Goal: Task Accomplishment & Management: Use online tool/utility

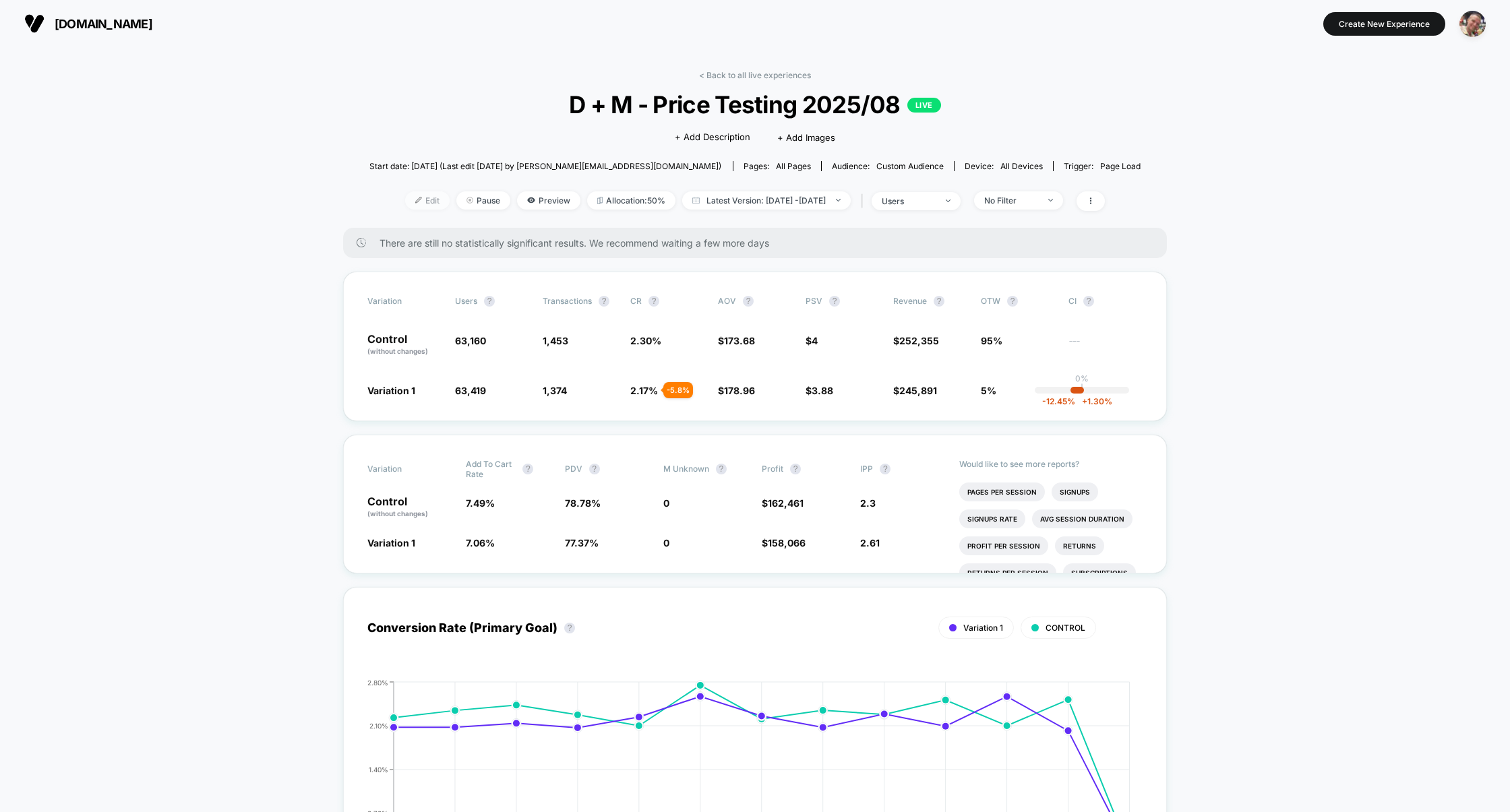
click at [405, 204] on span "Edit" at bounding box center [427, 201] width 45 height 18
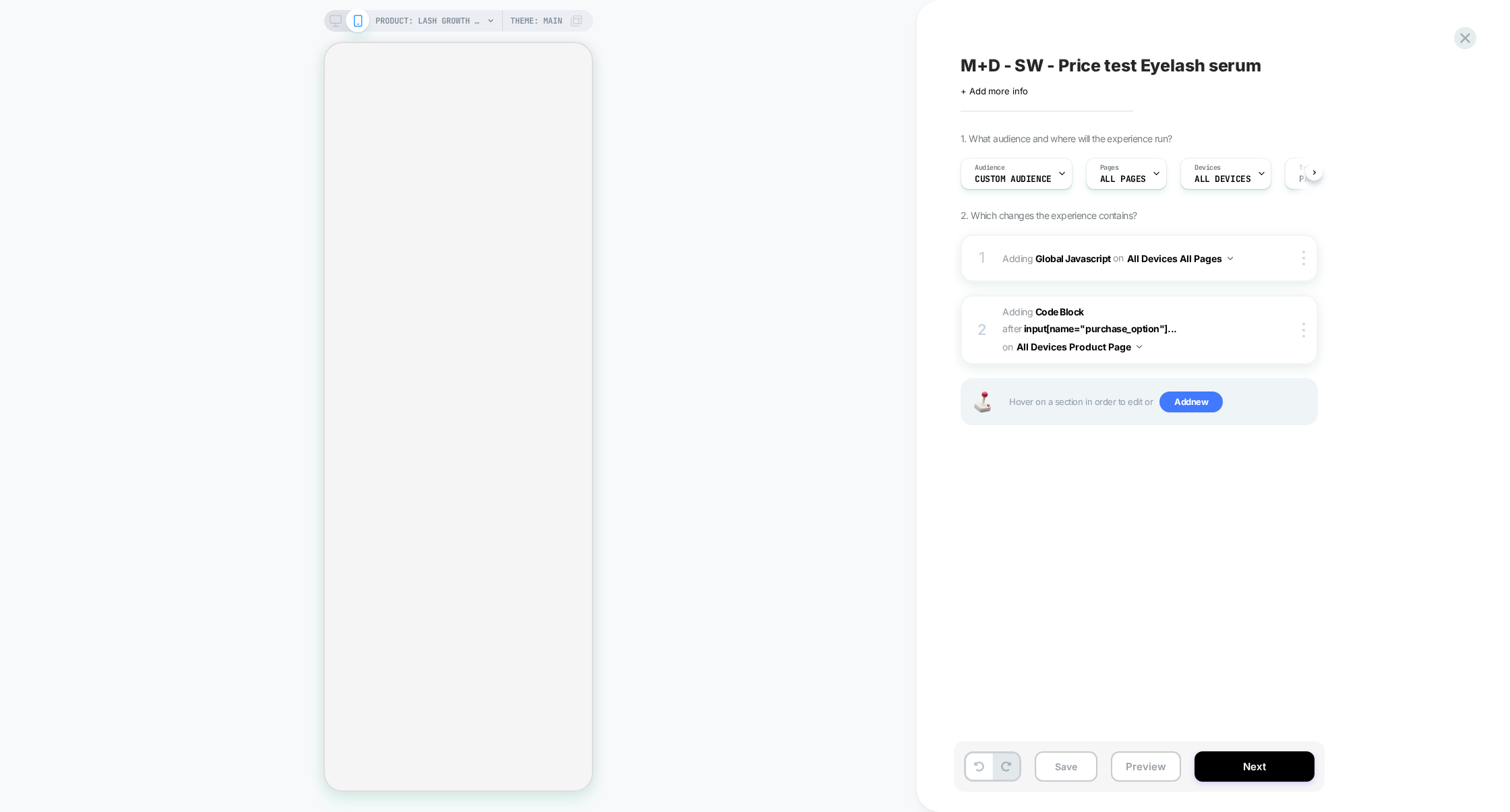
scroll to position [0, 1]
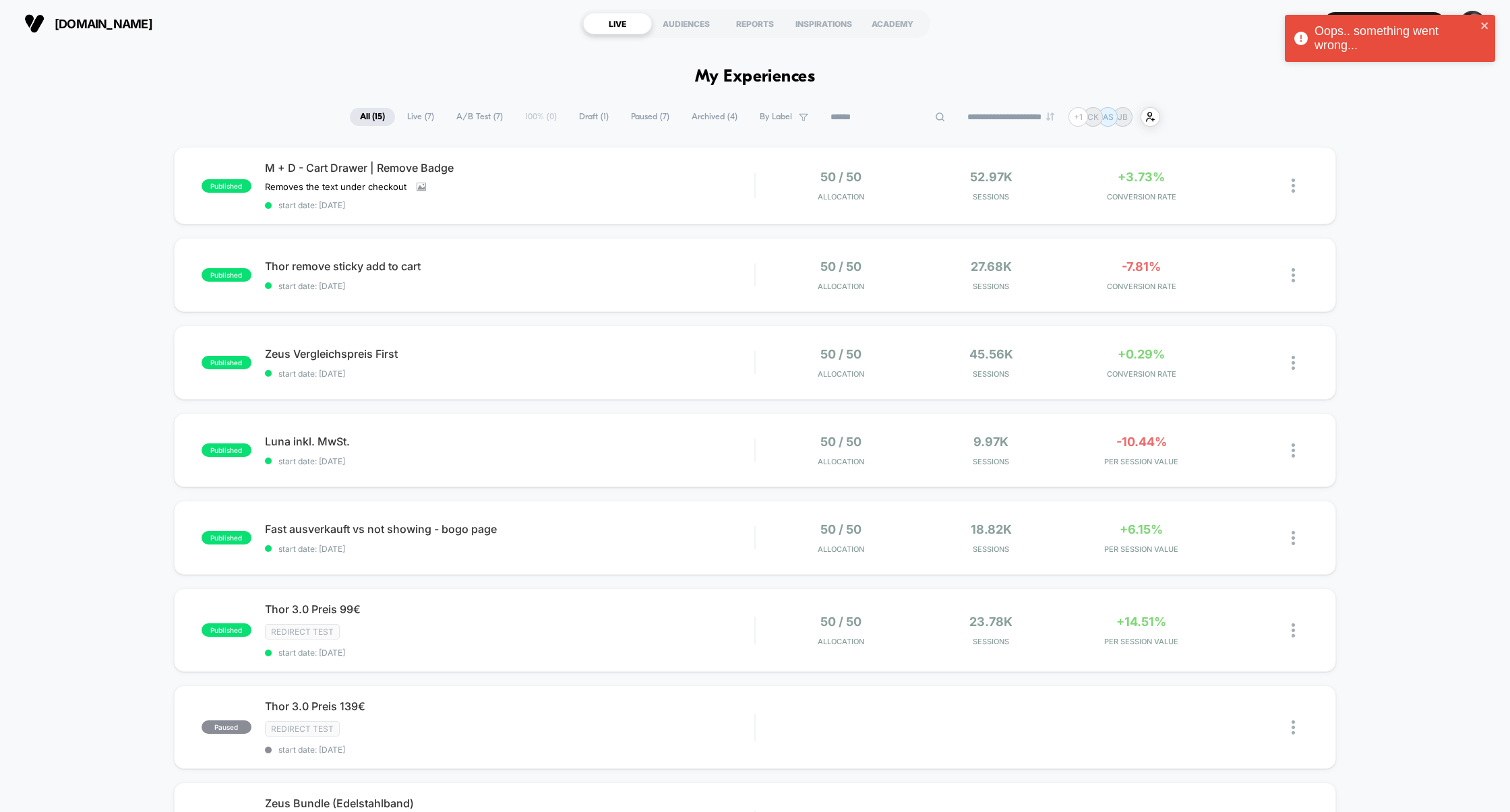
click at [882, 119] on input at bounding box center [888, 117] width 135 height 16
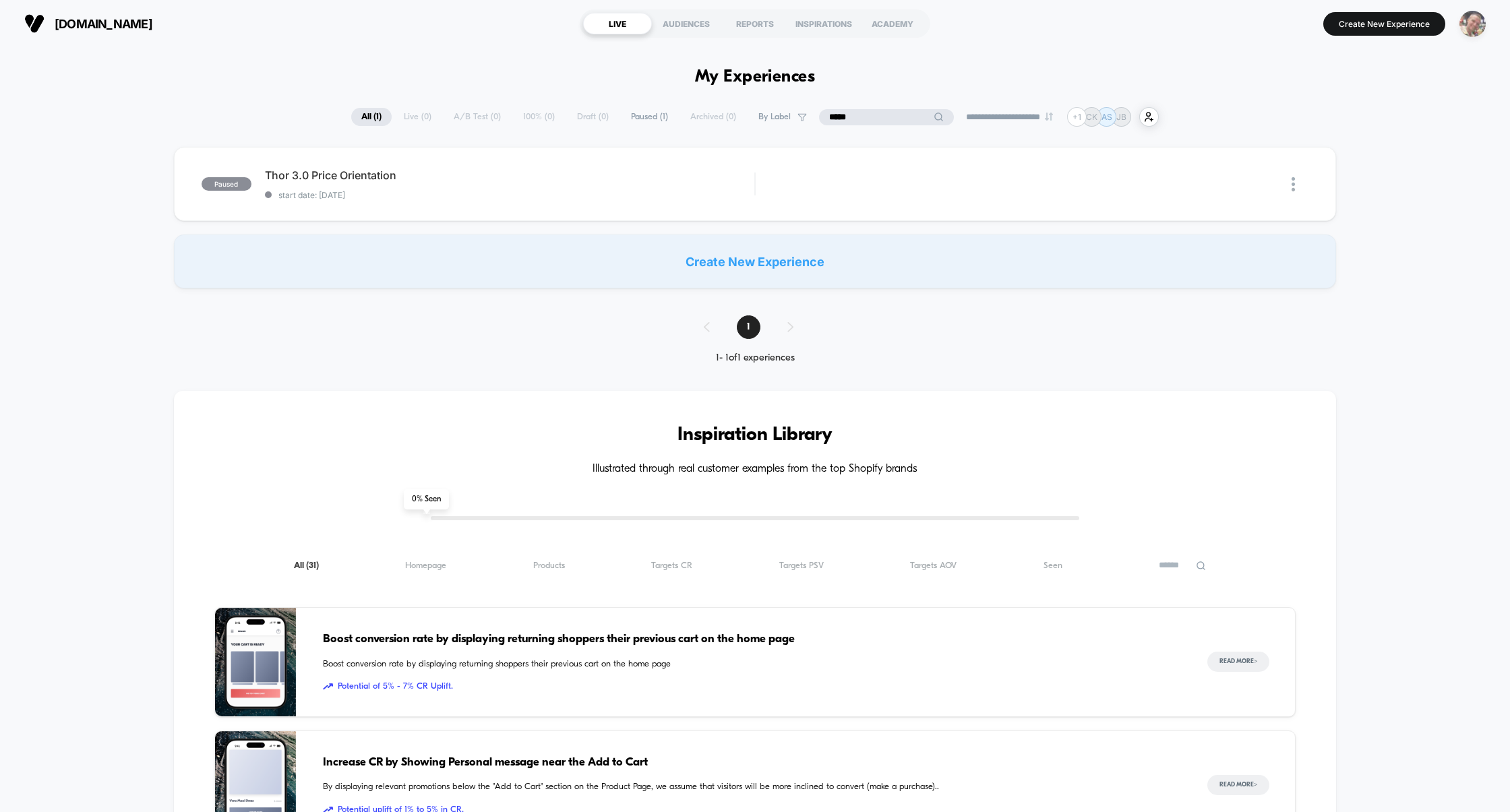
type input "*****"
click at [1476, 25] on img "button" at bounding box center [1472, 23] width 26 height 26
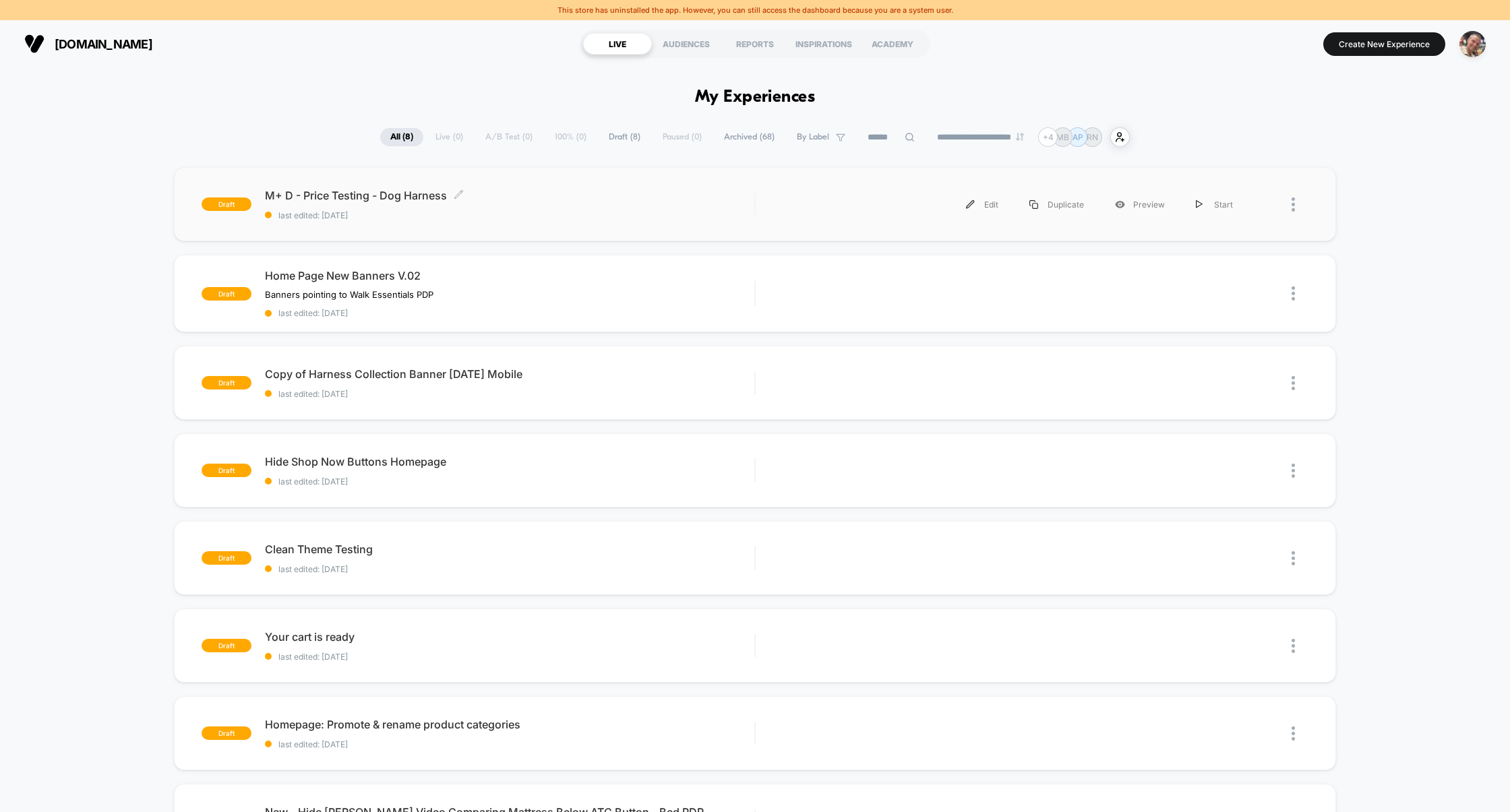
click at [517, 205] on div "M+ D - Price Testing - Dog Harness Click to edit experience details Click to ed…" at bounding box center [510, 204] width 490 height 32
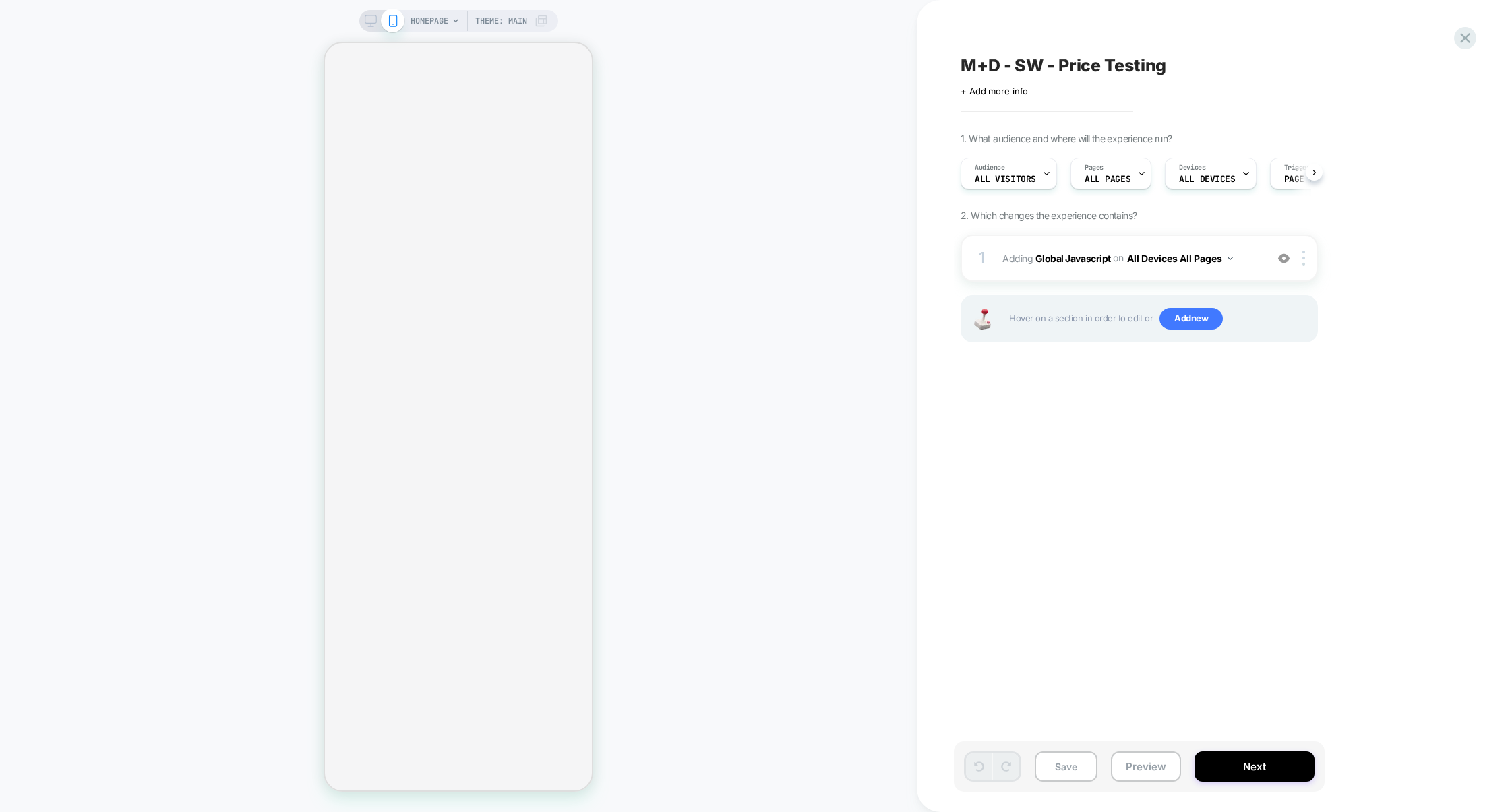
scroll to position [0, 1]
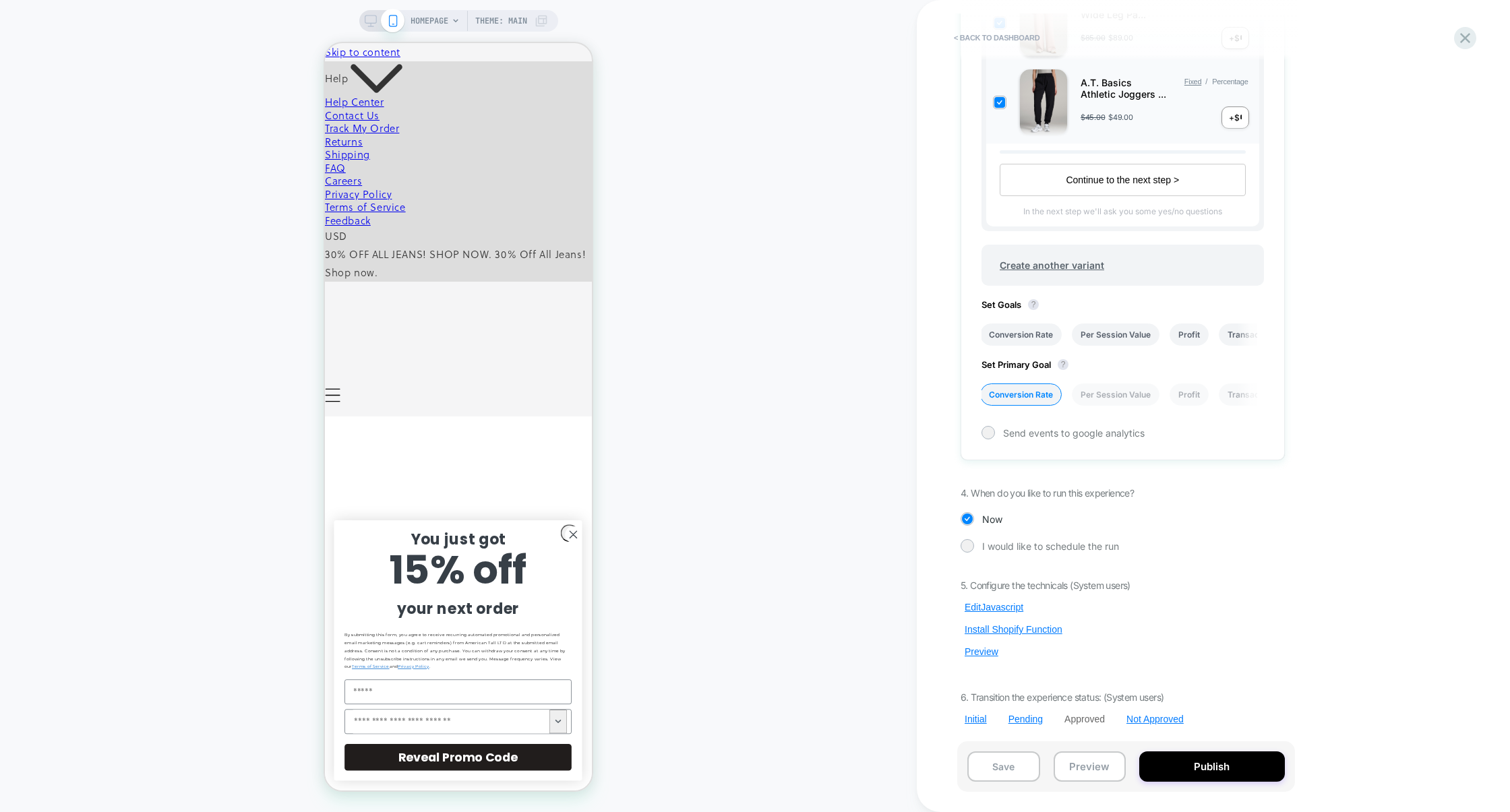
scroll to position [565, 0]
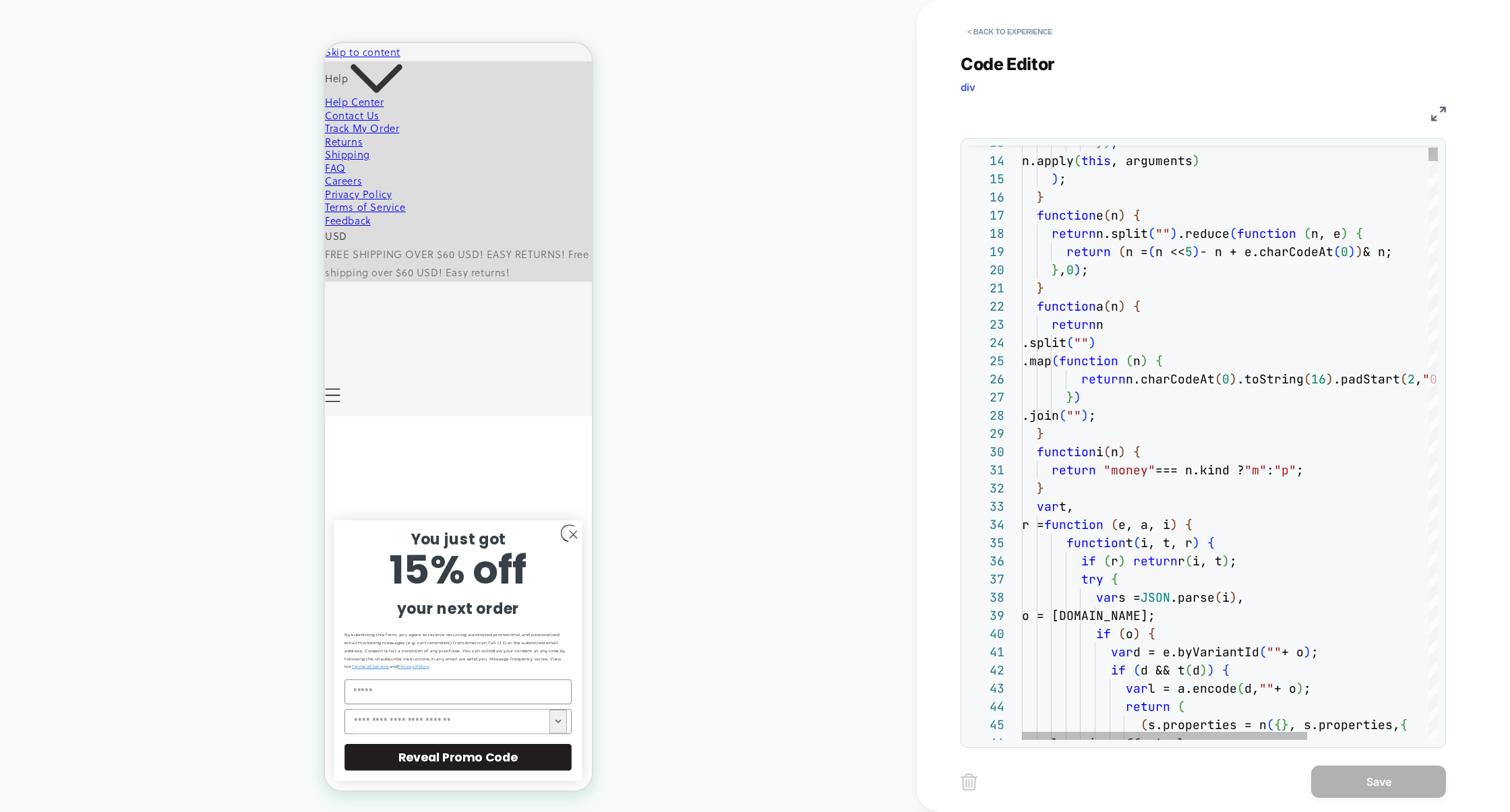
scroll to position [0, 630]
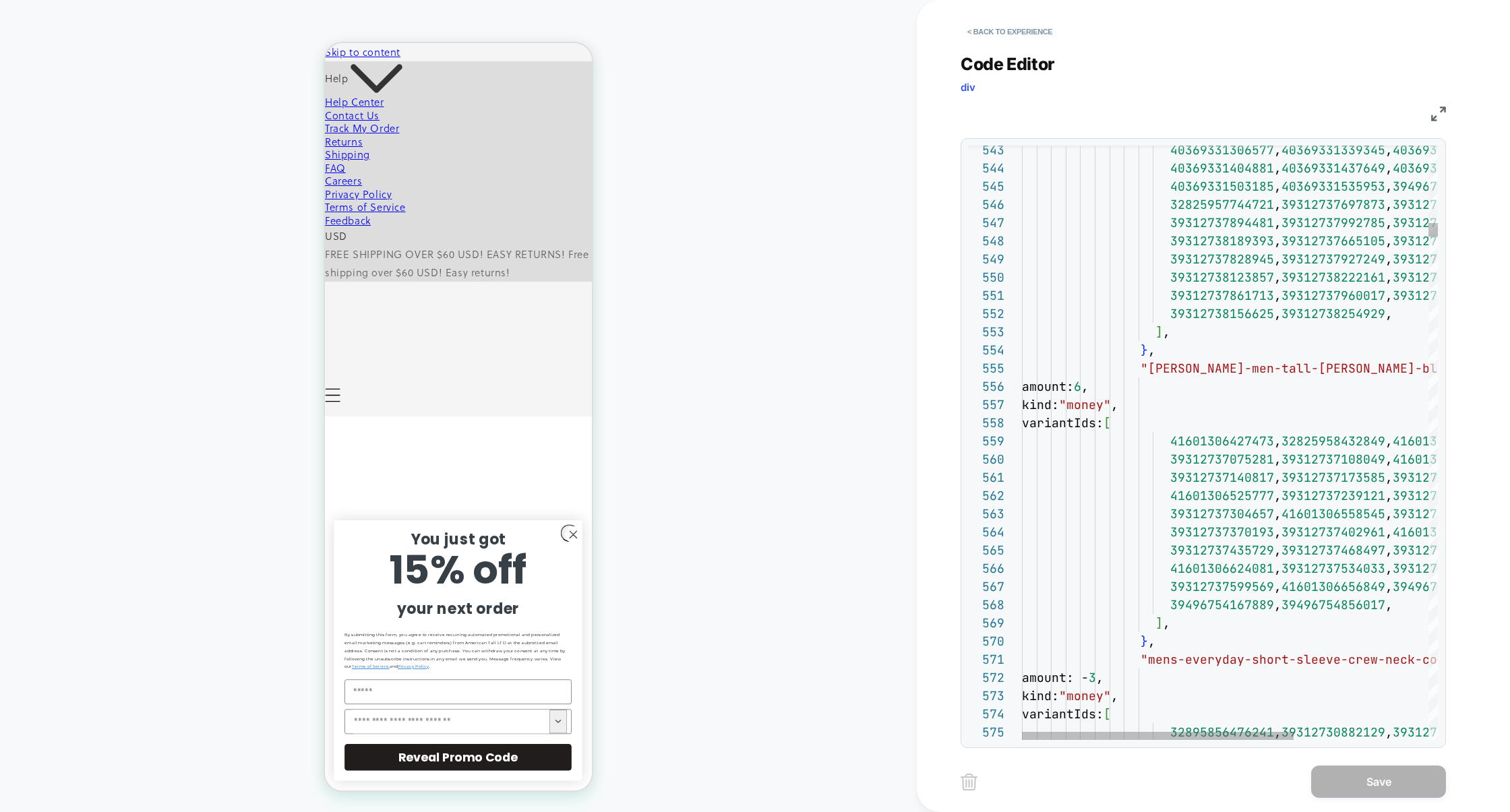
type textarea "**********"
type textarea "*"
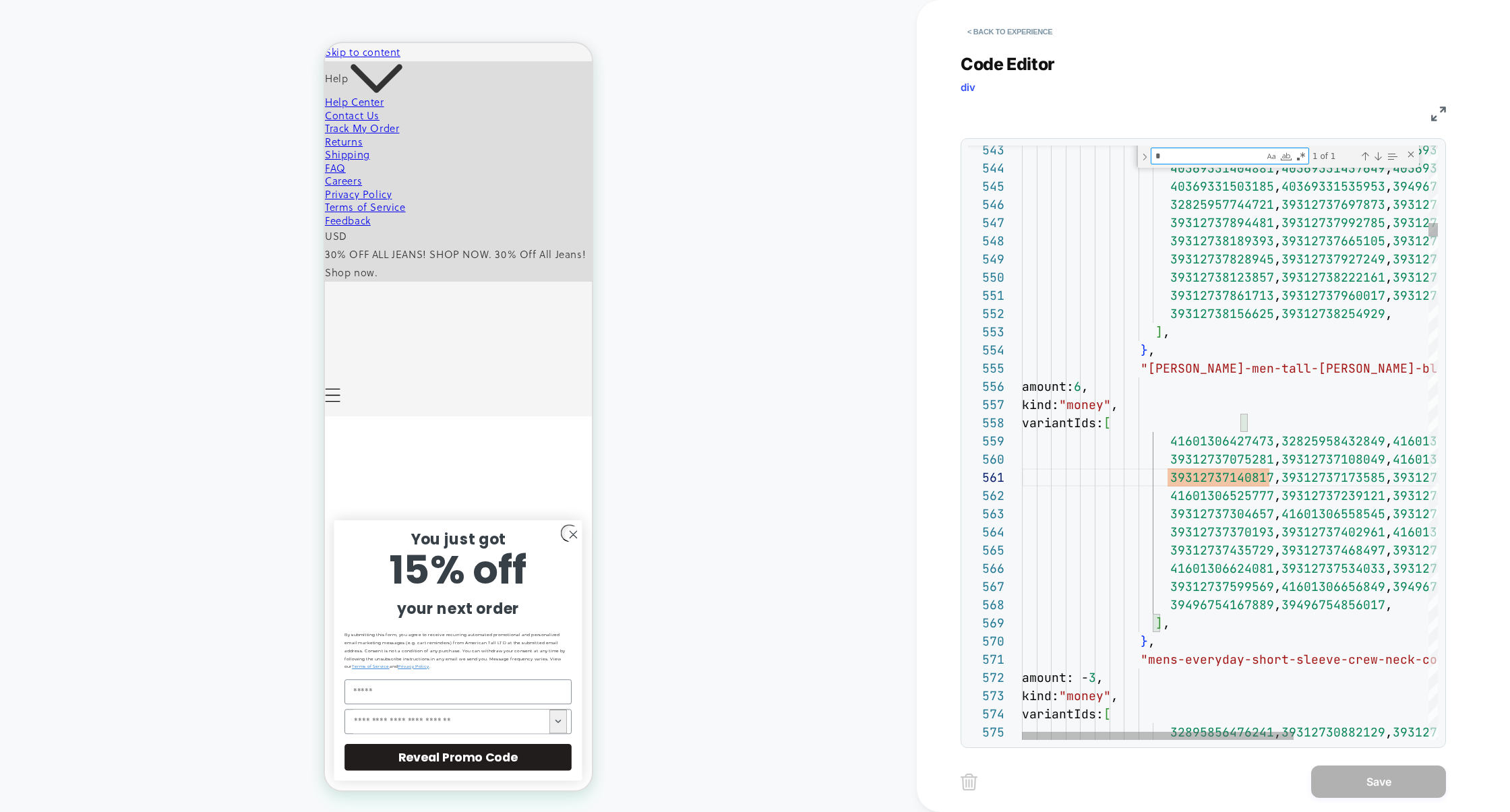
type textarea "**********"
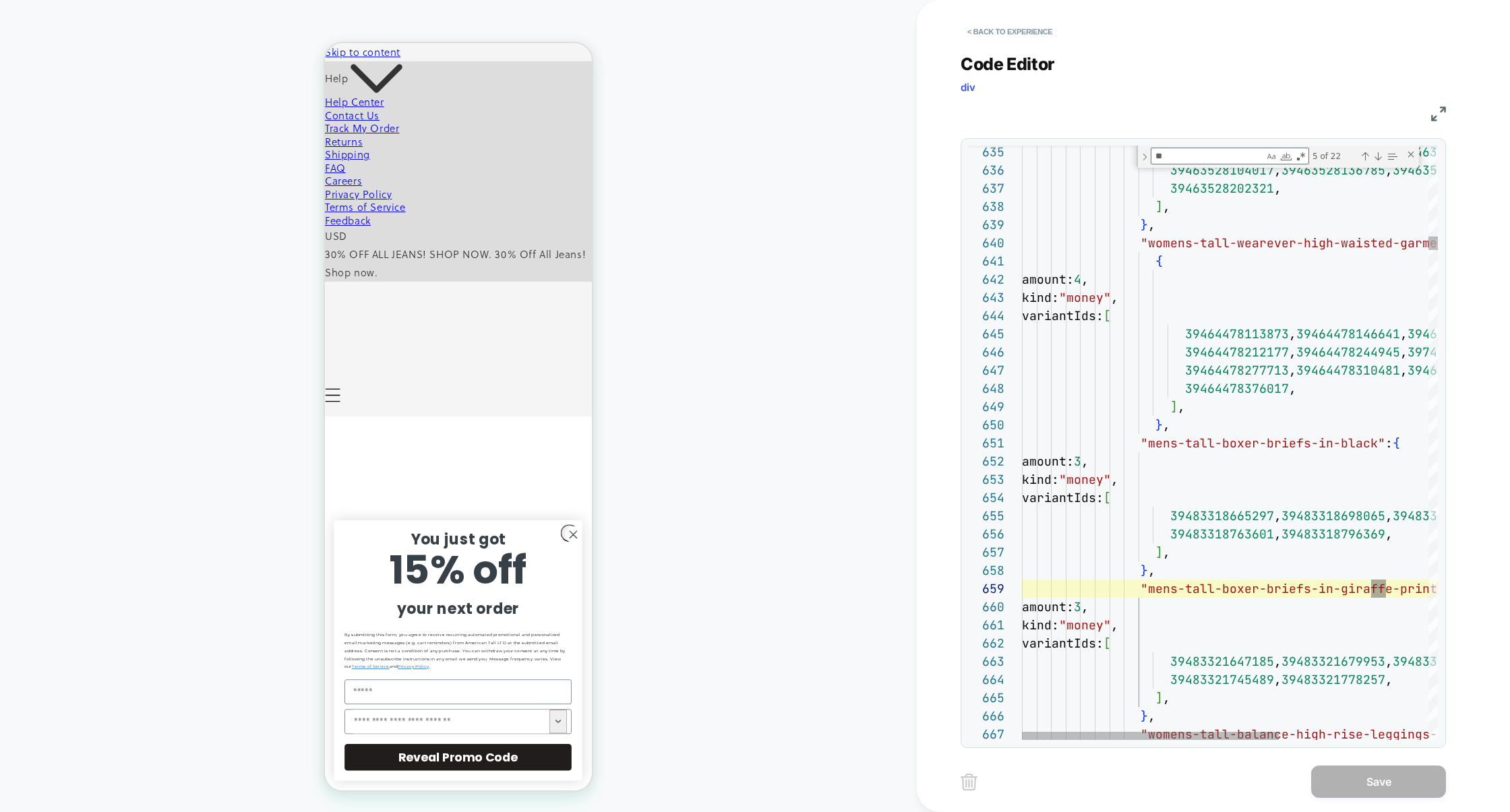
type textarea "***"
type textarea "**********"
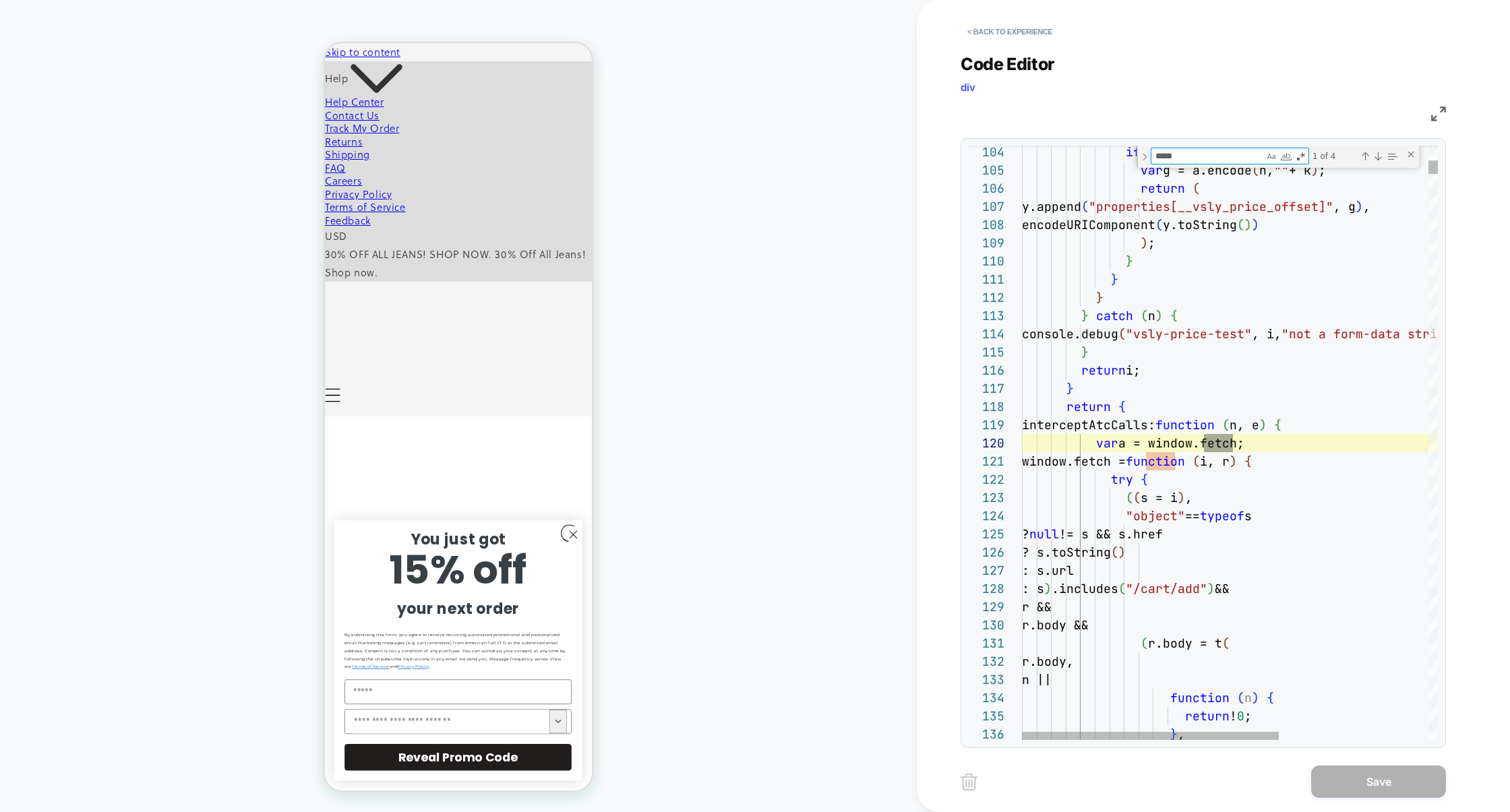
scroll to position [182, 219]
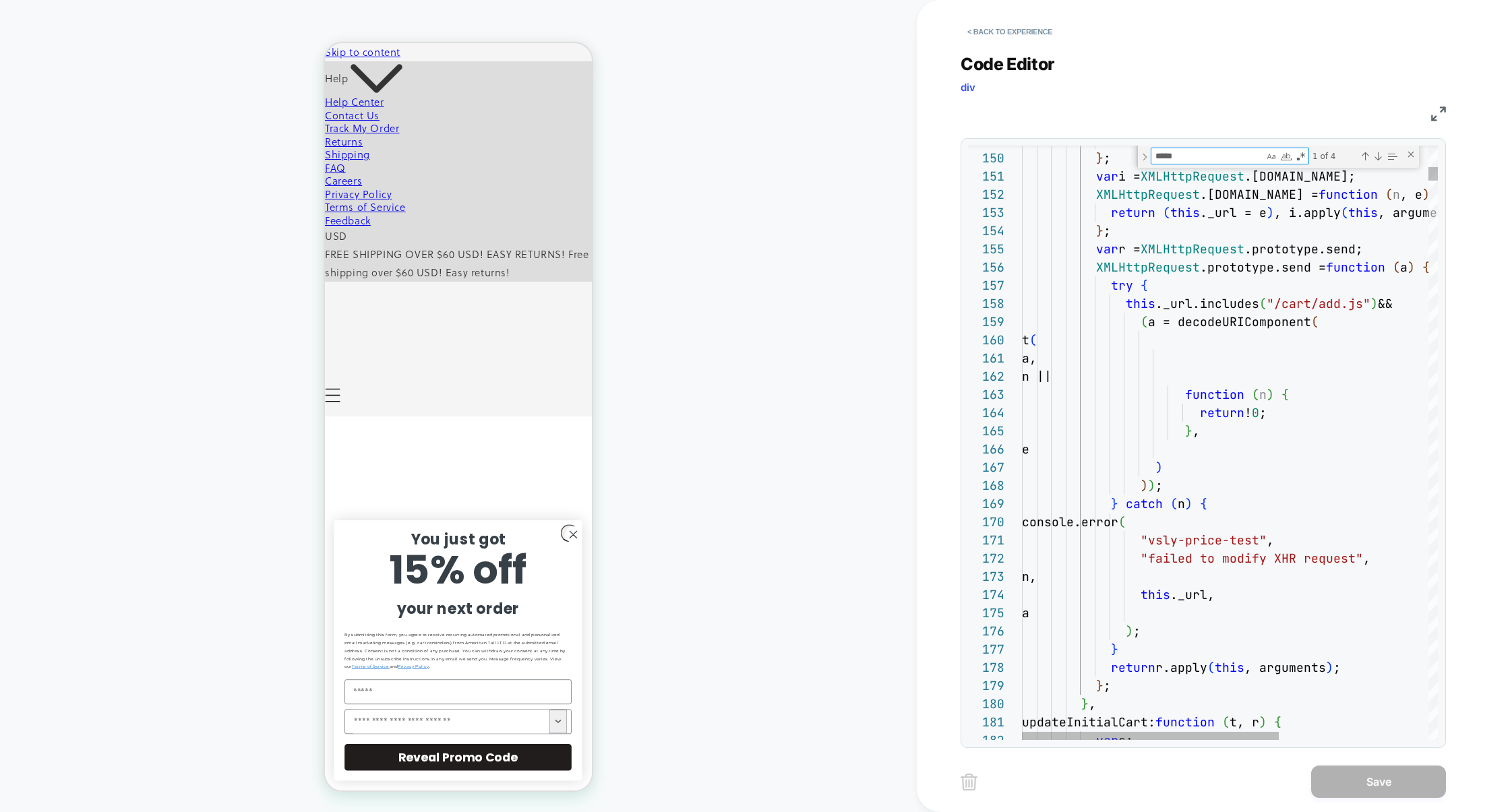
type textarea "*****"
type textarea "**********"
drag, startPoint x: 1146, startPoint y: 543, endPoint x: 1253, endPoint y: 541, distance: 107.0
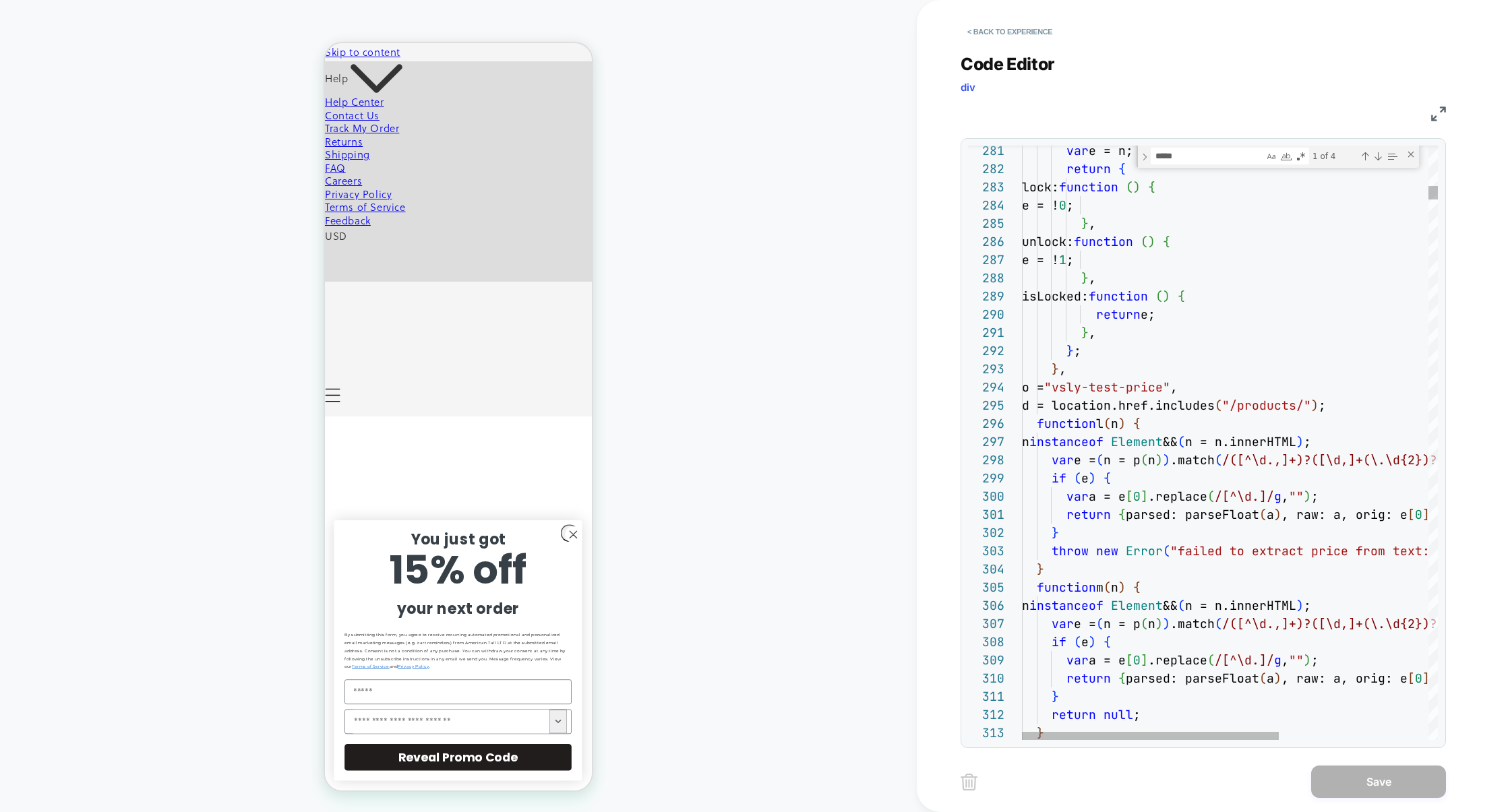
scroll to position [0, 1260]
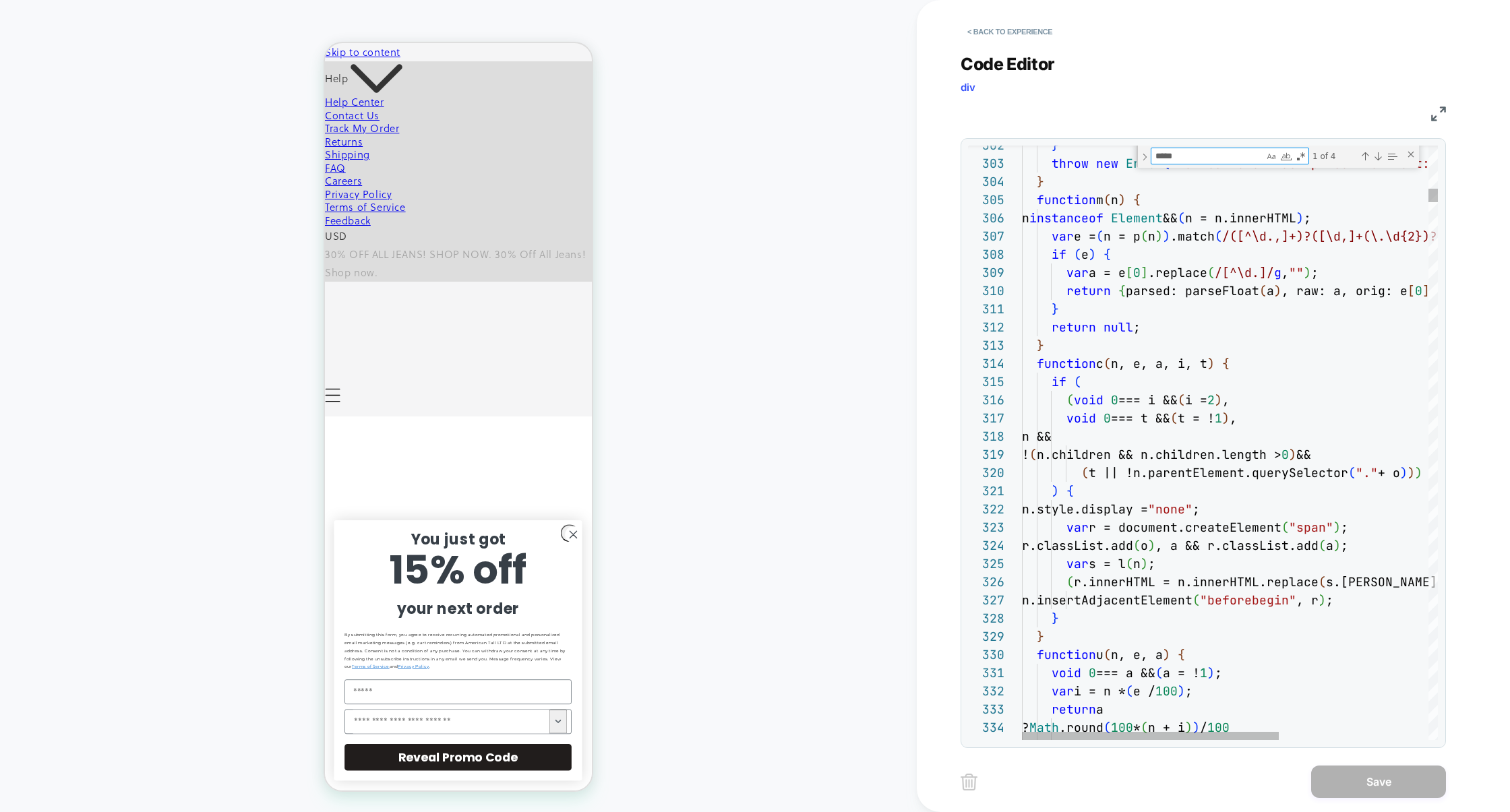
drag, startPoint x: 1201, startPoint y: 152, endPoint x: 1131, endPoint y: 152, distance: 70.0
click at [1131, 152] on div "302 303 304 305 306 307 308 309 310 311 312 313 314 315 316 317 318 319 320 321…" at bounding box center [1202, 443] width 470 height 594
type textarea "*"
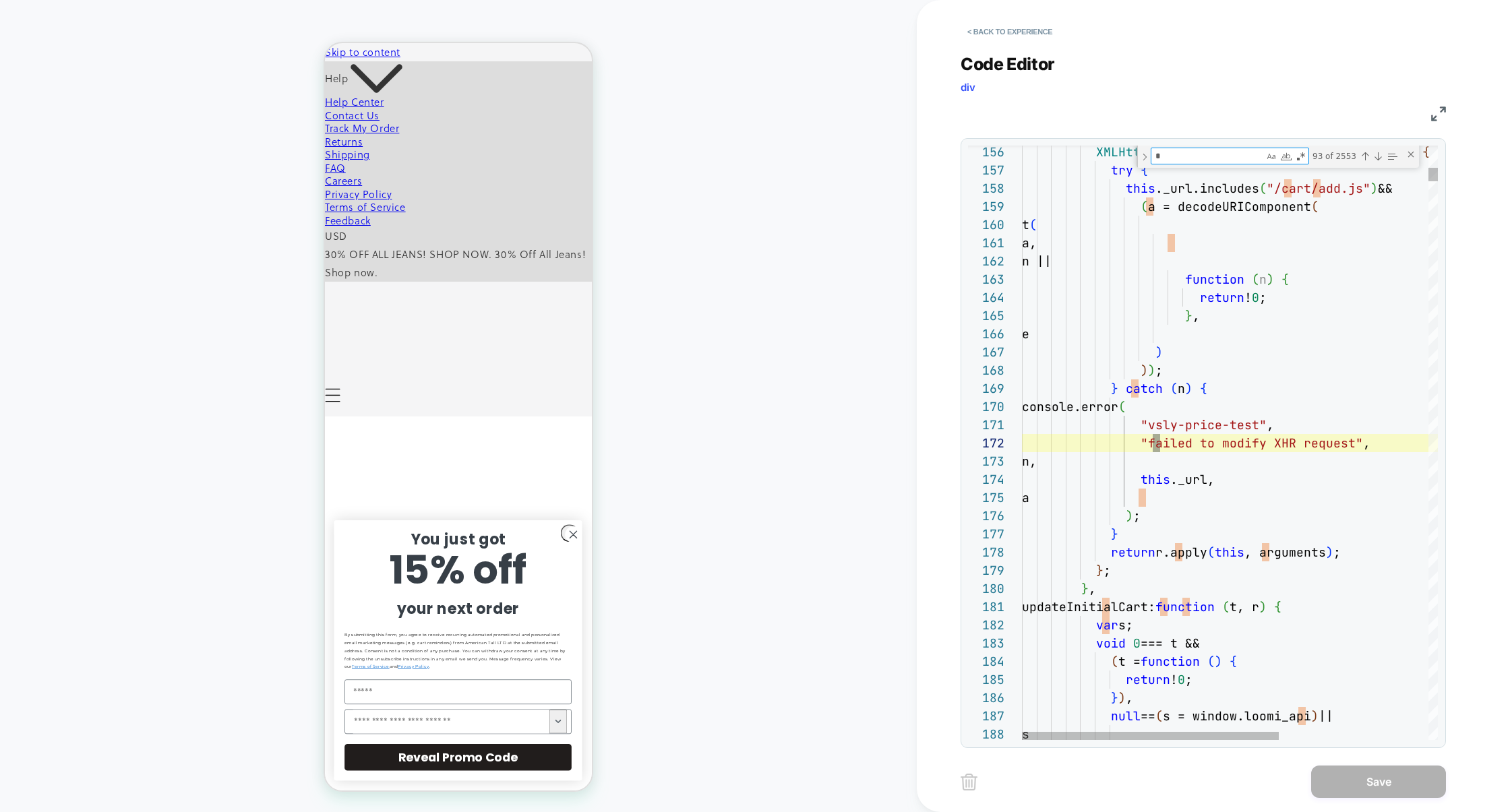
scroll to position [0, 138]
type textarea "**********"
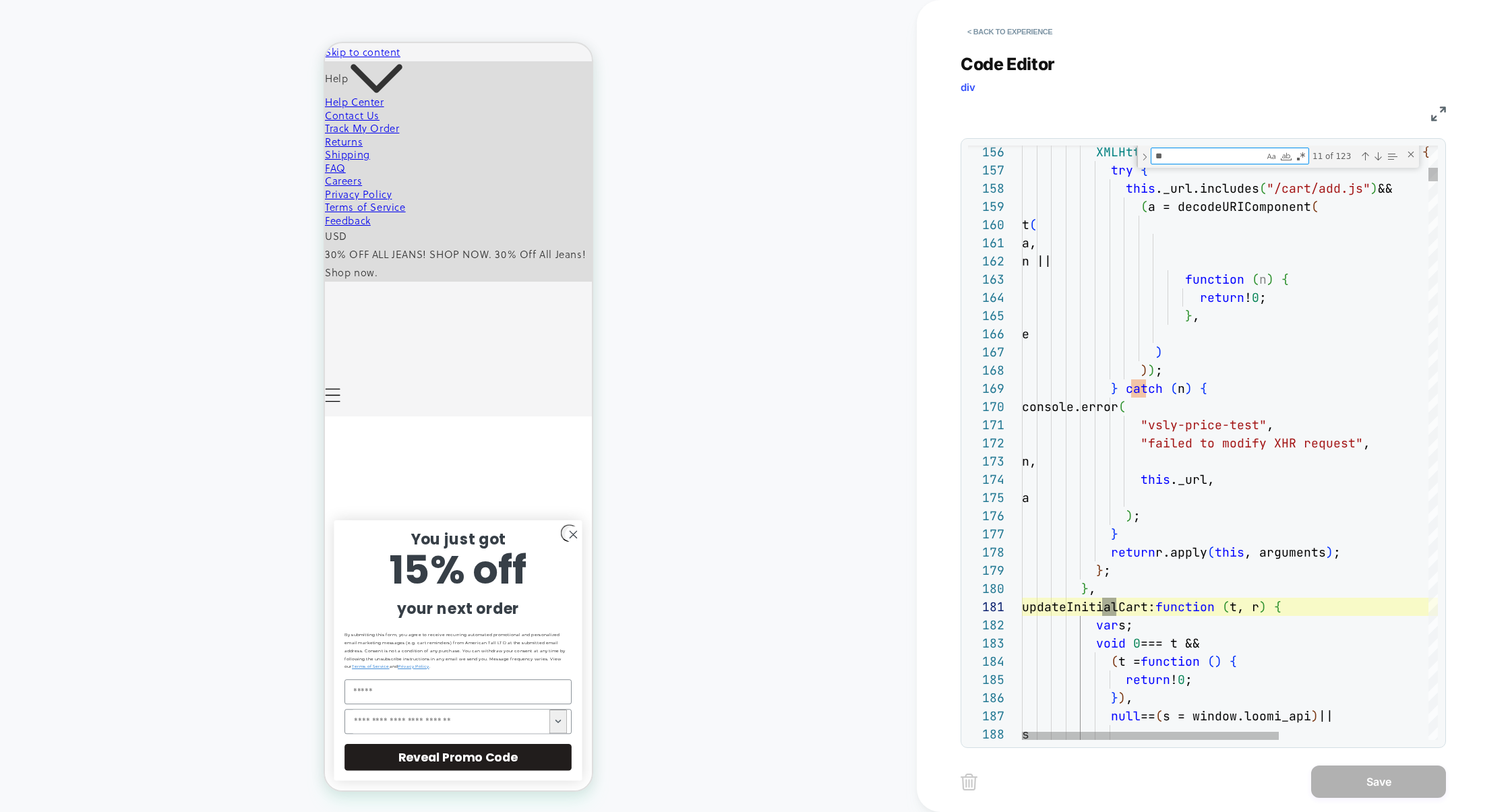
type textarea "***"
type textarea "**********"
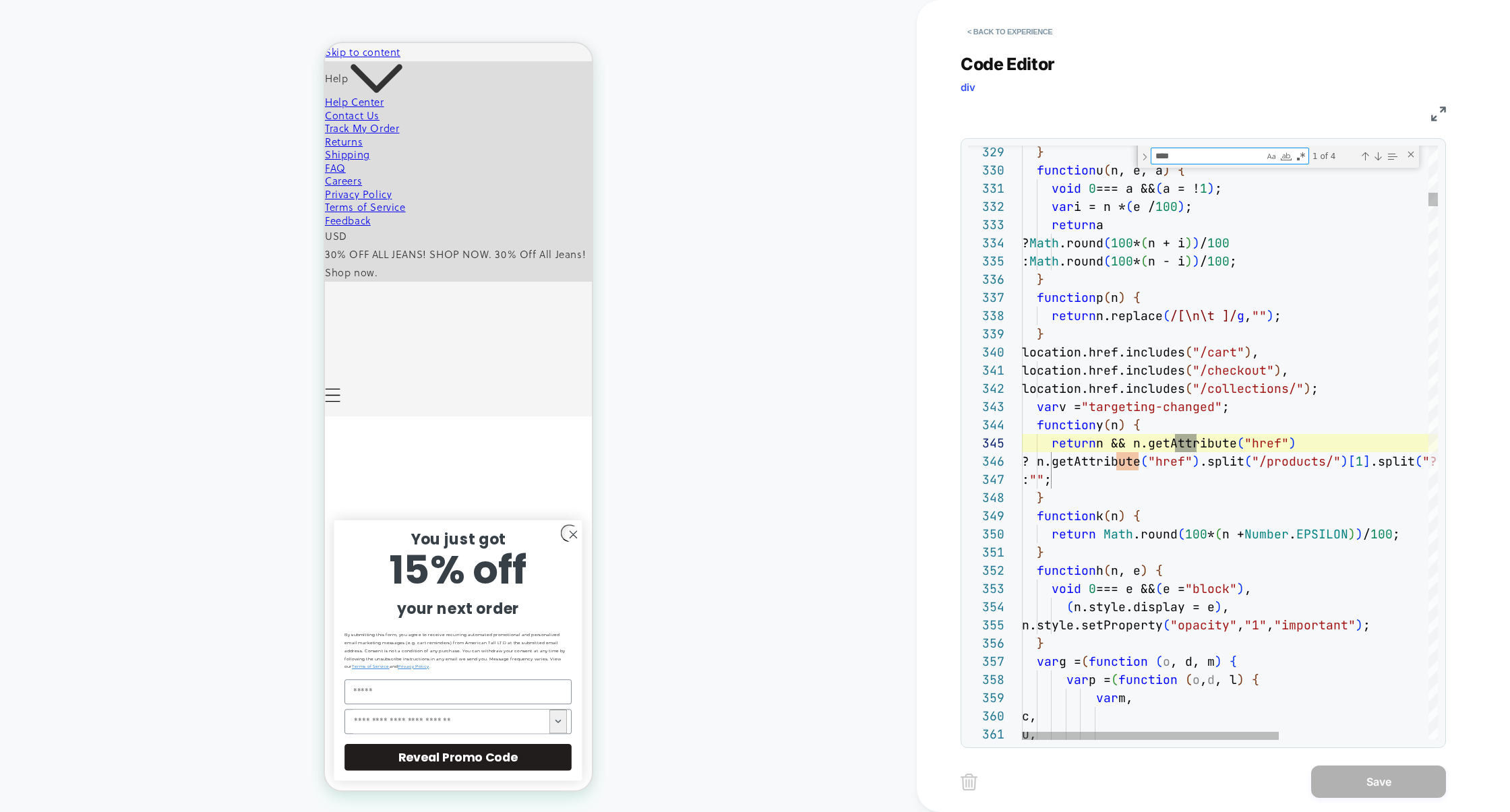
scroll to position [182, 182]
type textarea "****"
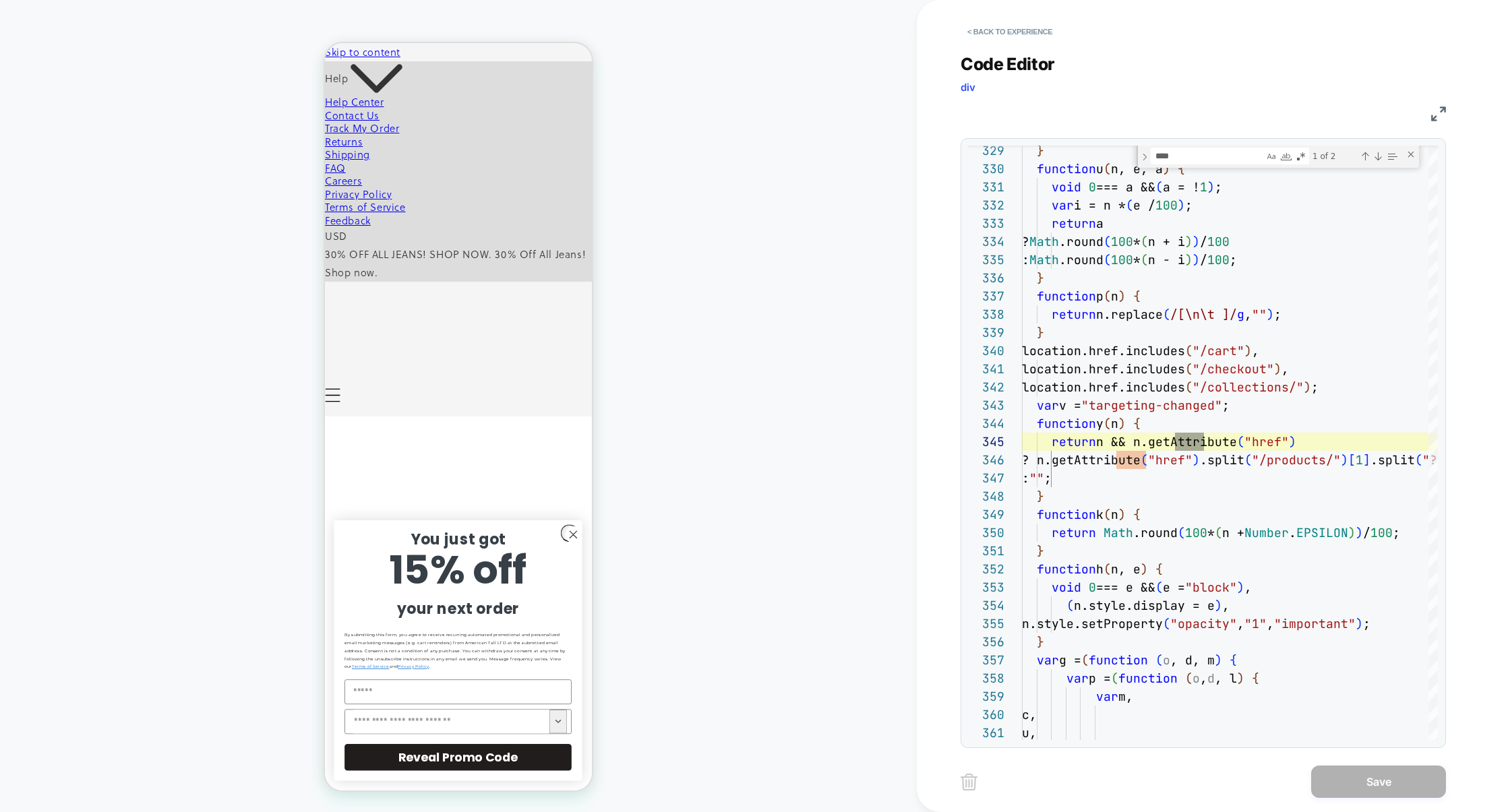
scroll to position [0, 1469]
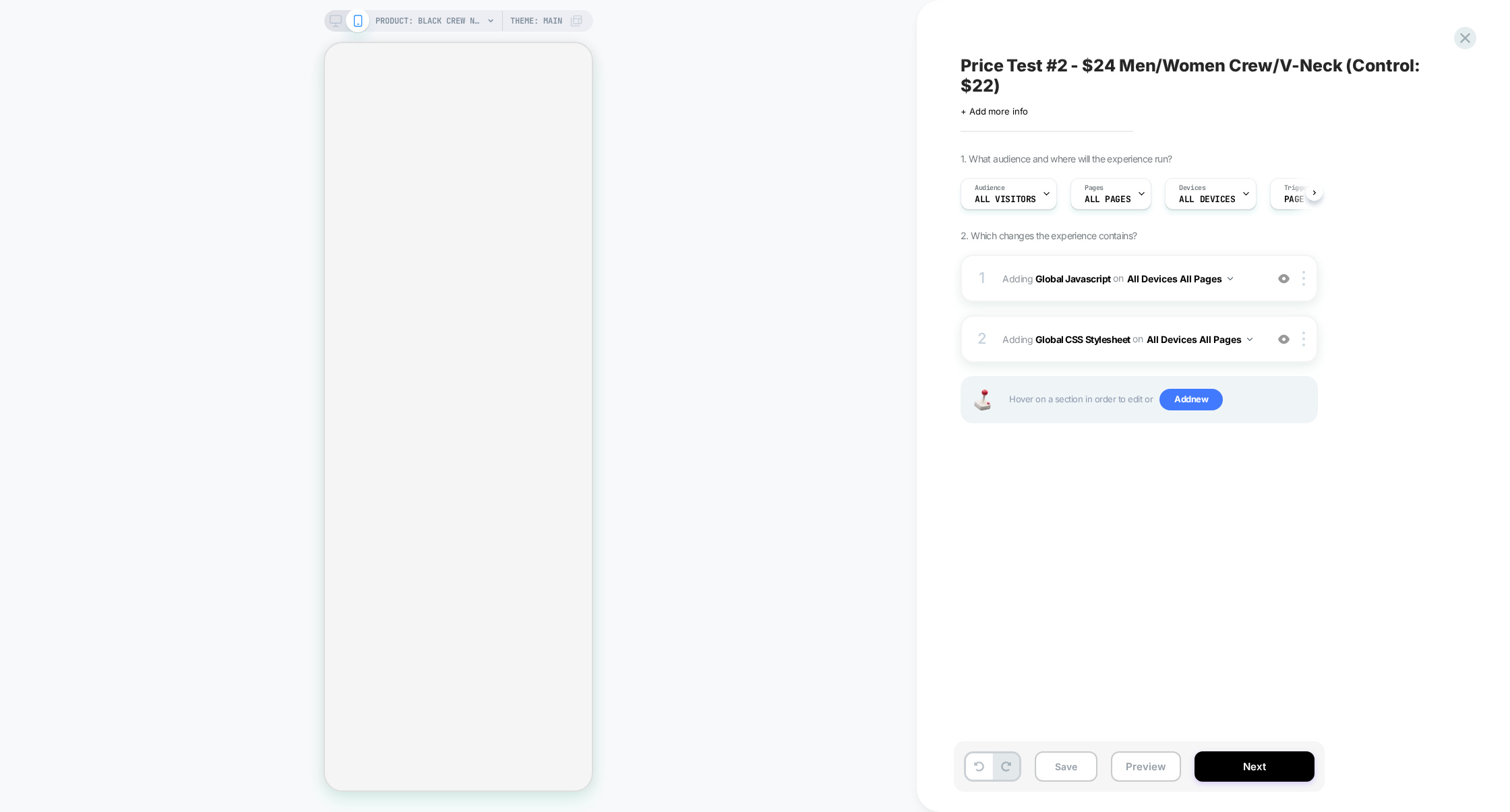
scroll to position [0, 2]
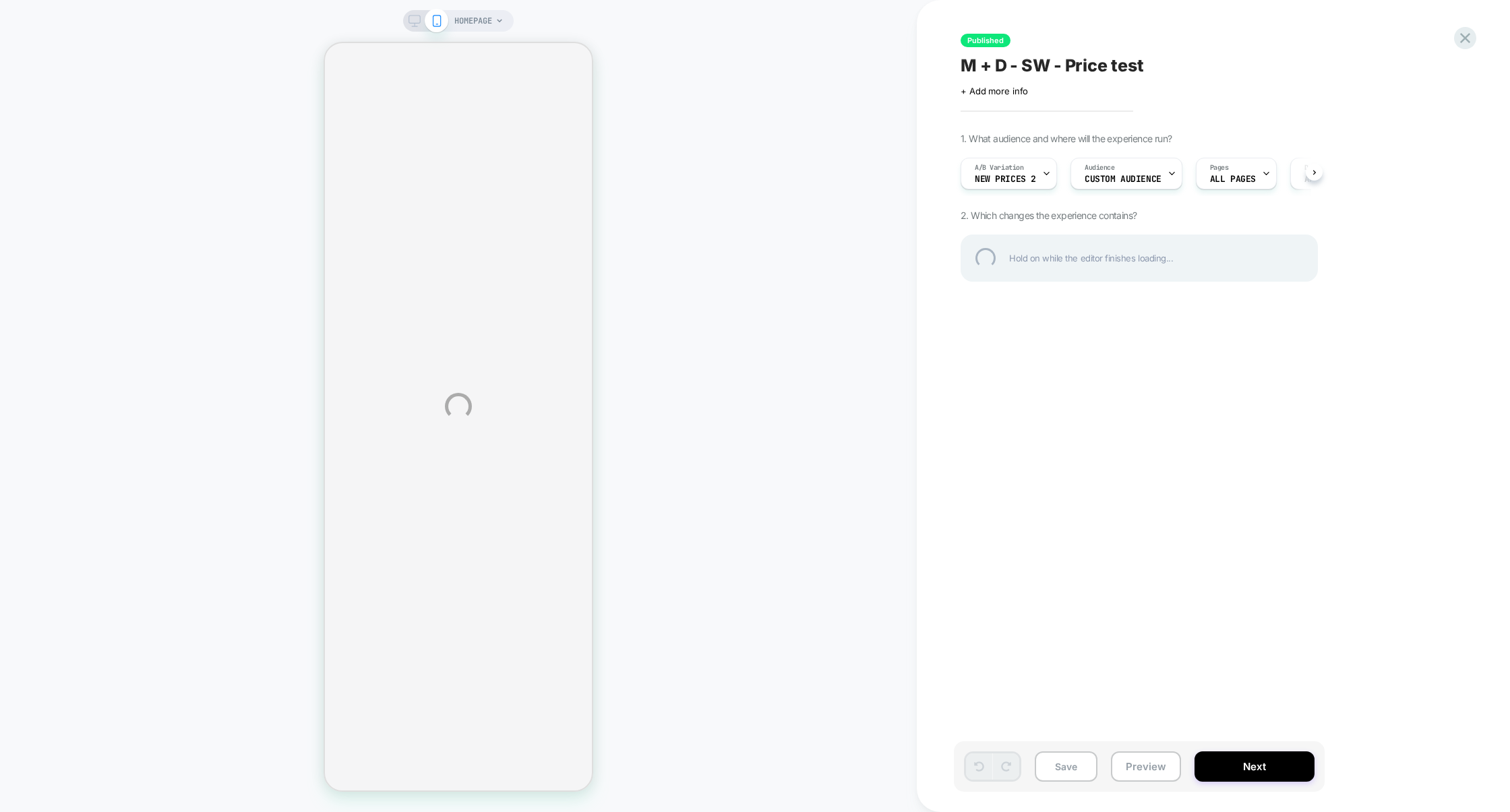
click at [1012, 170] on div "HOMEPAGE Published M + D - SW - Price test Click to edit experience details + A…" at bounding box center [755, 406] width 1510 height 812
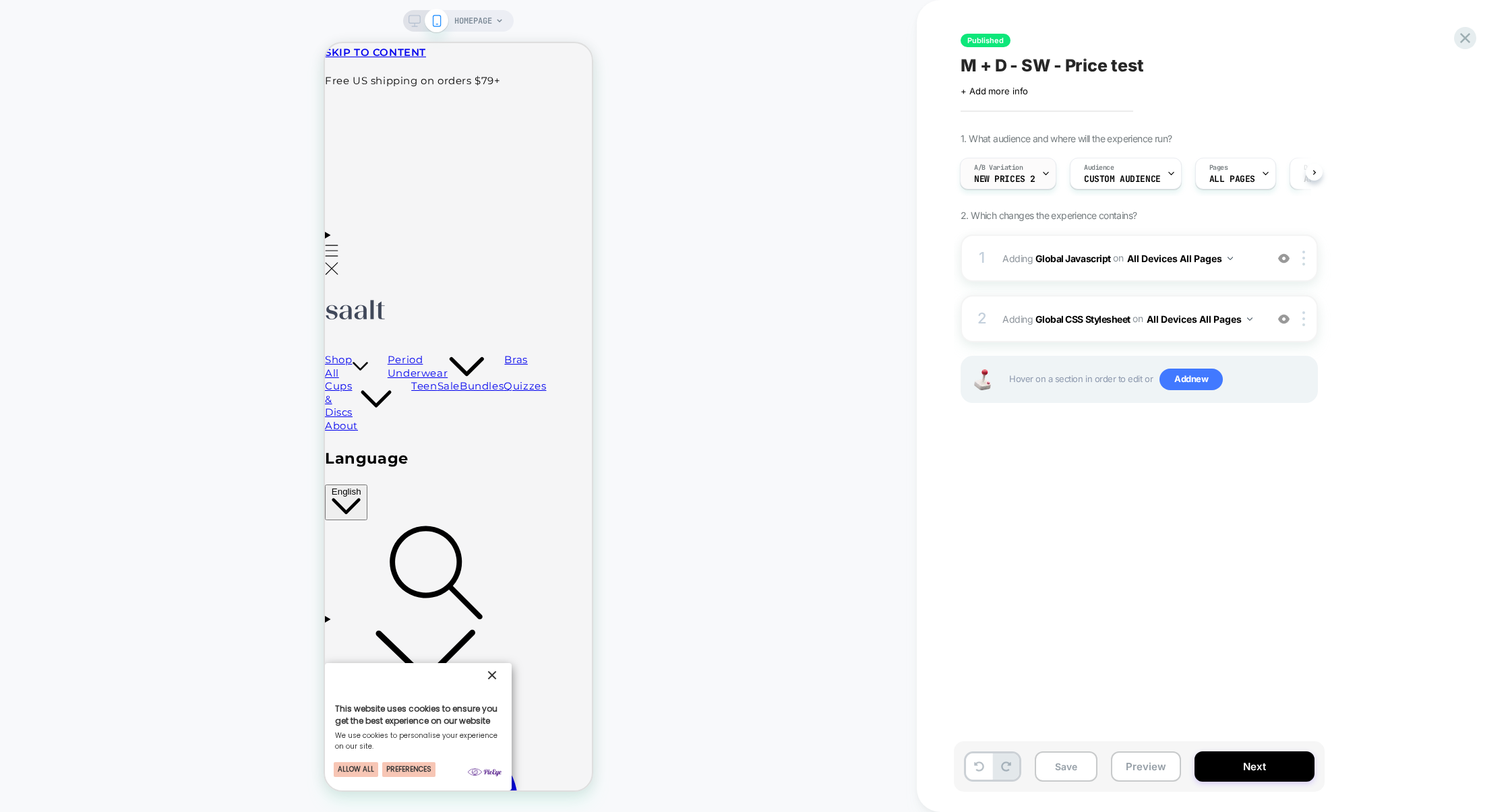
click at [0, 0] on span "new prices 2" at bounding box center [0, 0] width 0 height 0
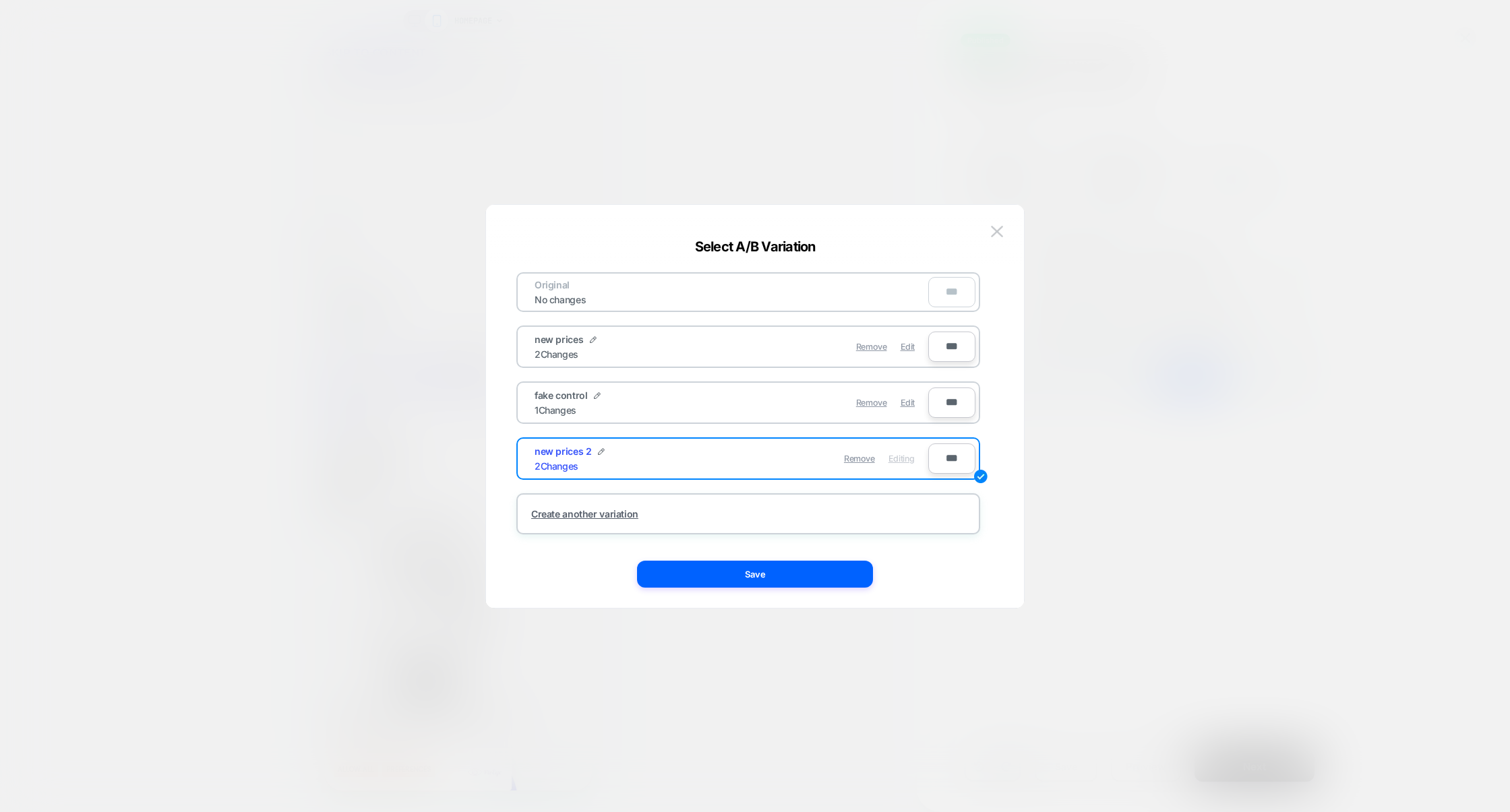
click at [0, 0] on div at bounding box center [0, 0] width 0 height 0
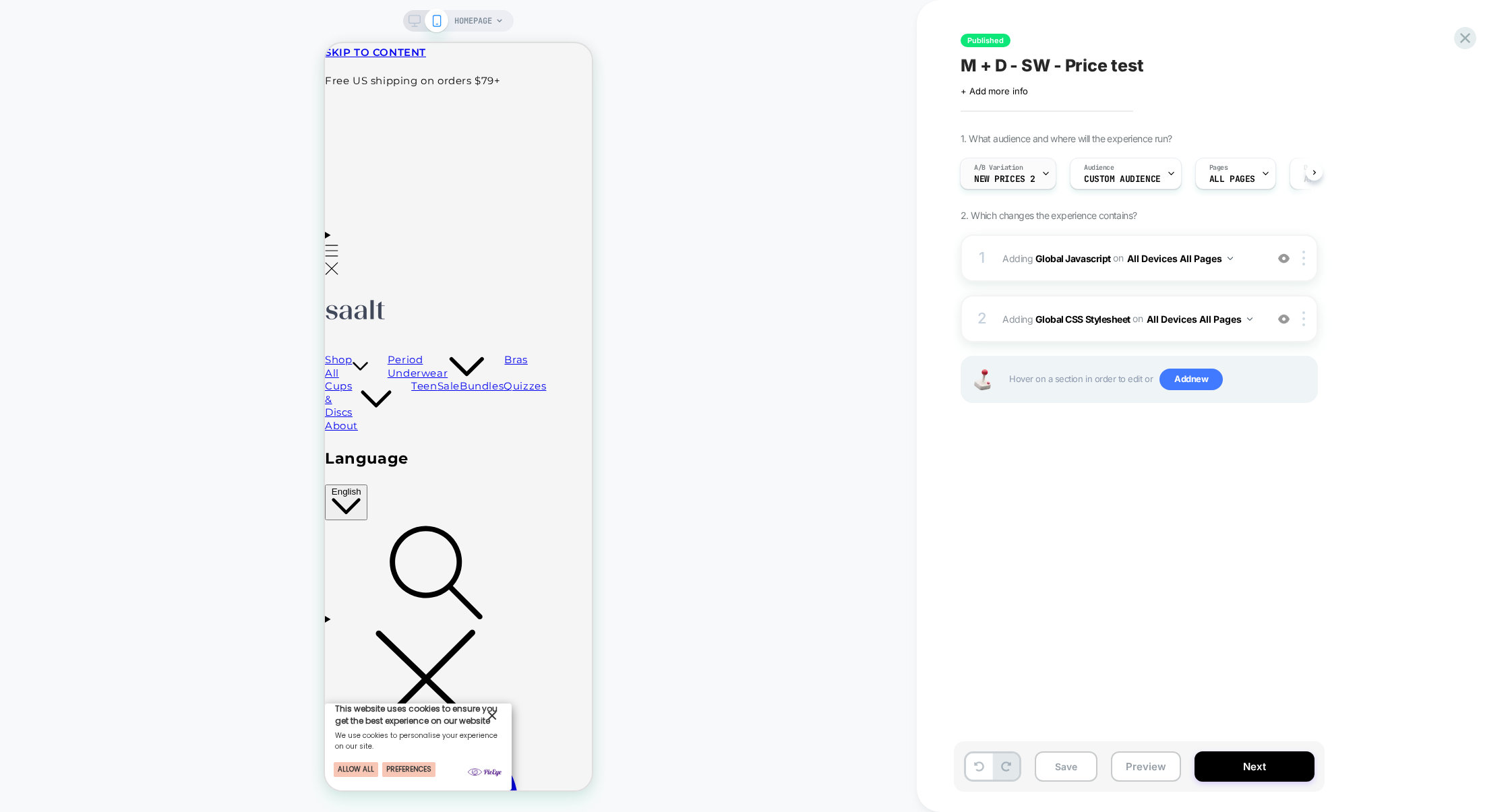
click at [0, 0] on span "new prices 2" at bounding box center [0, 0] width 0 height 0
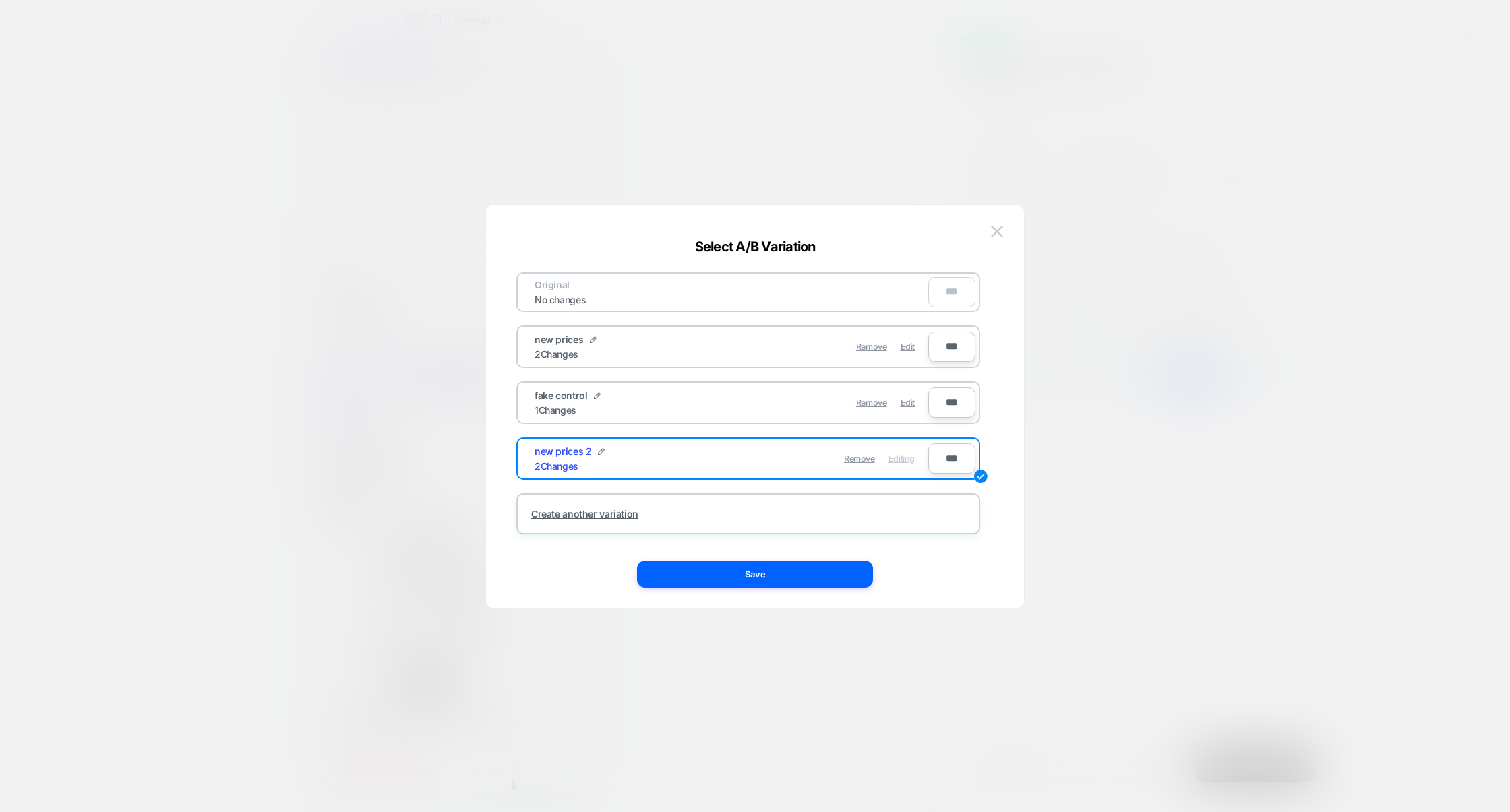
click at [267, 182] on div at bounding box center [134, 210] width 267 height 54
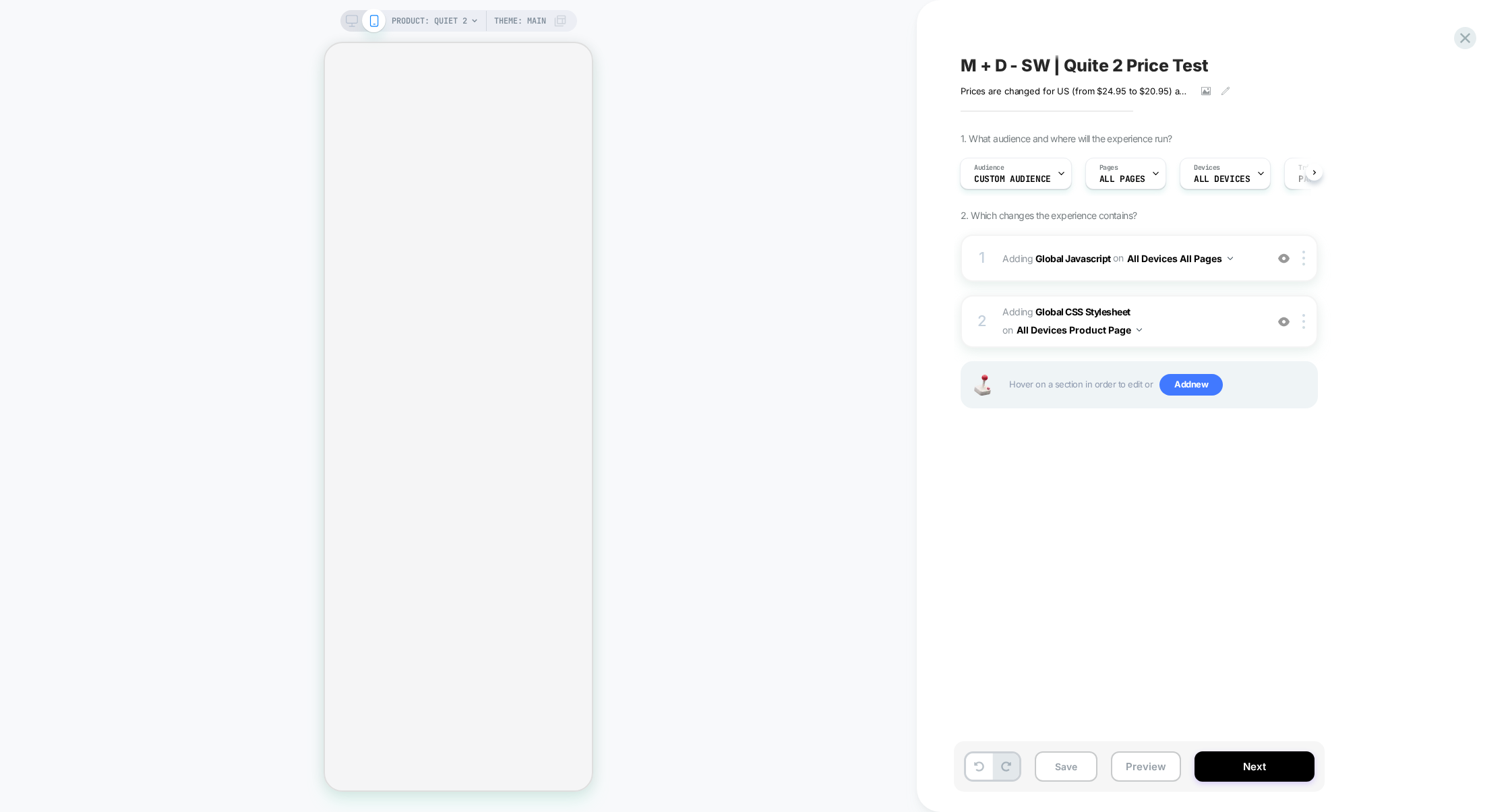
scroll to position [0, 2]
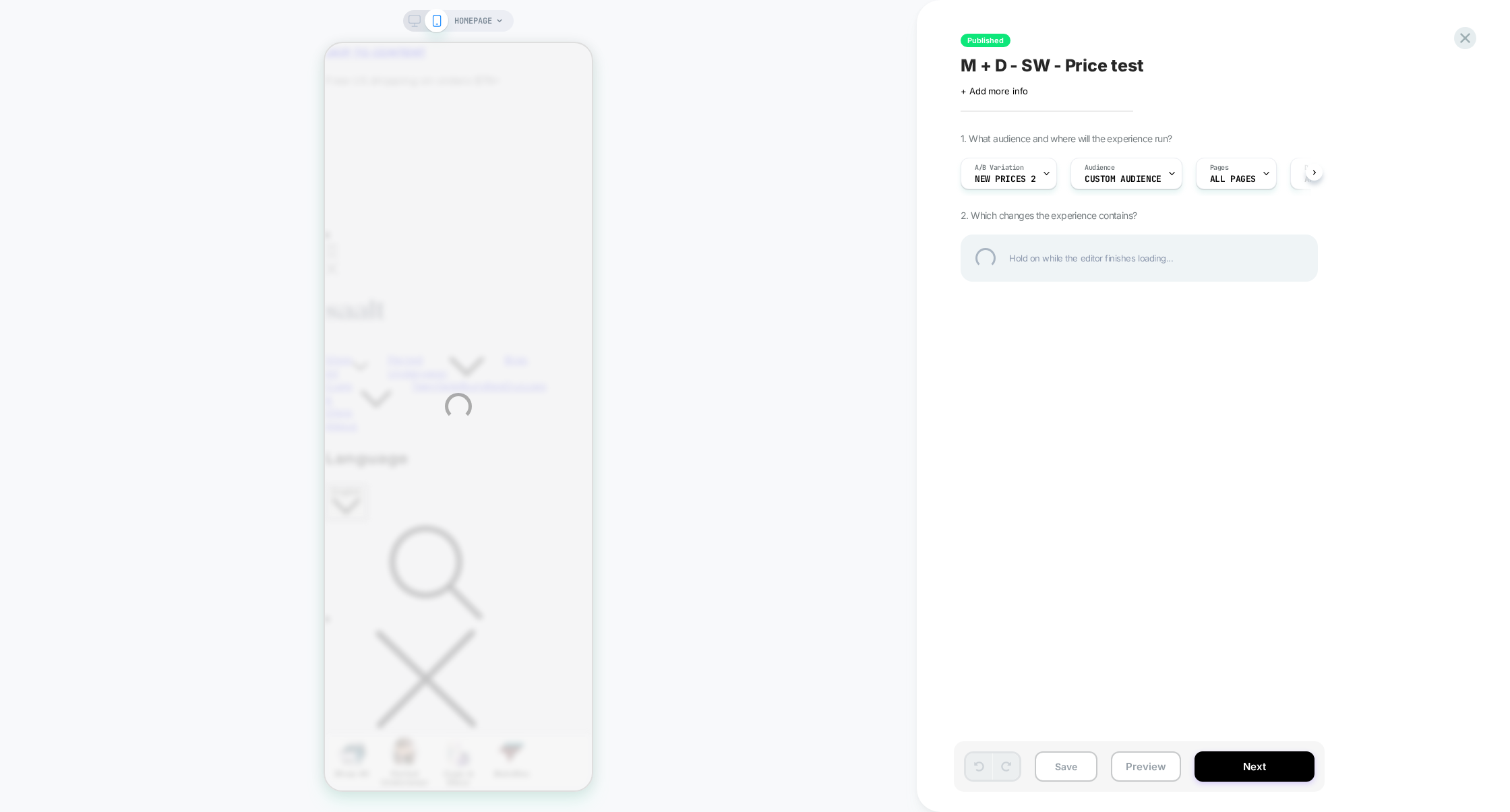
click at [1034, 171] on div "HOMEPAGE Published M + D - SW - Price test Click to edit experience details + A…" at bounding box center [755, 406] width 1510 height 812
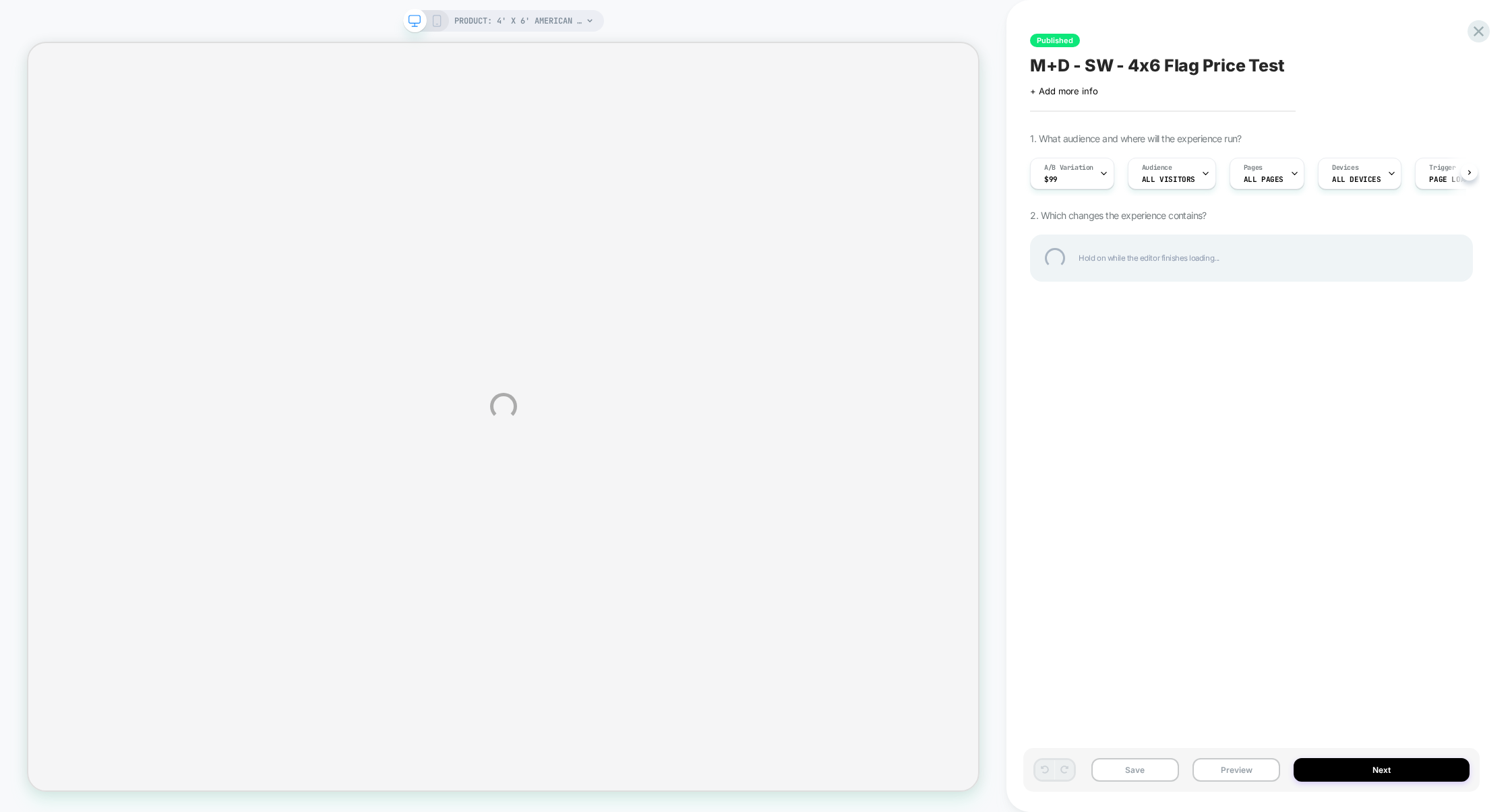
click at [1086, 174] on div "PRODUCT: 4' x 6' American Flag [allegiance] PRODUCT: 4' x 6' American Flag [all…" at bounding box center [755, 406] width 1510 height 812
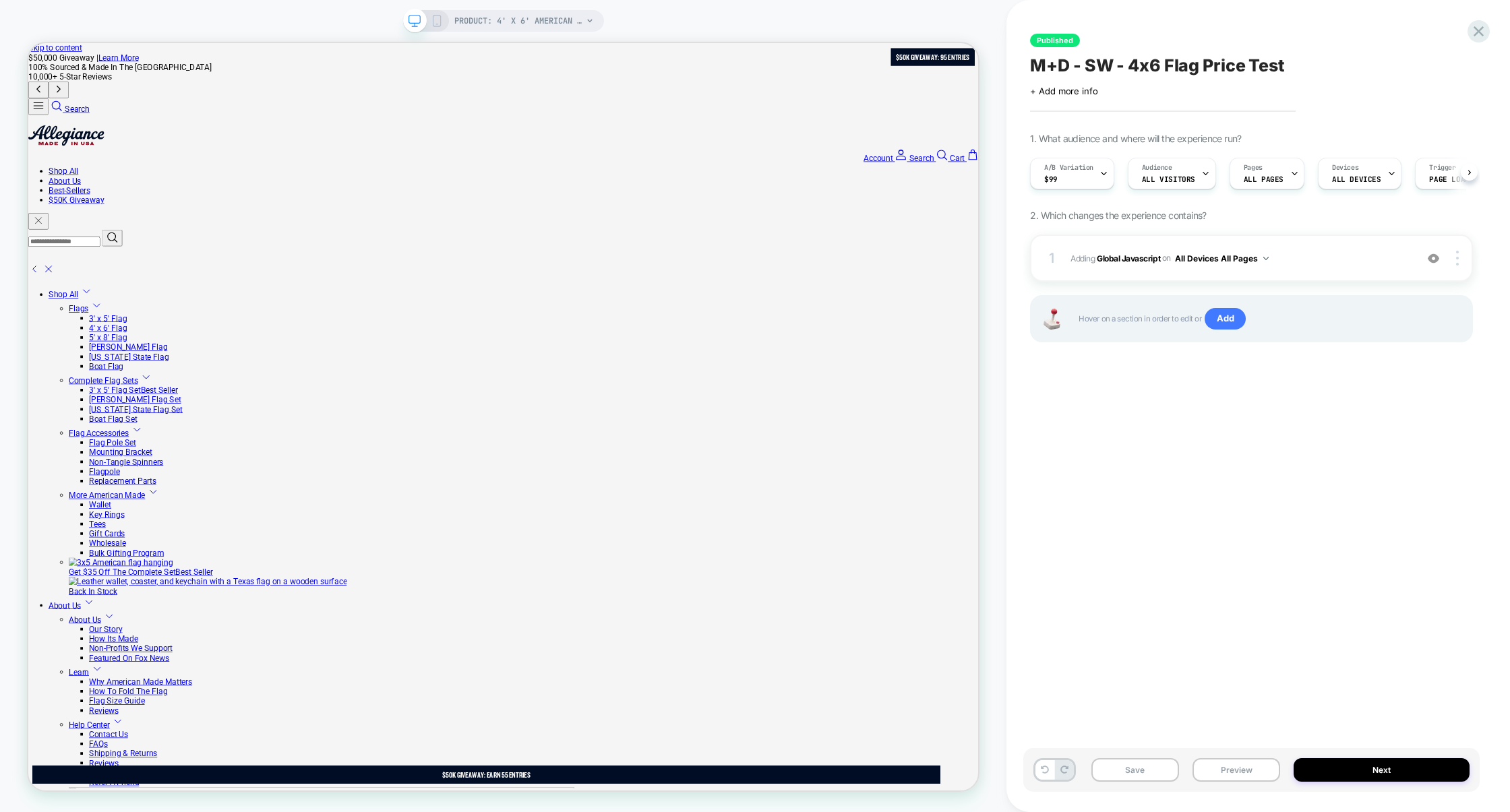
scroll to position [0, 1]
click at [0, 0] on div "A/B Variation $99" at bounding box center [0, 0] width 0 height 0
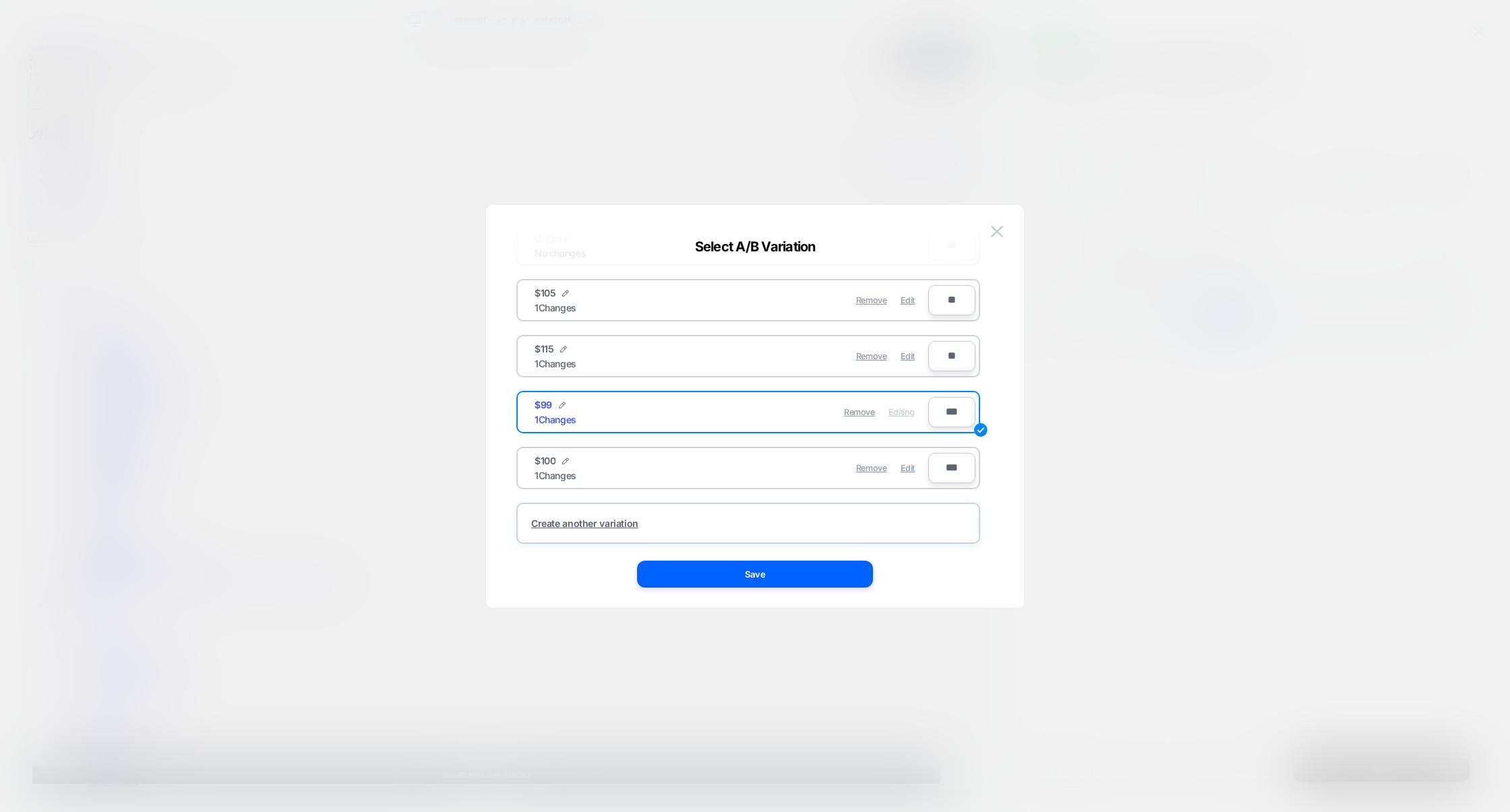
scroll to position [46, 0]
click at [1190, 396] on div at bounding box center [755, 406] width 1510 height 812
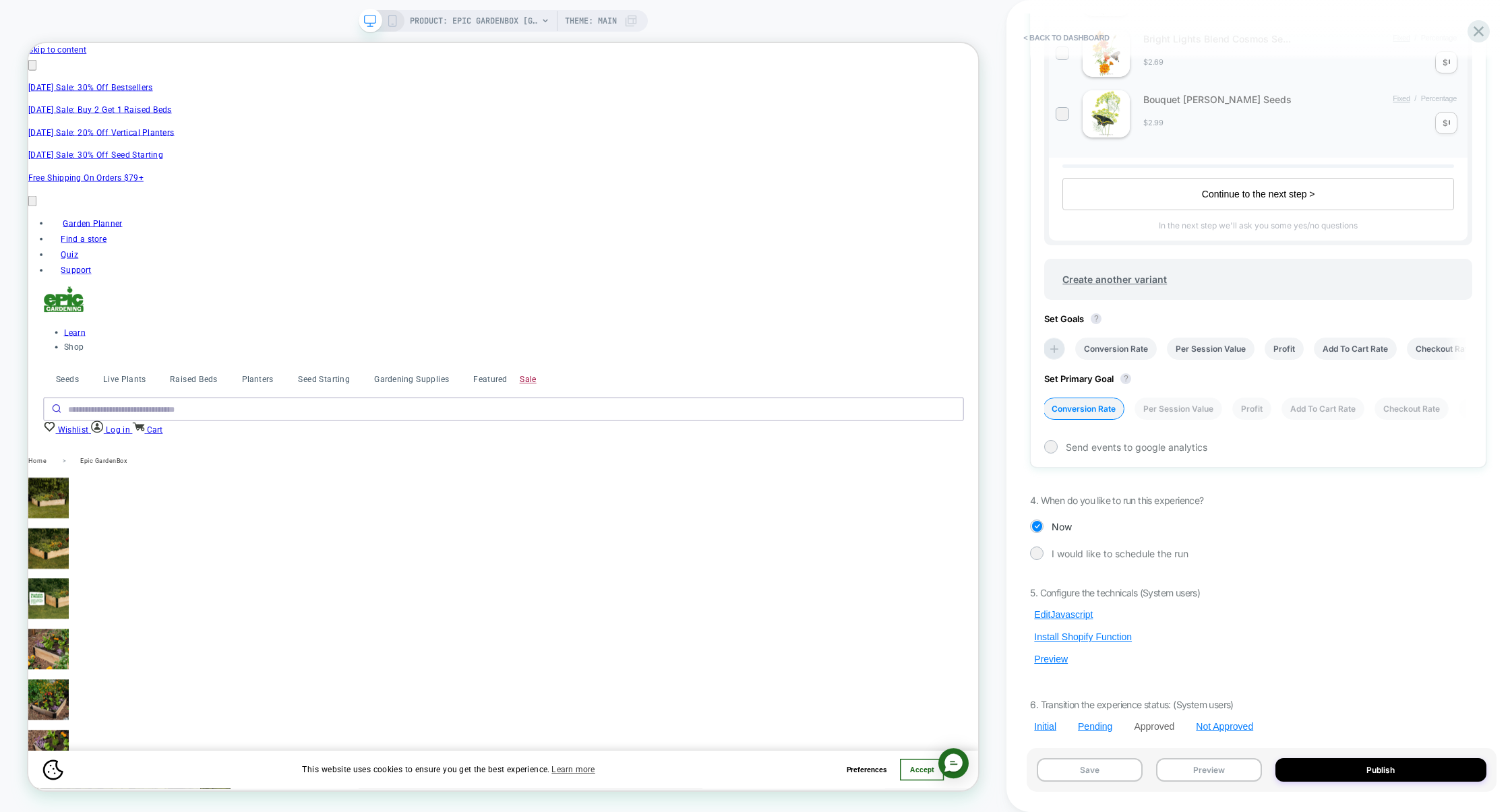
scroll to position [532, 0]
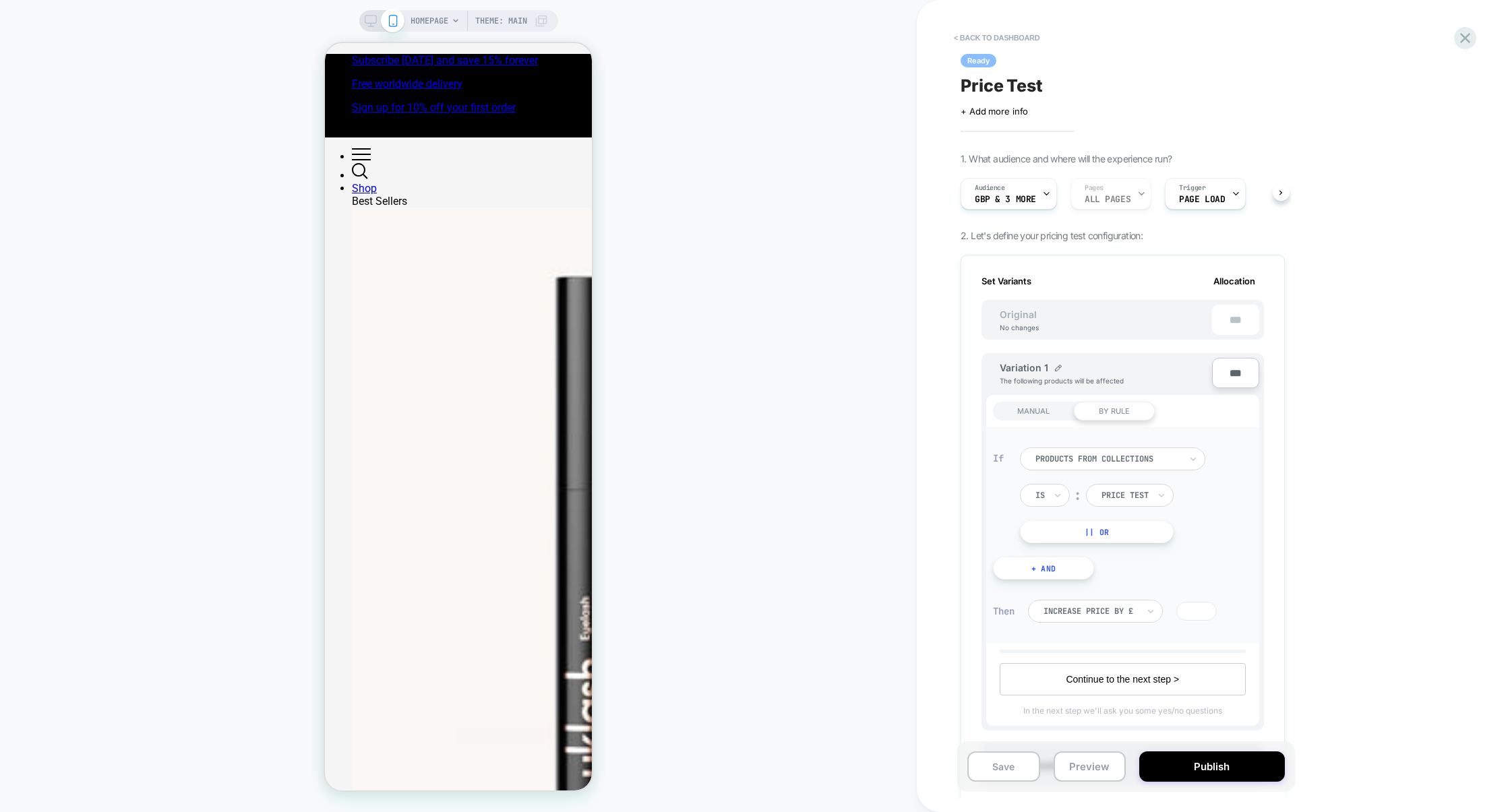
scroll to position [0, 2]
click at [0, 0] on div "Audience GBP & 3 More Pages ALL PAGES Trigger Page Load" at bounding box center [0, 0] width 0 height 0
click at [0, 0] on span "GBP & 3 More" at bounding box center [0, 0] width 0 height 0
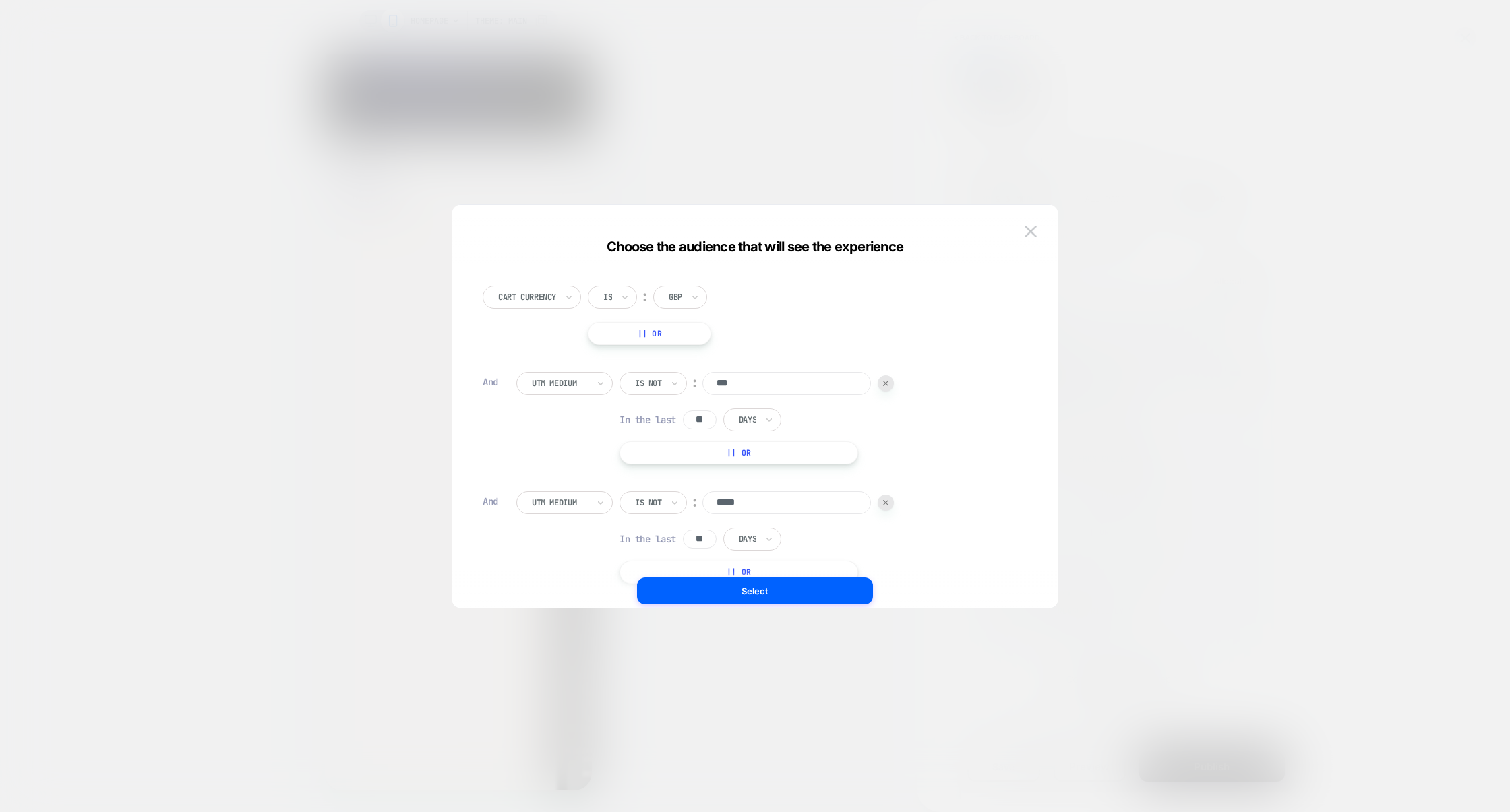
scroll to position [204, 0]
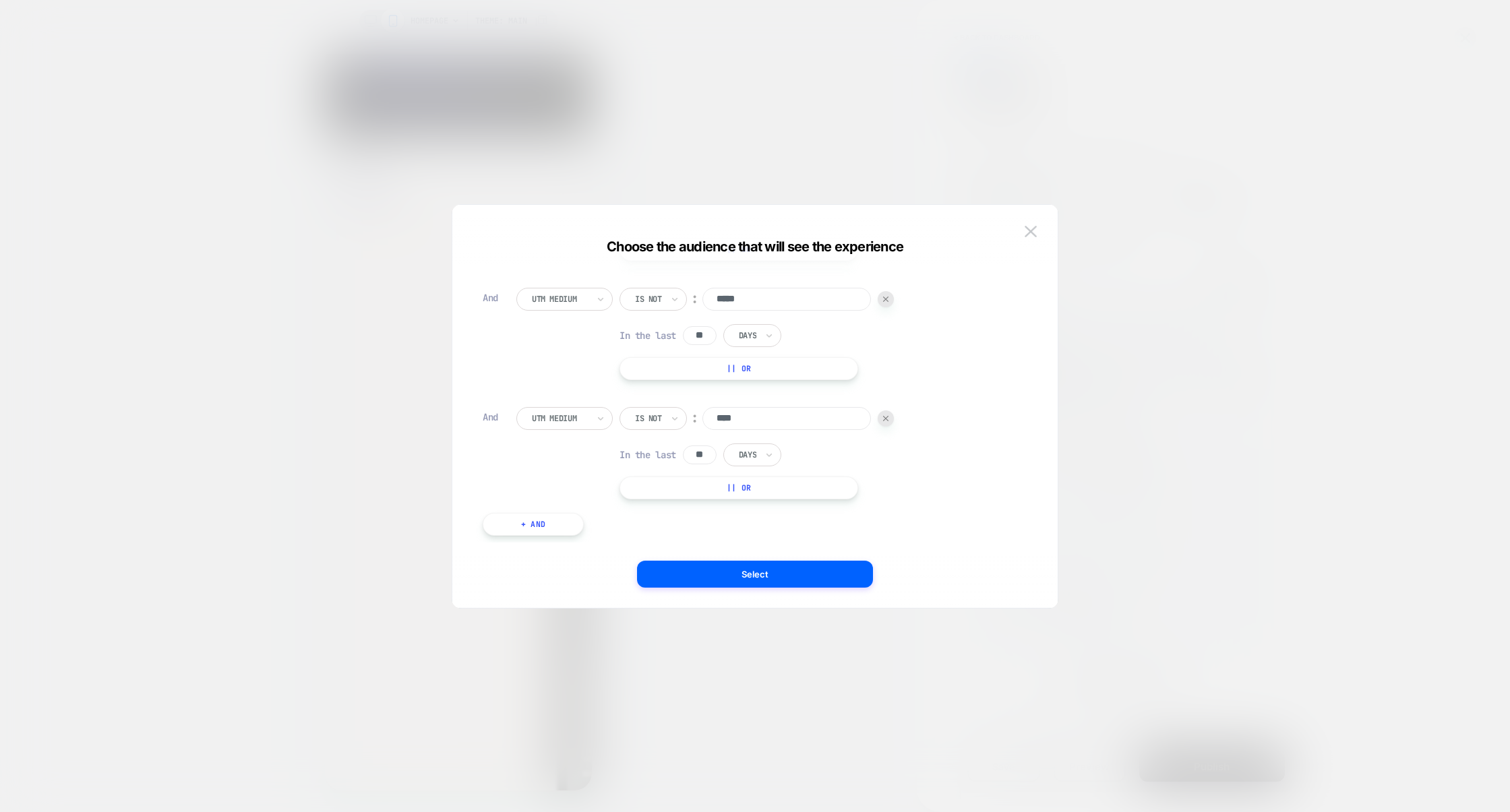
click at [267, 94] on div at bounding box center [134, 52] width 267 height 84
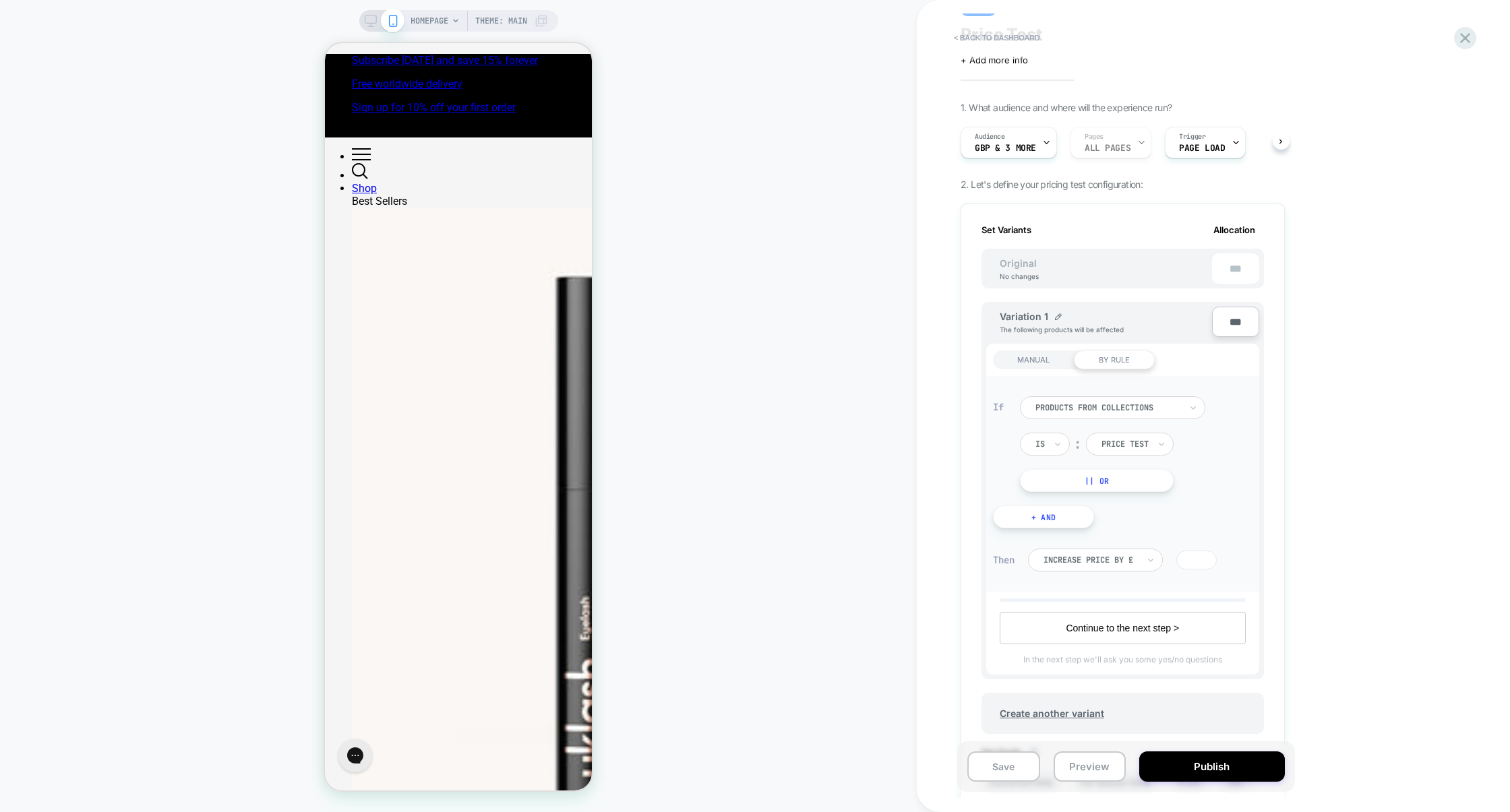
scroll to position [50, 0]
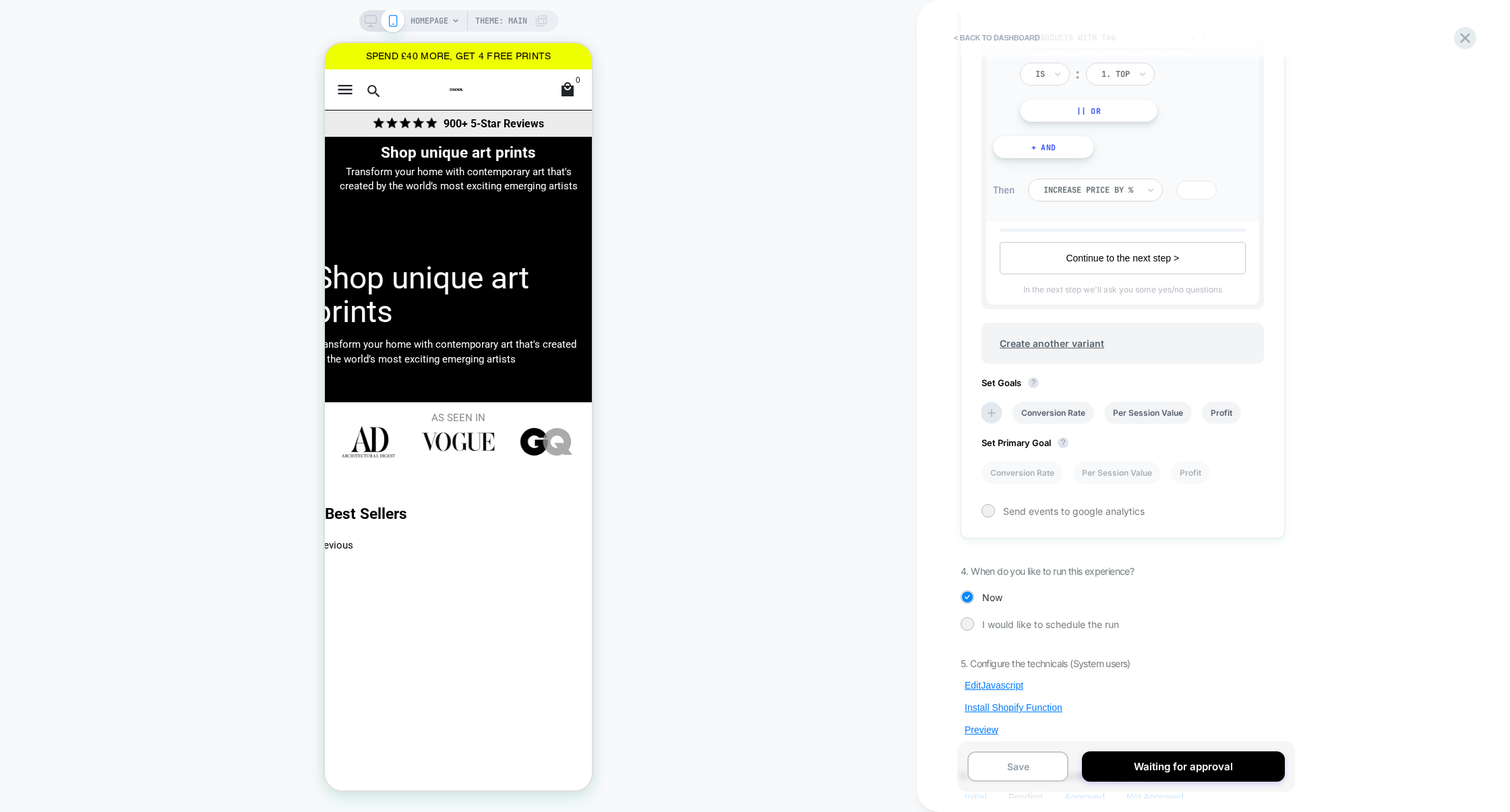
scroll to position [411, 0]
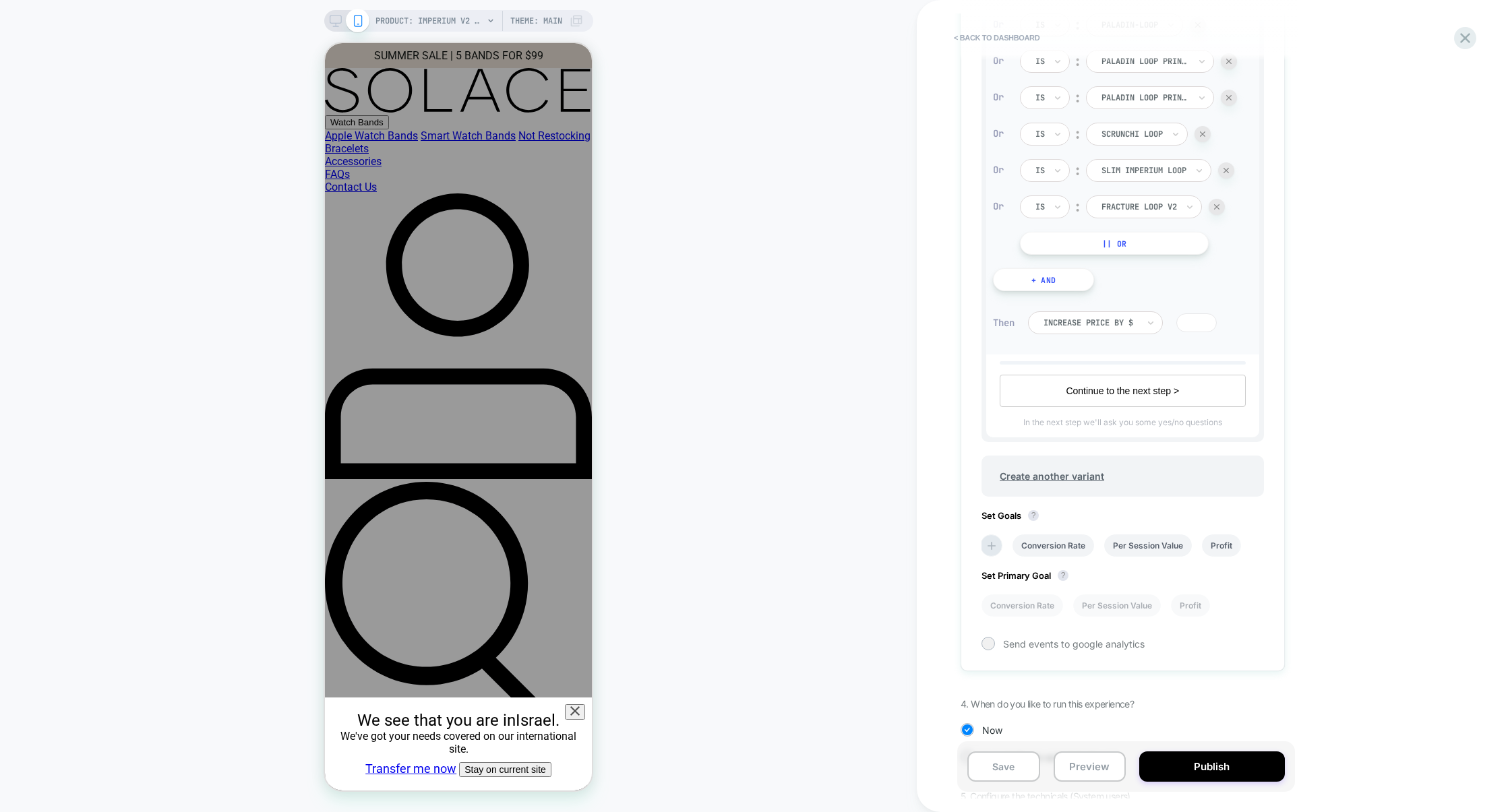
scroll to position [556, 0]
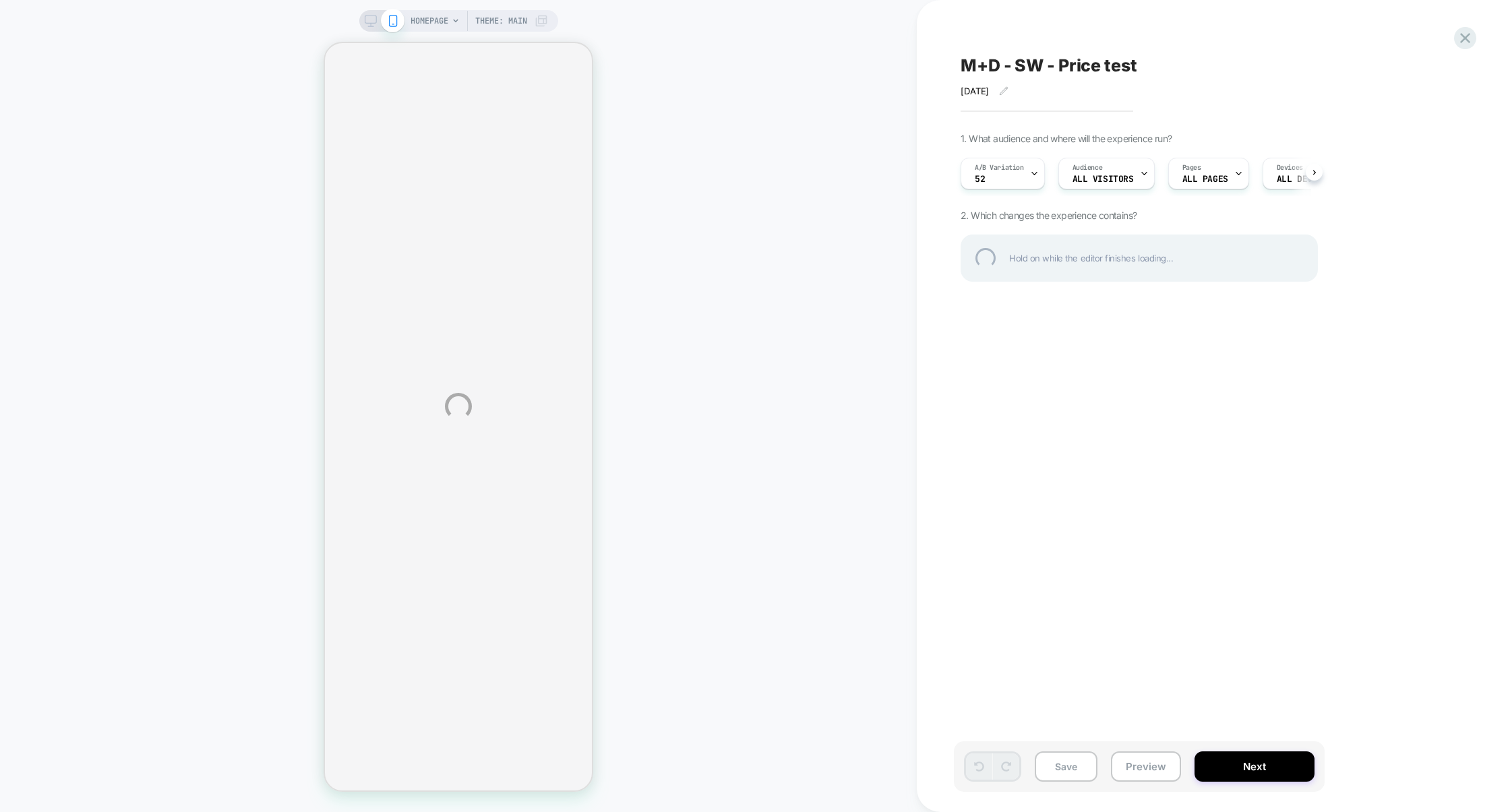
click at [1005, 176] on div "HOMEPAGE Theme: MAIN M+D - SW - Price test [DATE] Click to edit experience deta…" at bounding box center [755, 406] width 1510 height 812
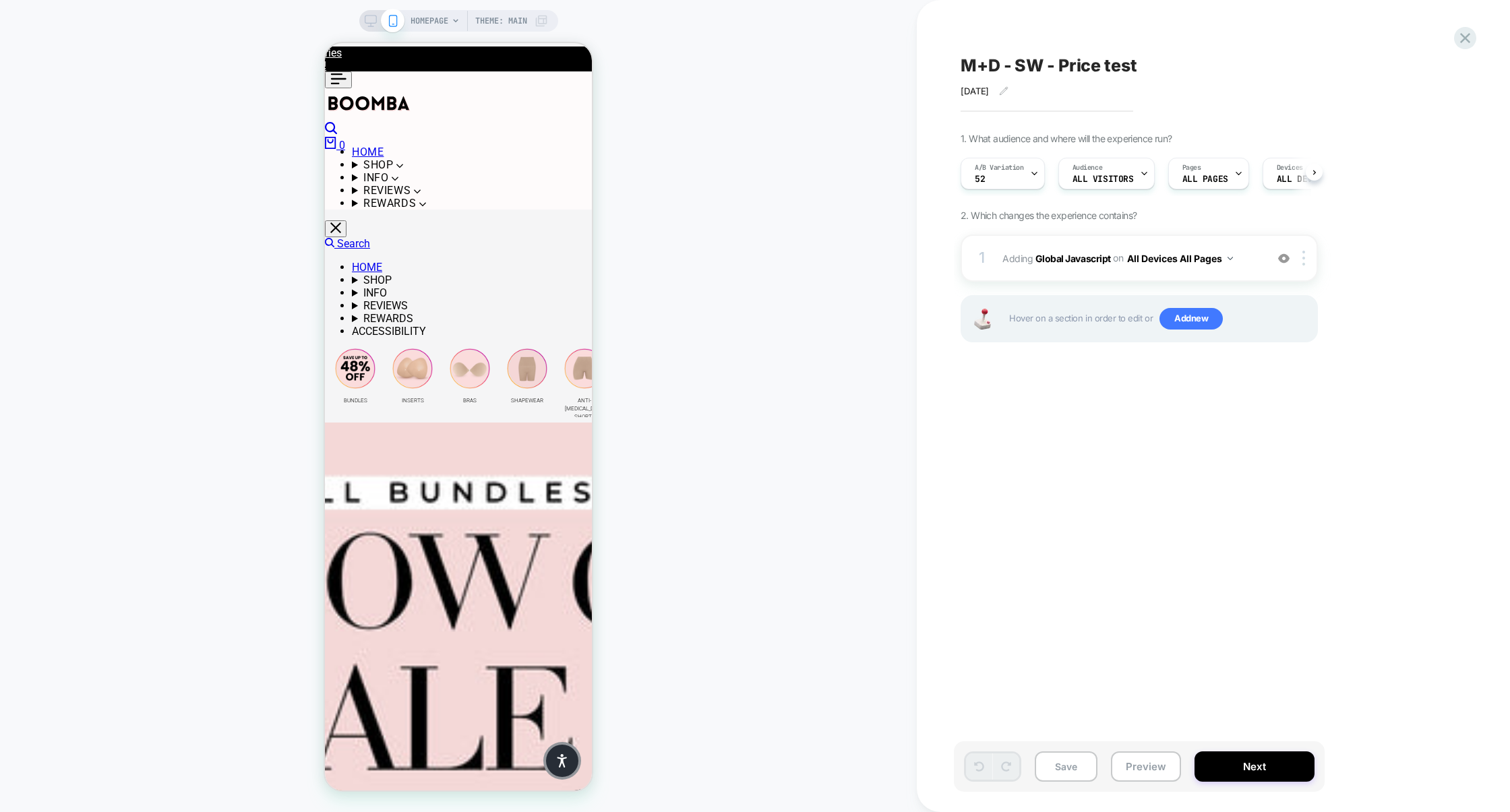
scroll to position [0, 1]
click at [1005, 176] on div "A/B Variation 52" at bounding box center [999, 173] width 76 height 30
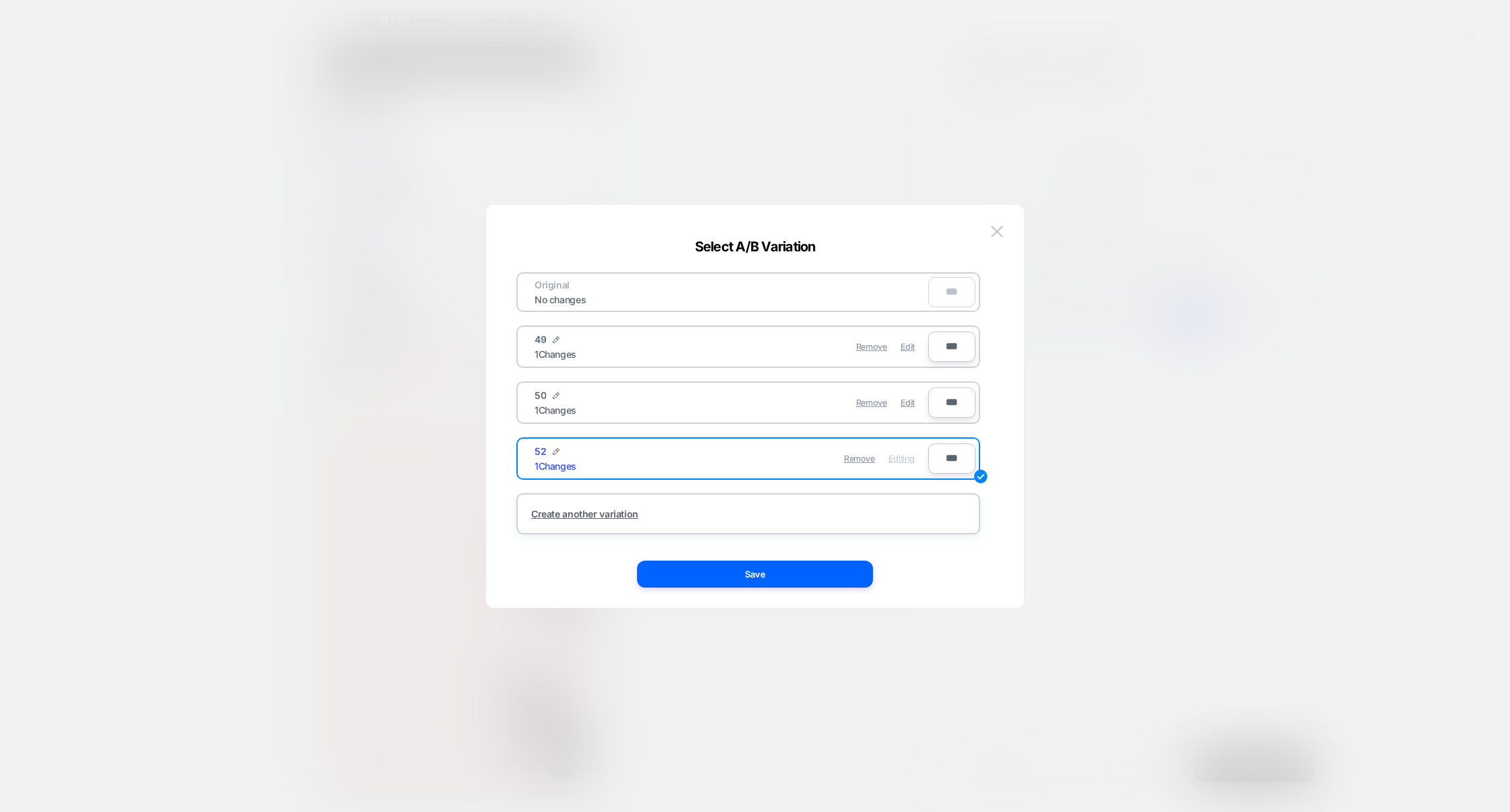
click at [1161, 368] on div at bounding box center [755, 406] width 1510 height 812
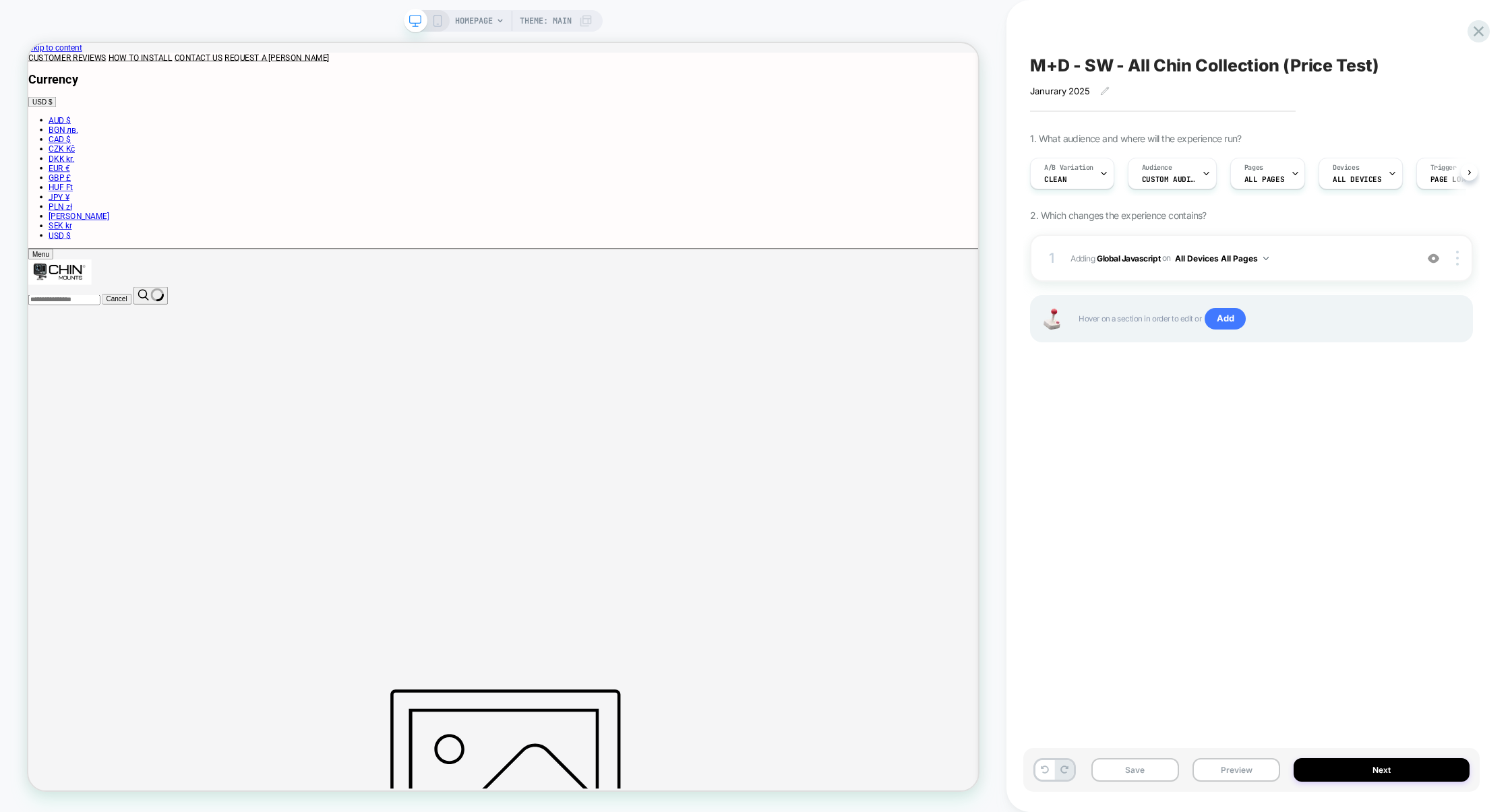
scroll to position [0, 1]
click at [1091, 182] on div "A/B Variation clean" at bounding box center [1068, 173] width 76 height 30
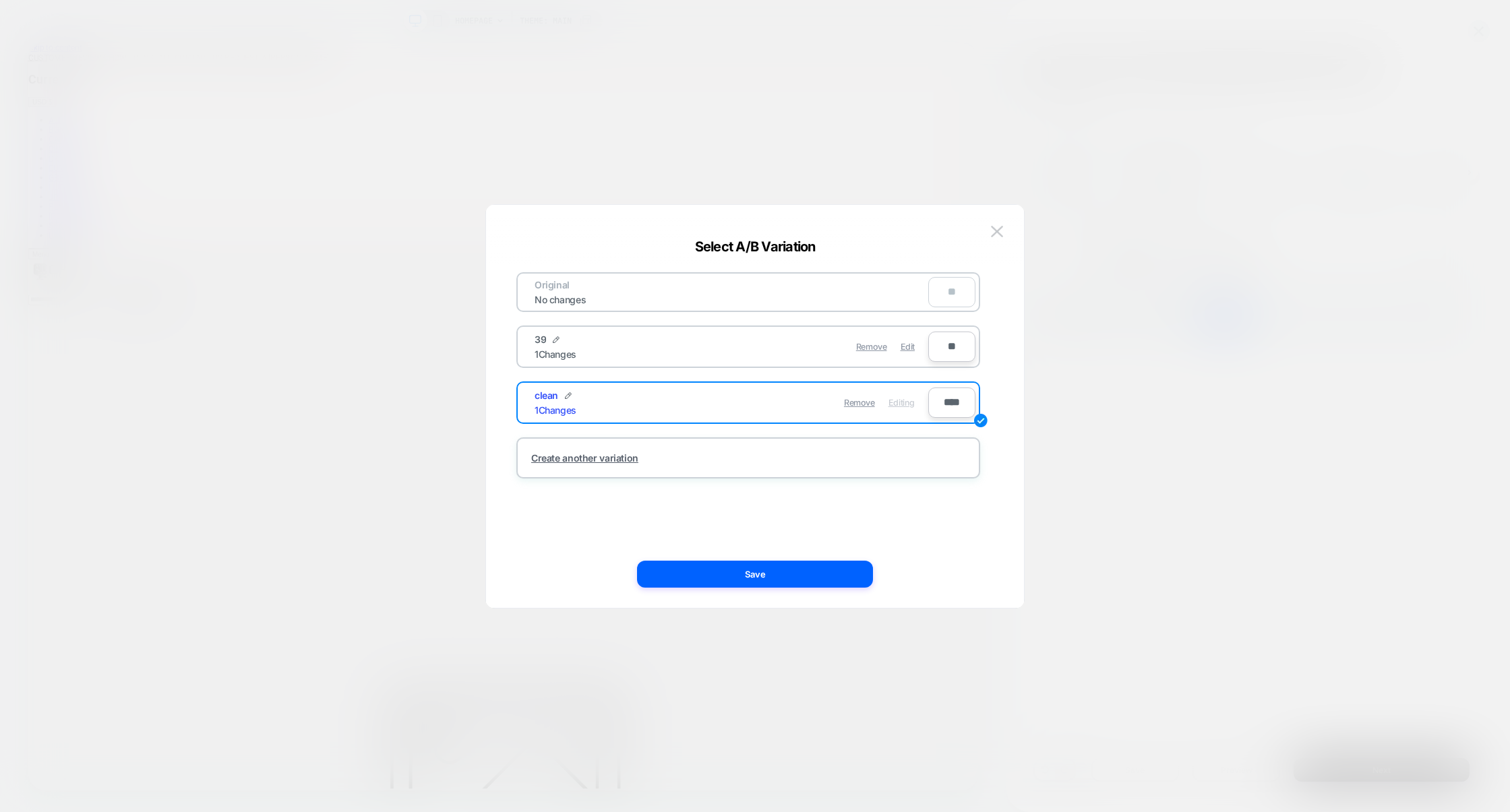
click at [55, 173] on div at bounding box center [41, 167] width 29 height 13
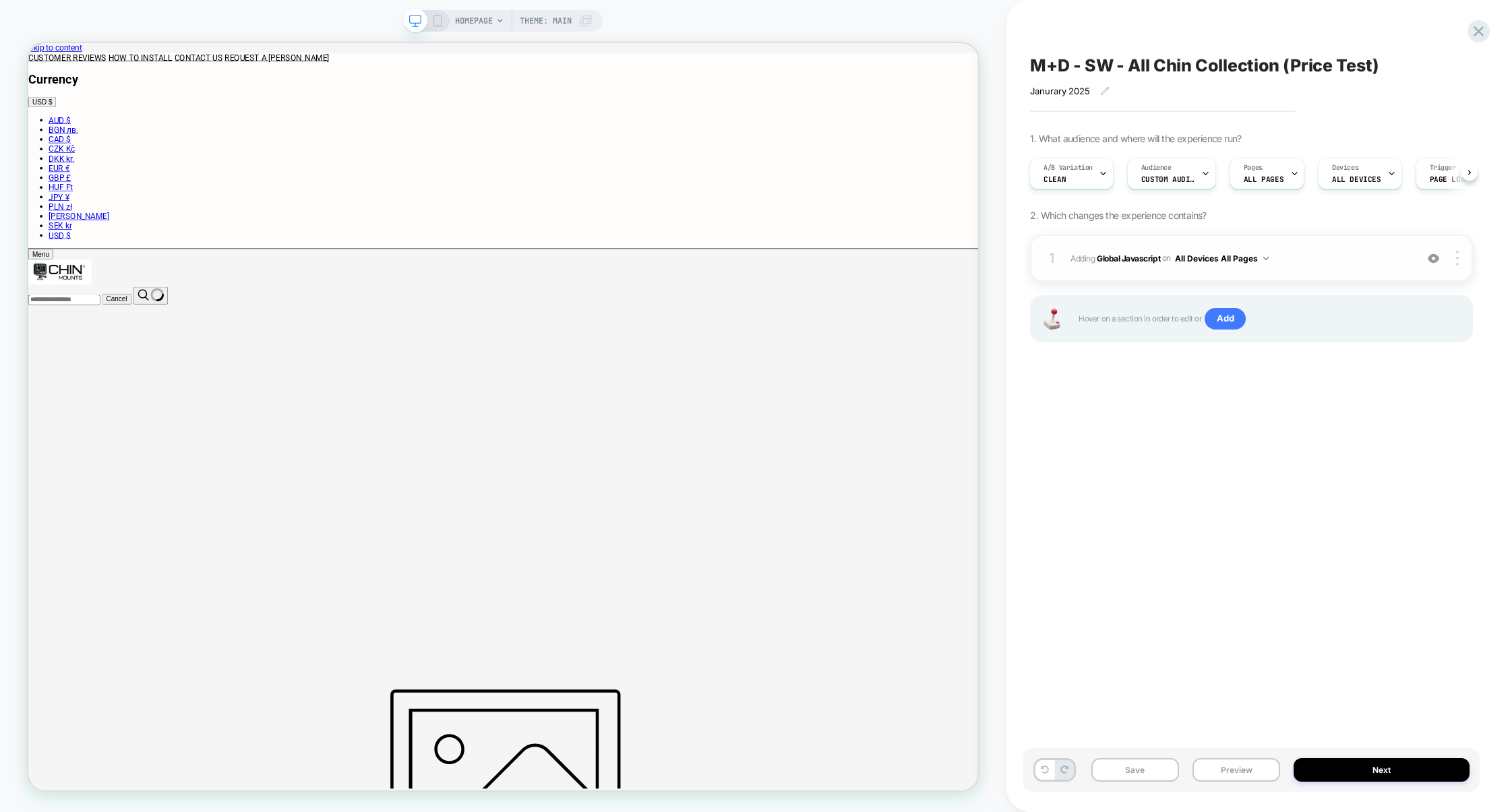
click at [1309, 271] on div "1 Adding Global Javascript on All Devices All Pages Add Before Add After Target…" at bounding box center [1251, 258] width 443 height 47
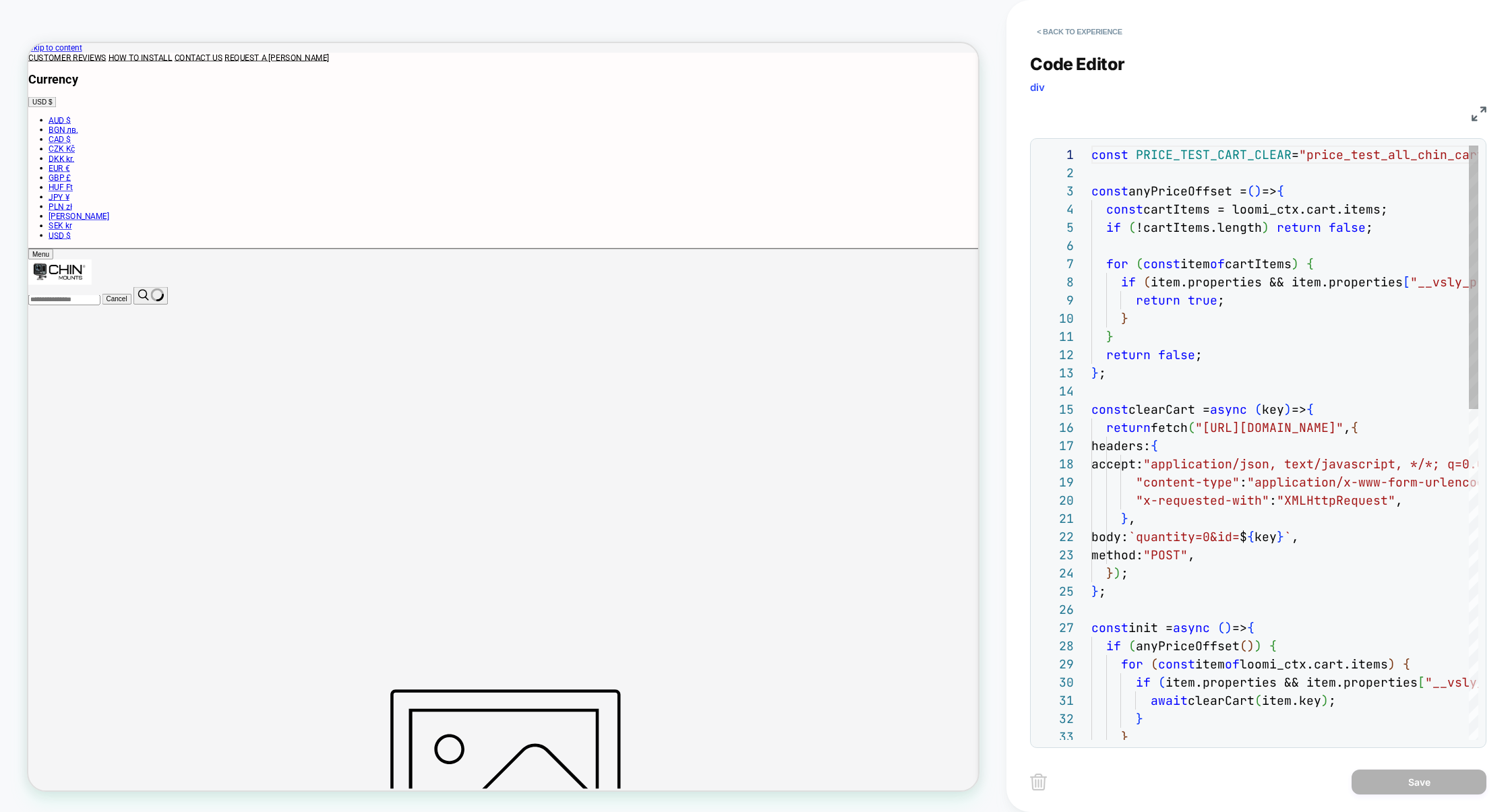
scroll to position [182, 0]
click at [1475, 116] on img at bounding box center [1479, 114] width 15 height 15
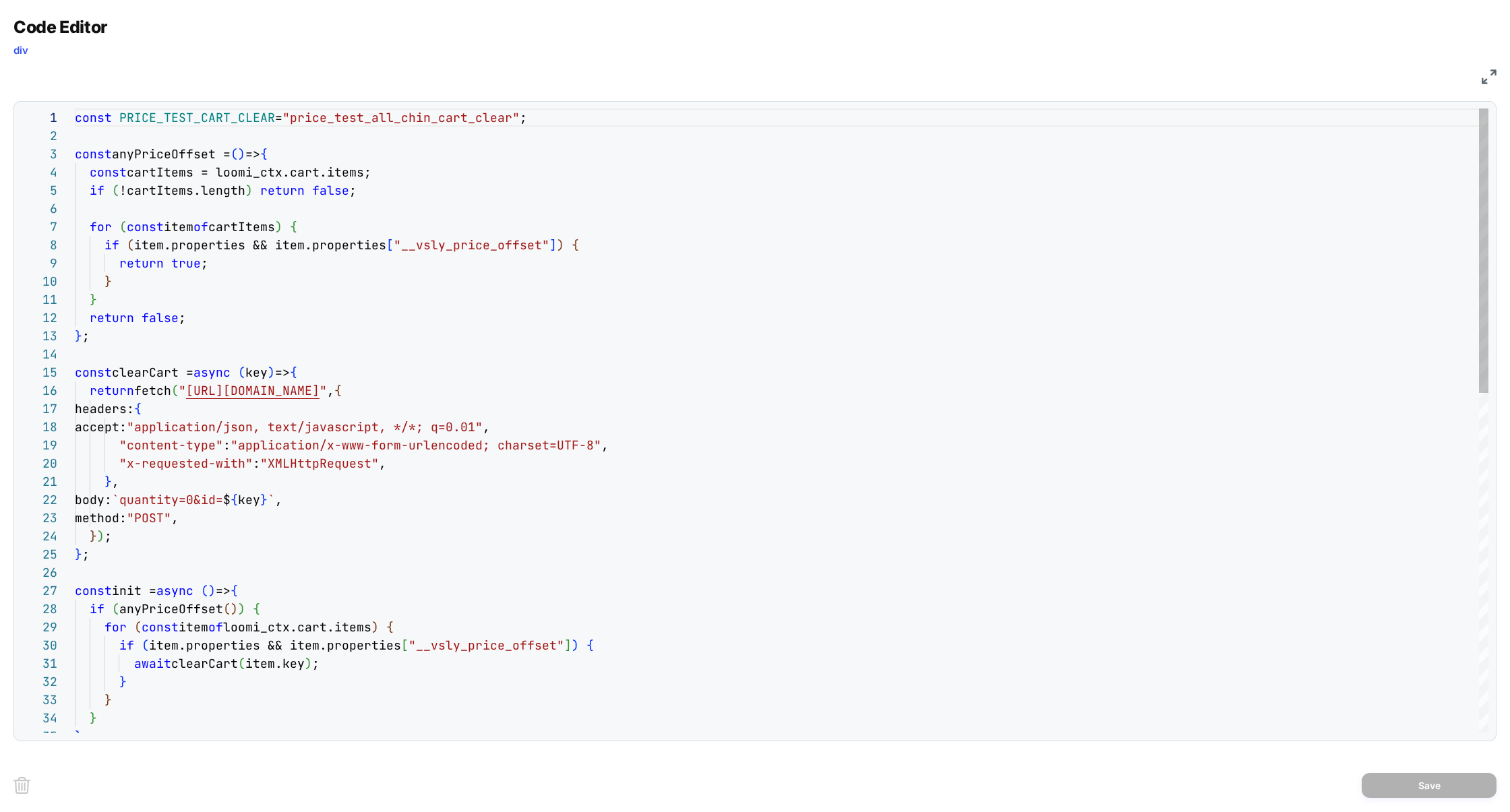
type textarea "**********"
drag, startPoint x: 411, startPoint y: 643, endPoint x: 545, endPoint y: 645, distance: 134.0
click at [545, 645] on span ""__vsly_price_offset"" at bounding box center [486, 645] width 155 height 16
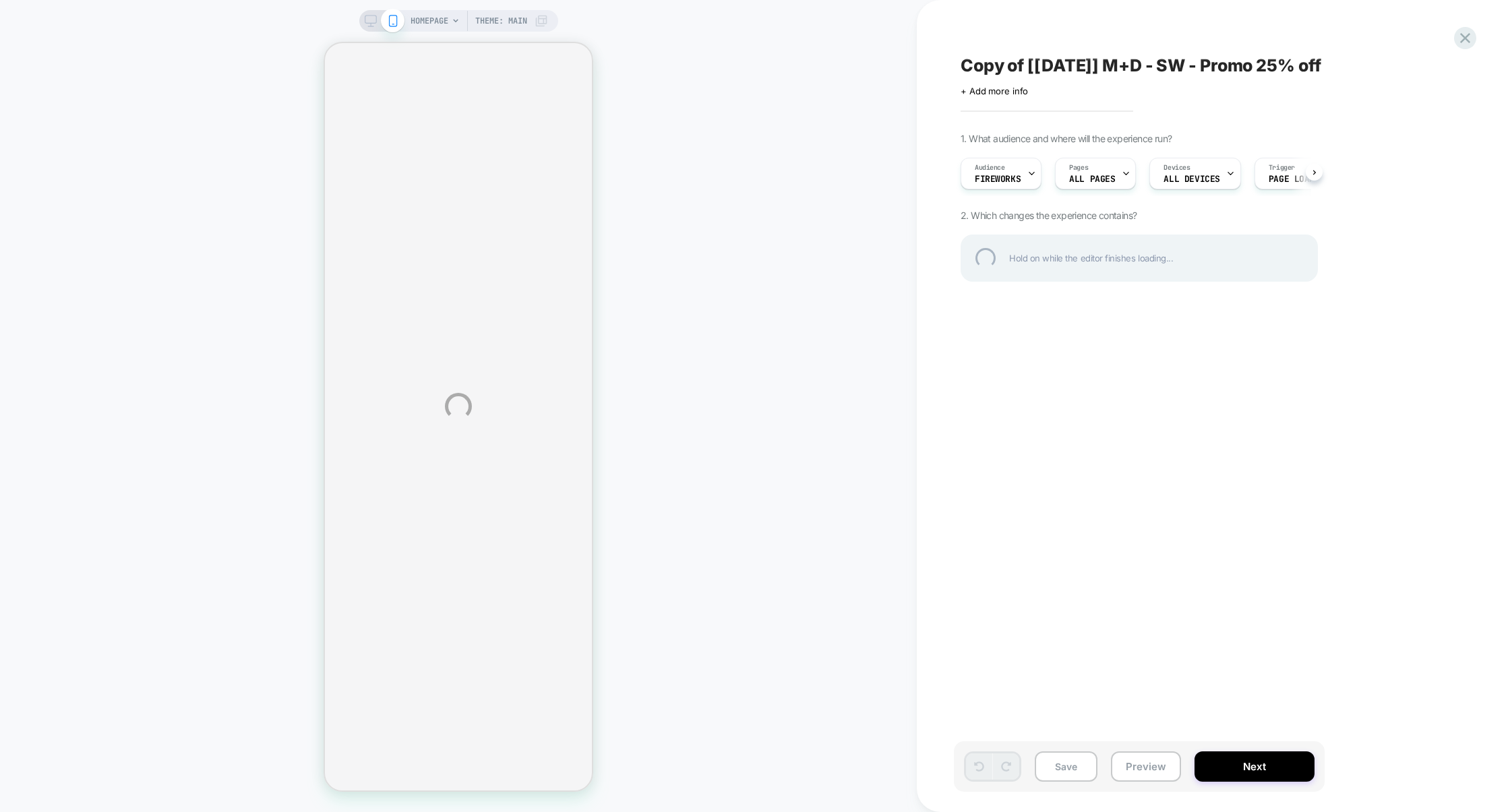
click at [1006, 180] on div "HOMEPAGE Theme: MAIN Copy of [July 4] M+D - SW - Promo 25% off Click to edit ex…" at bounding box center [755, 406] width 1510 height 812
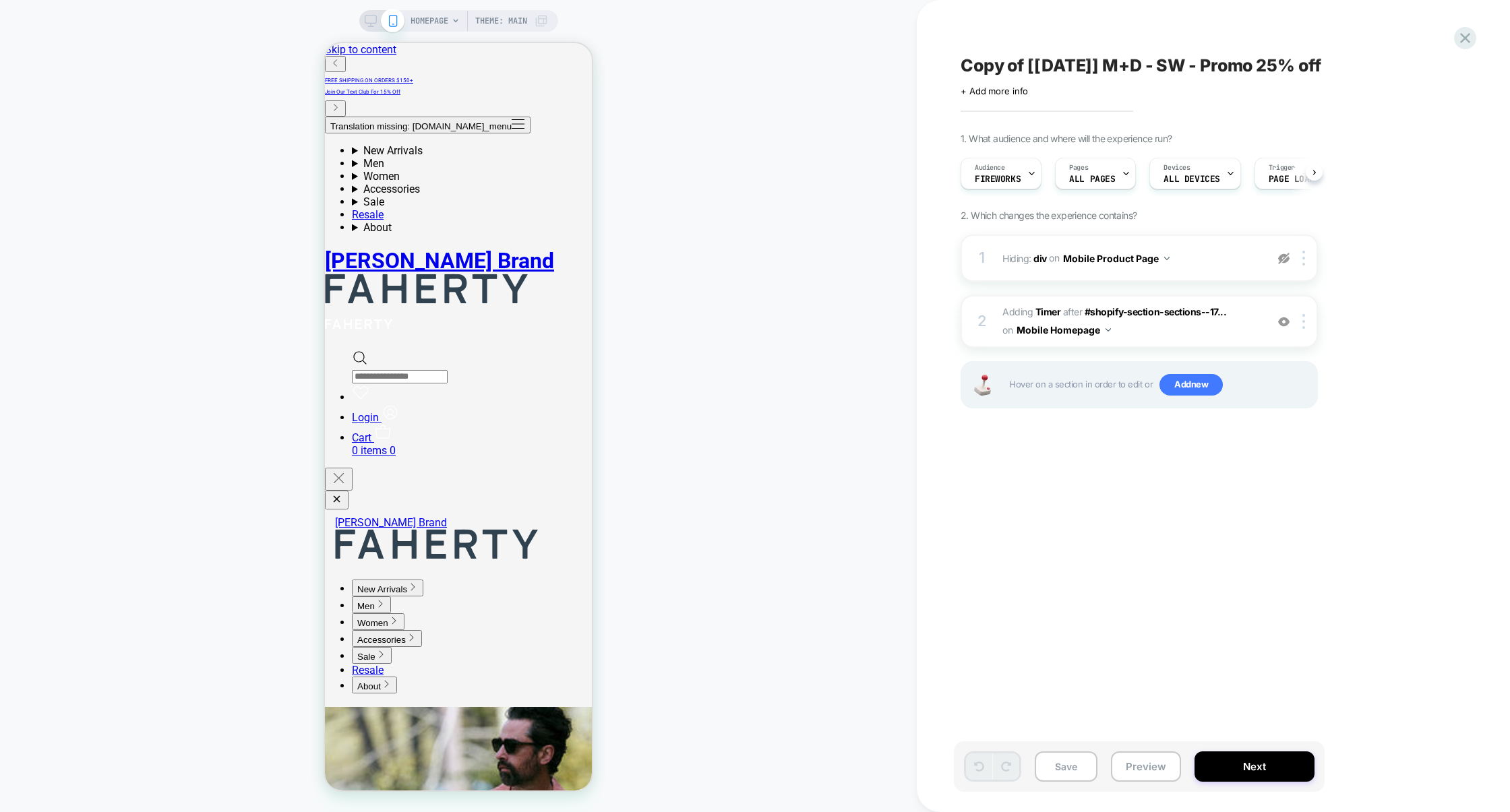
scroll to position [0, 1]
click at [0, 0] on span "FIREWORKS" at bounding box center [0, 0] width 0 height 0
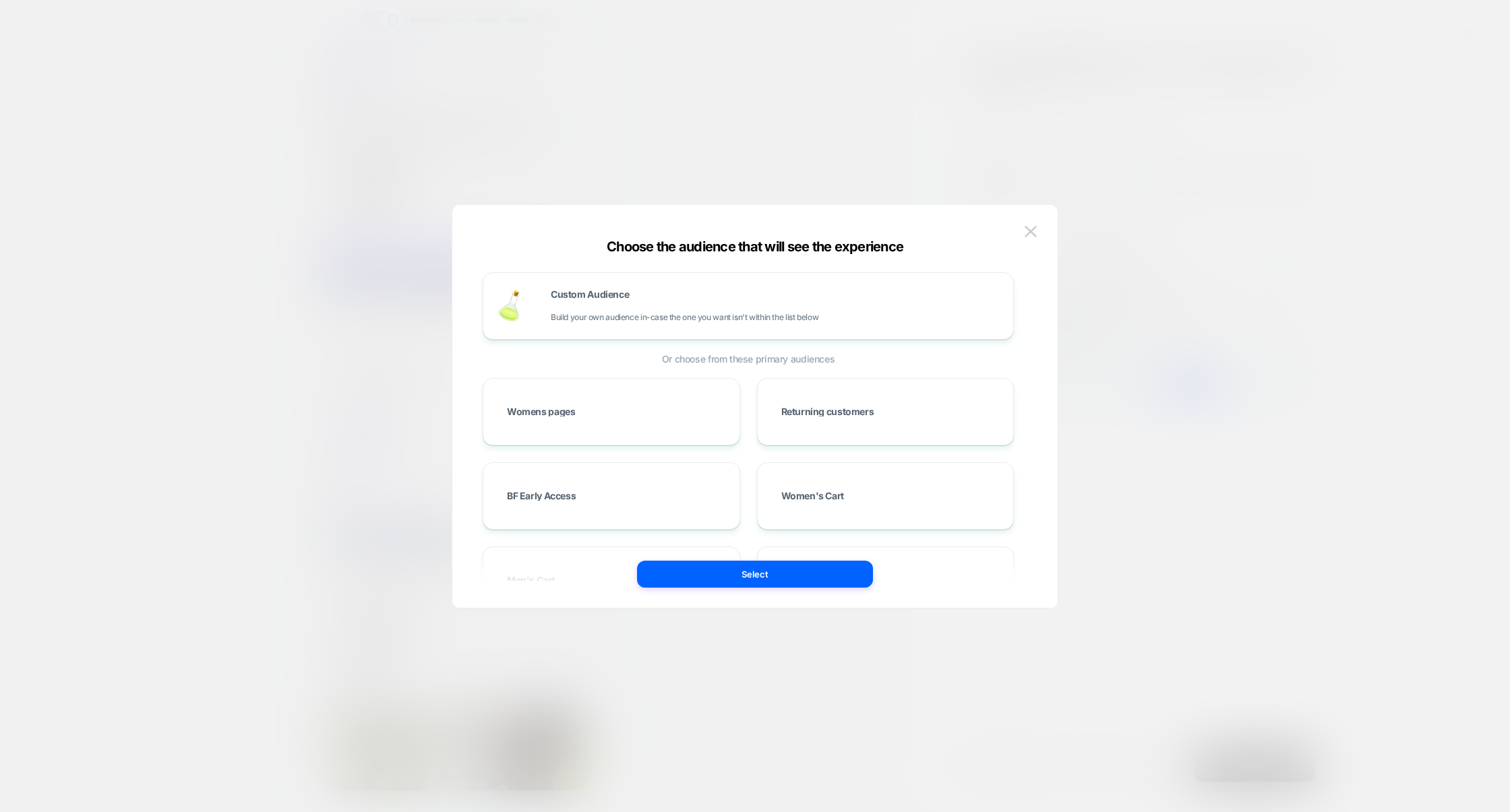
click at [1266, 332] on div at bounding box center [755, 406] width 1510 height 812
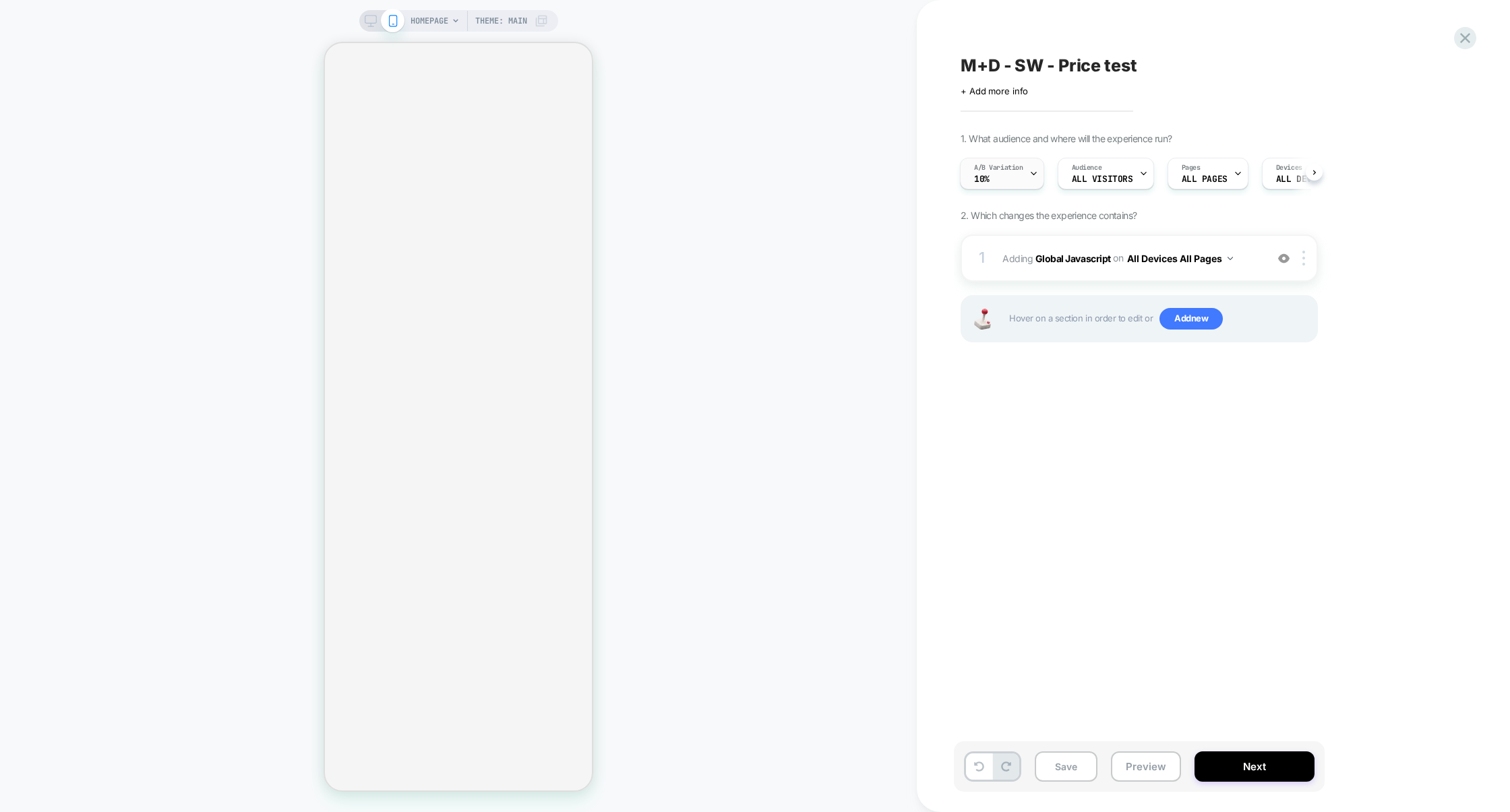
click at [990, 179] on div "A/B Variation 10%" at bounding box center [999, 173] width 76 height 30
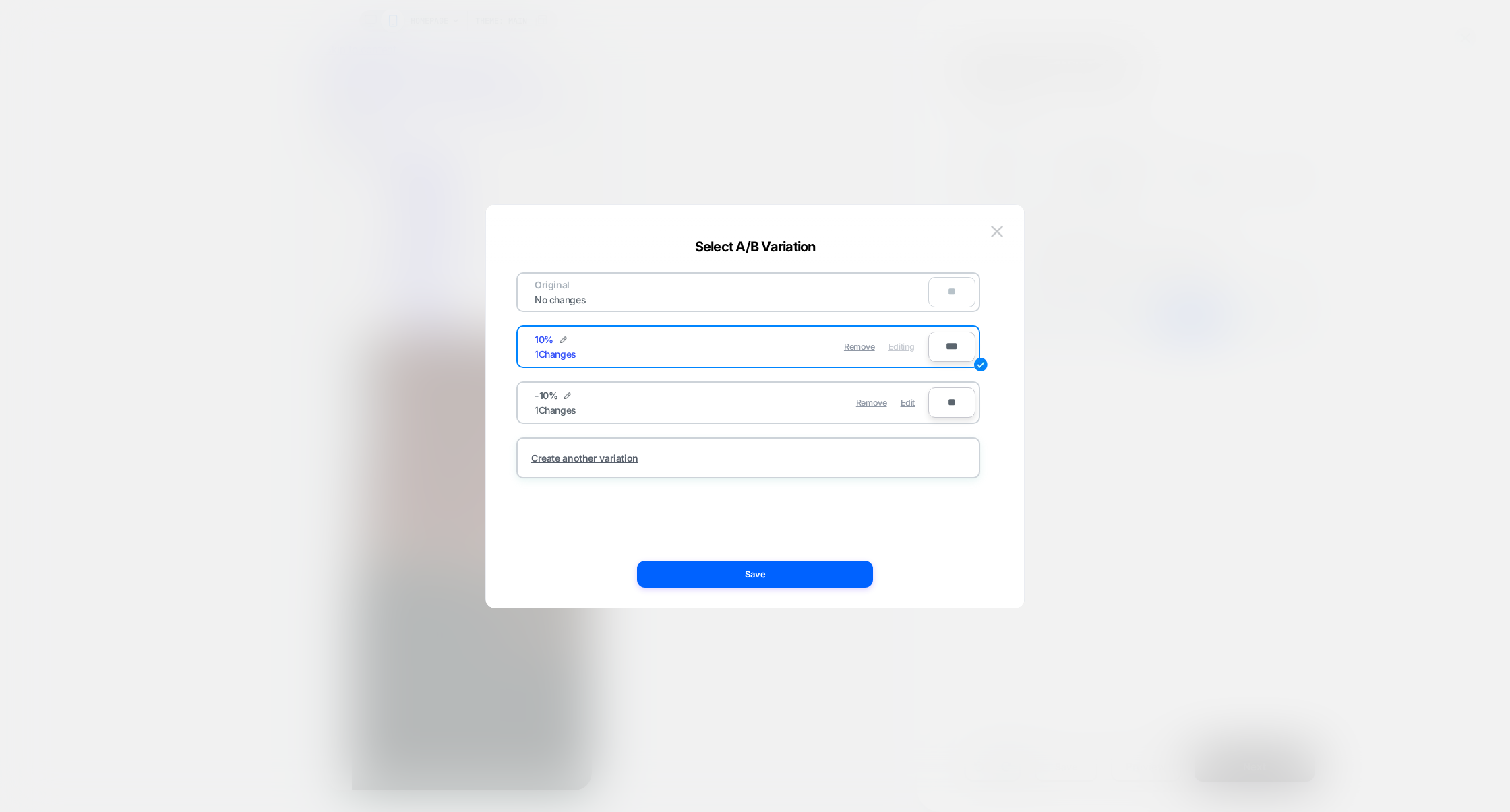
click at [999, 153] on div at bounding box center [755, 406] width 1510 height 812
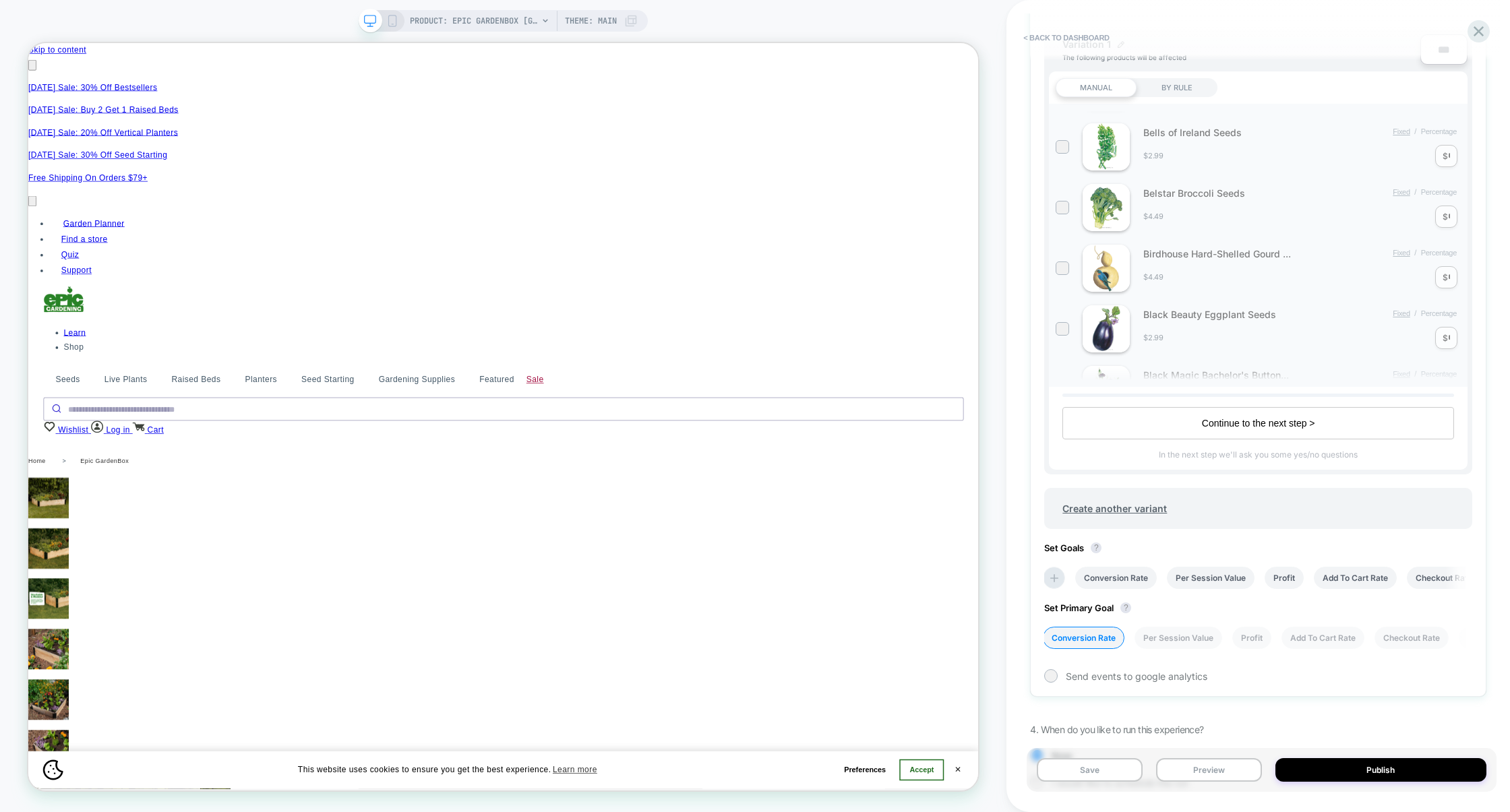
scroll to position [1044, 0]
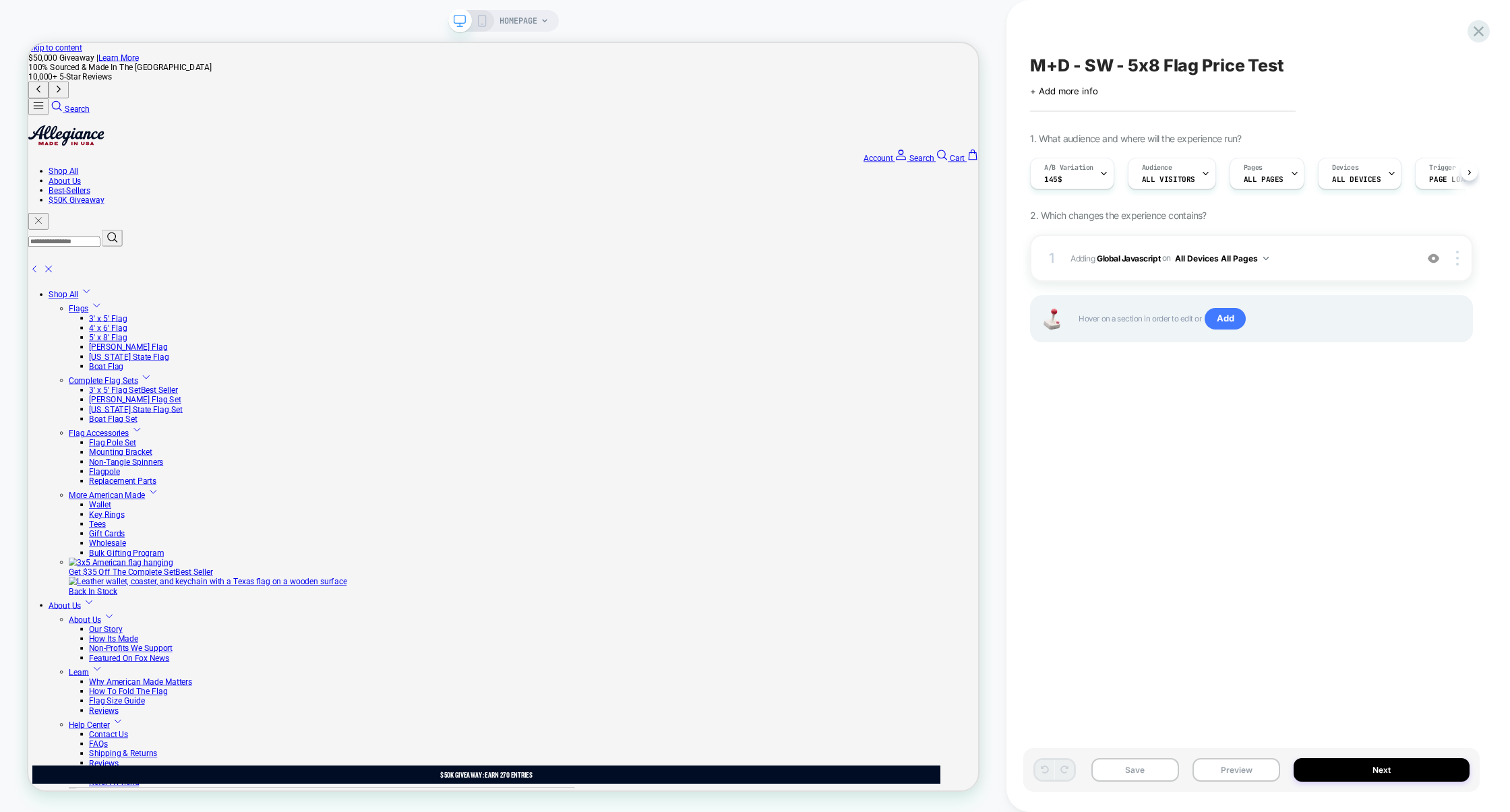
scroll to position [0, 1]
click at [1094, 179] on div "A/B Variation 145$" at bounding box center [1068, 173] width 76 height 30
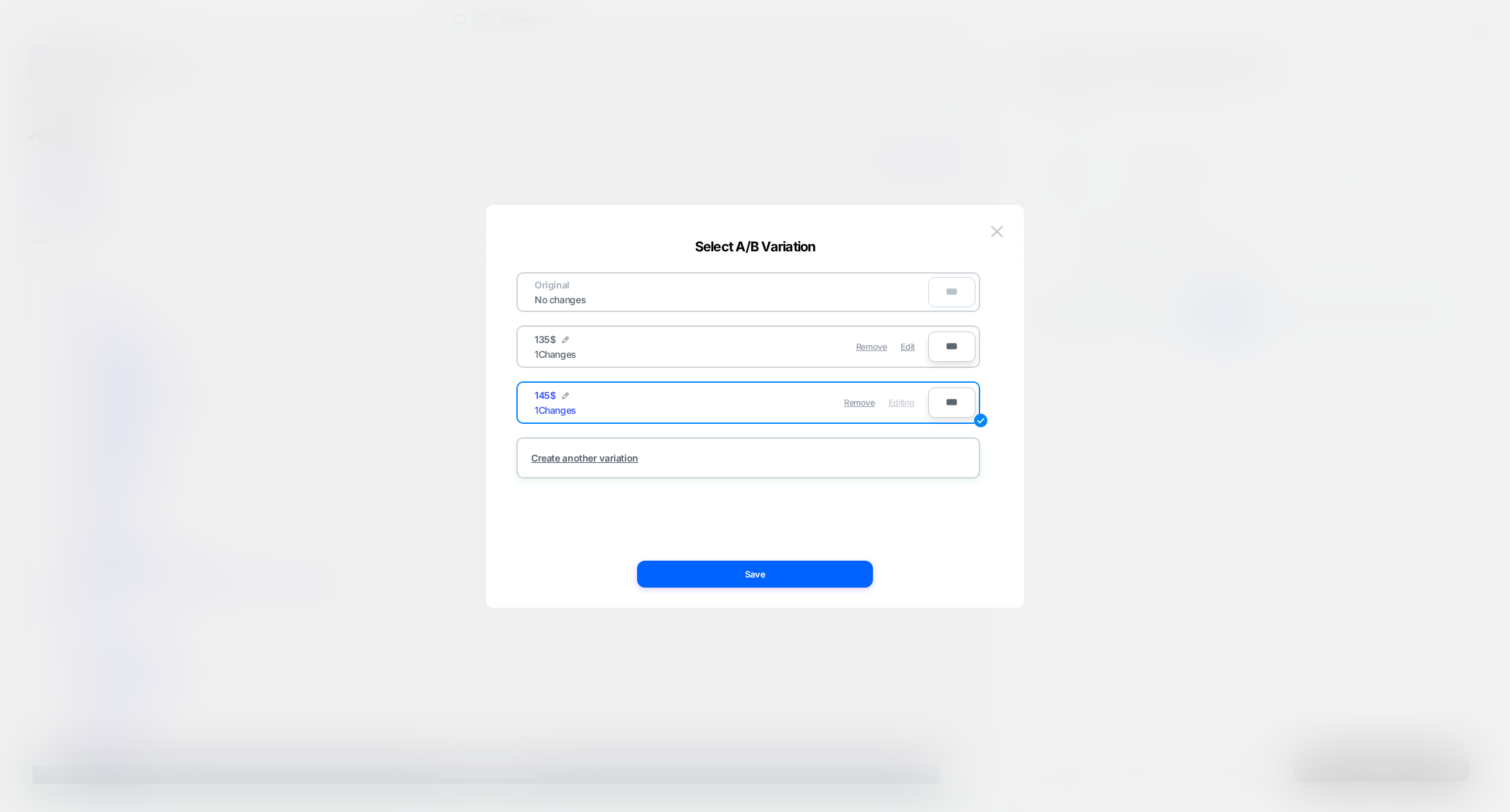
click at [1080, 302] on div at bounding box center [755, 406] width 1510 height 812
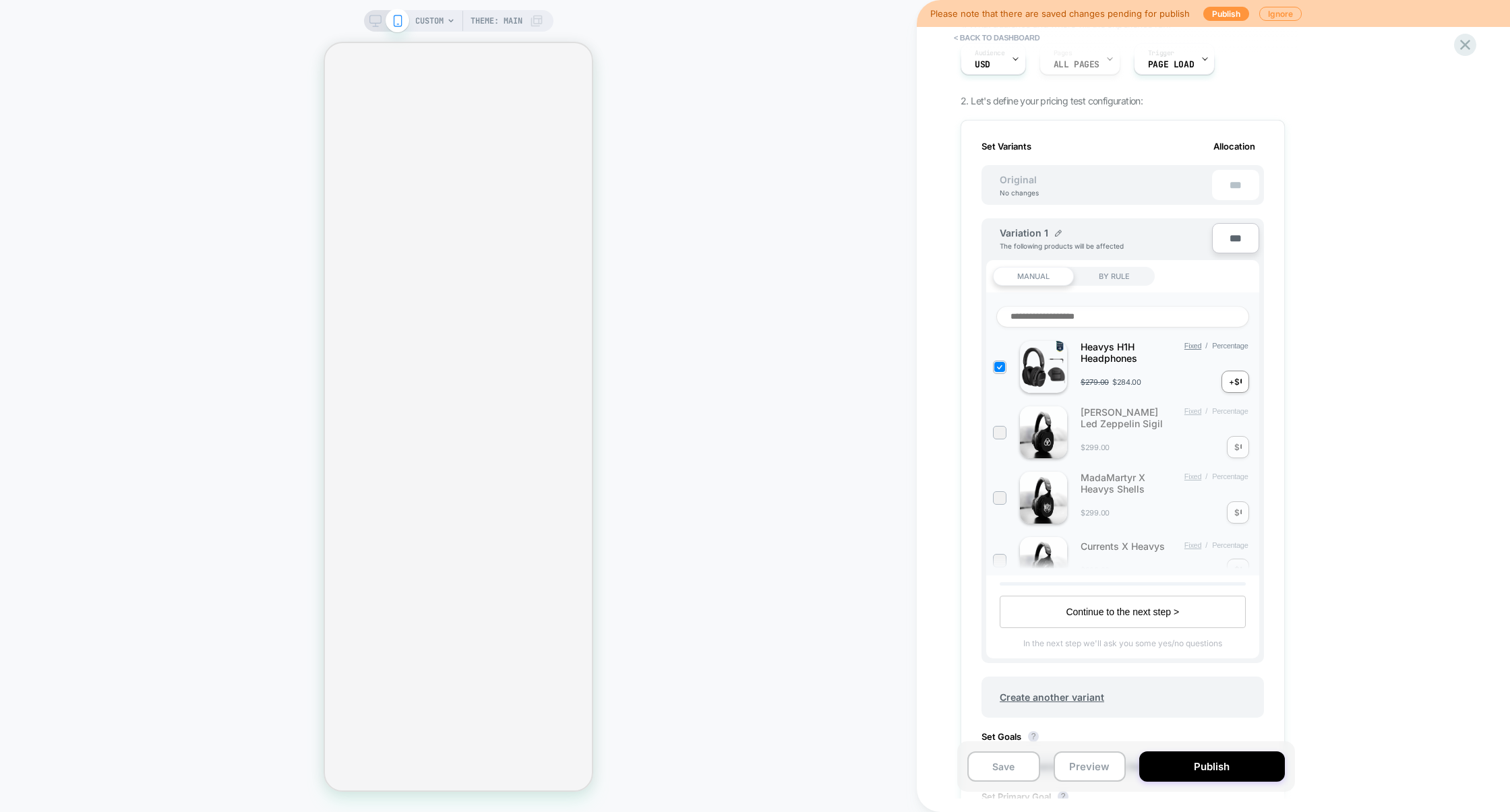
scroll to position [198, 0]
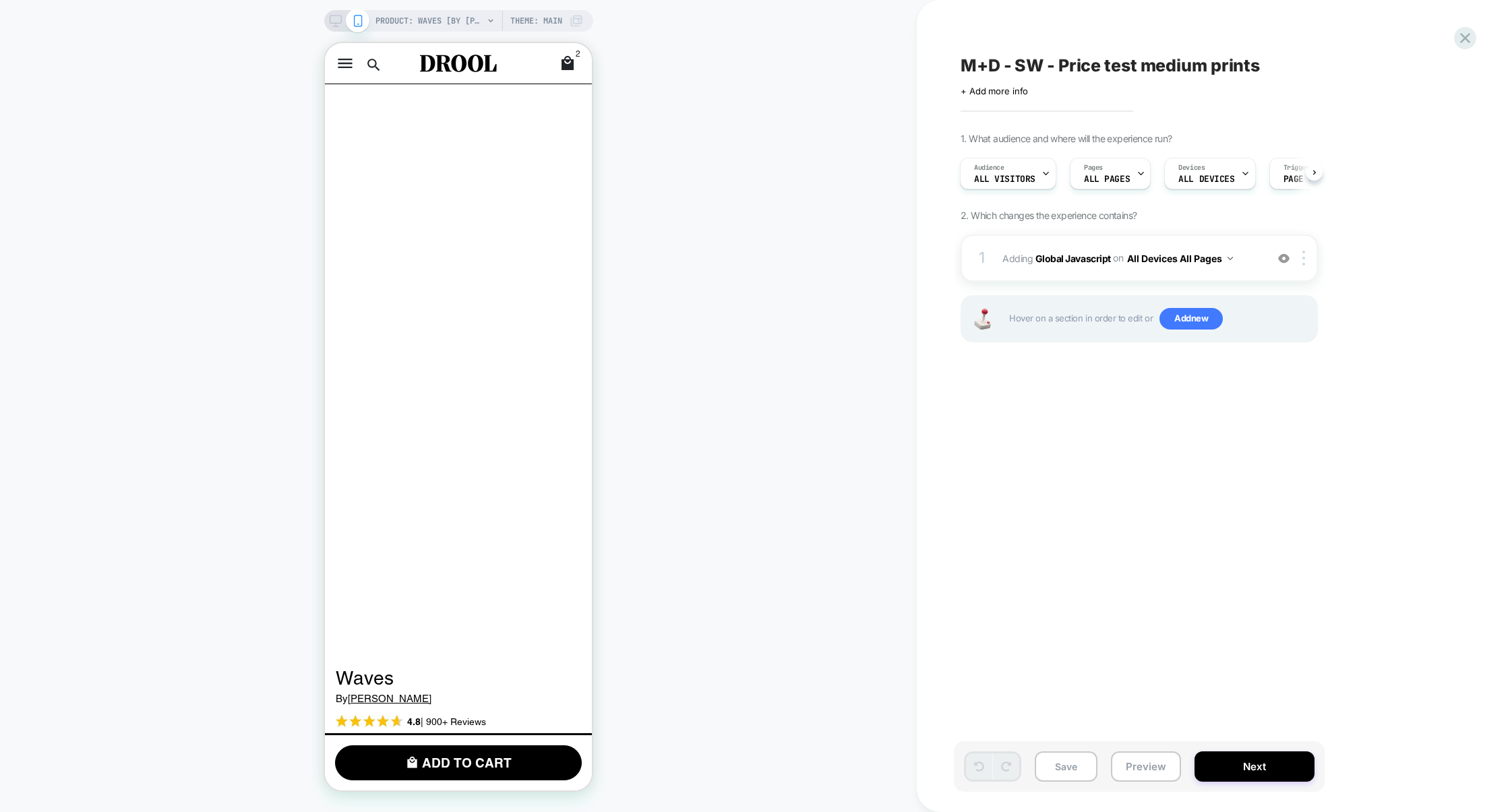
scroll to position [0, 2]
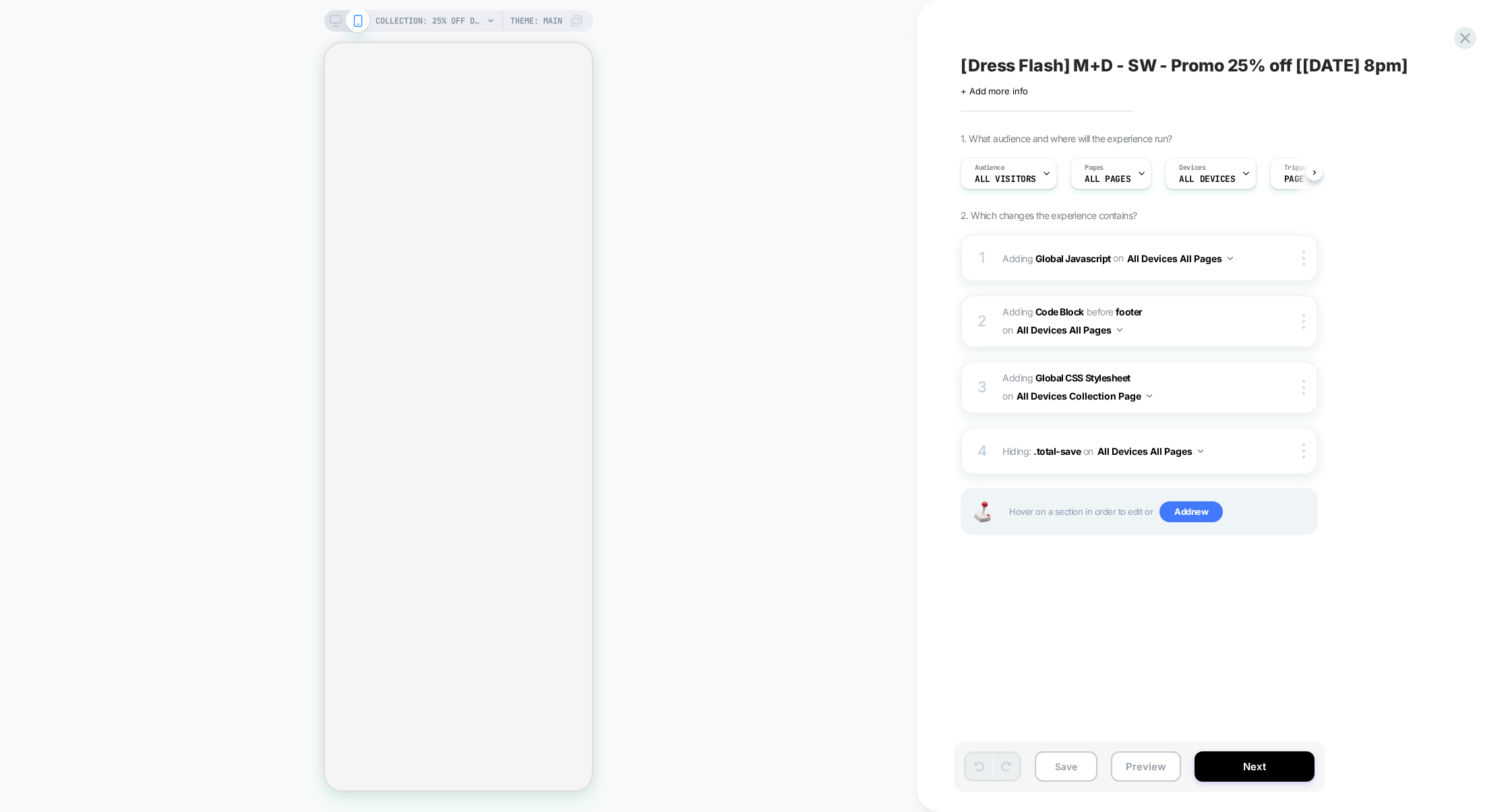
scroll to position [0, 1]
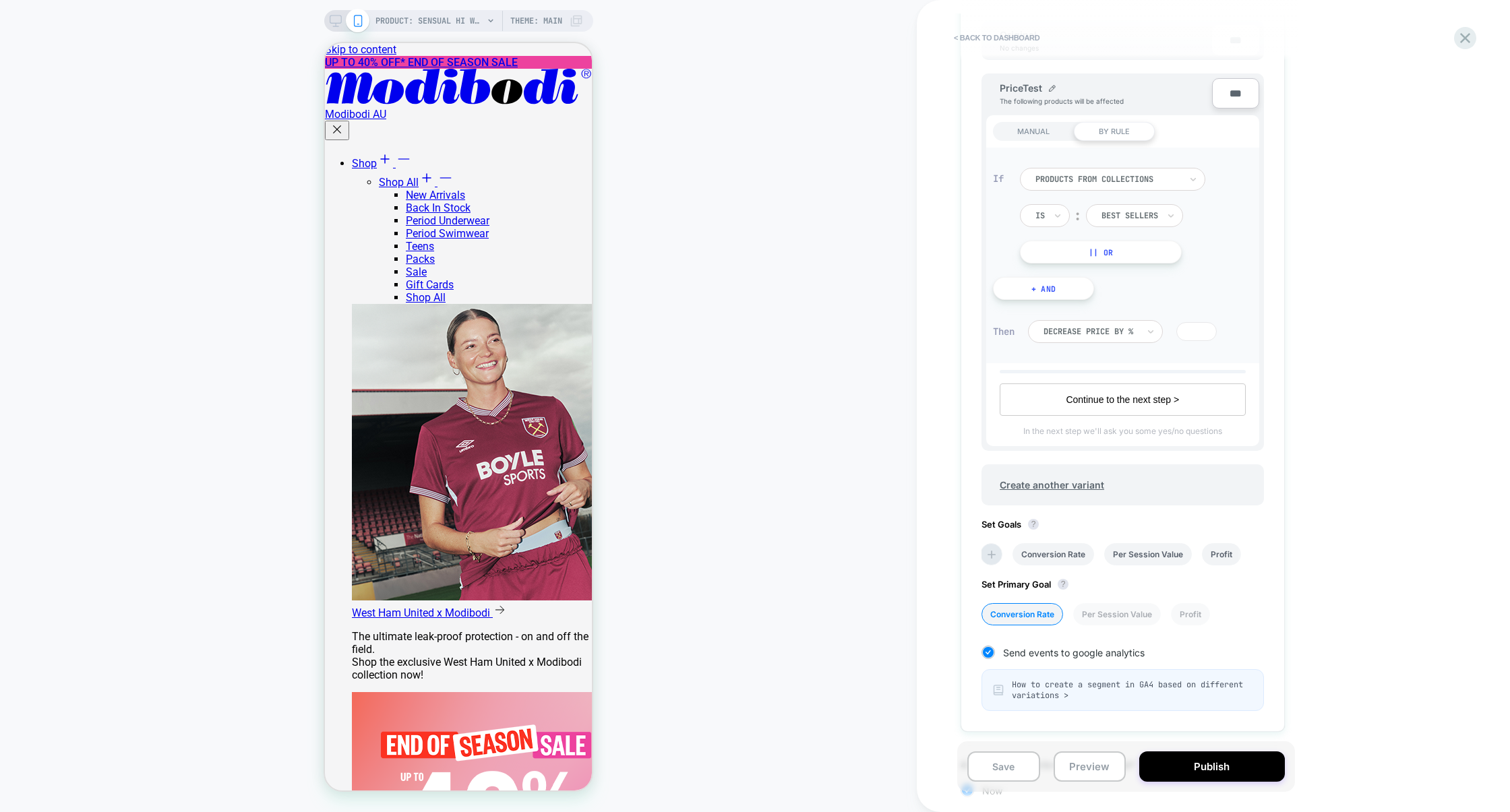
scroll to position [259, 0]
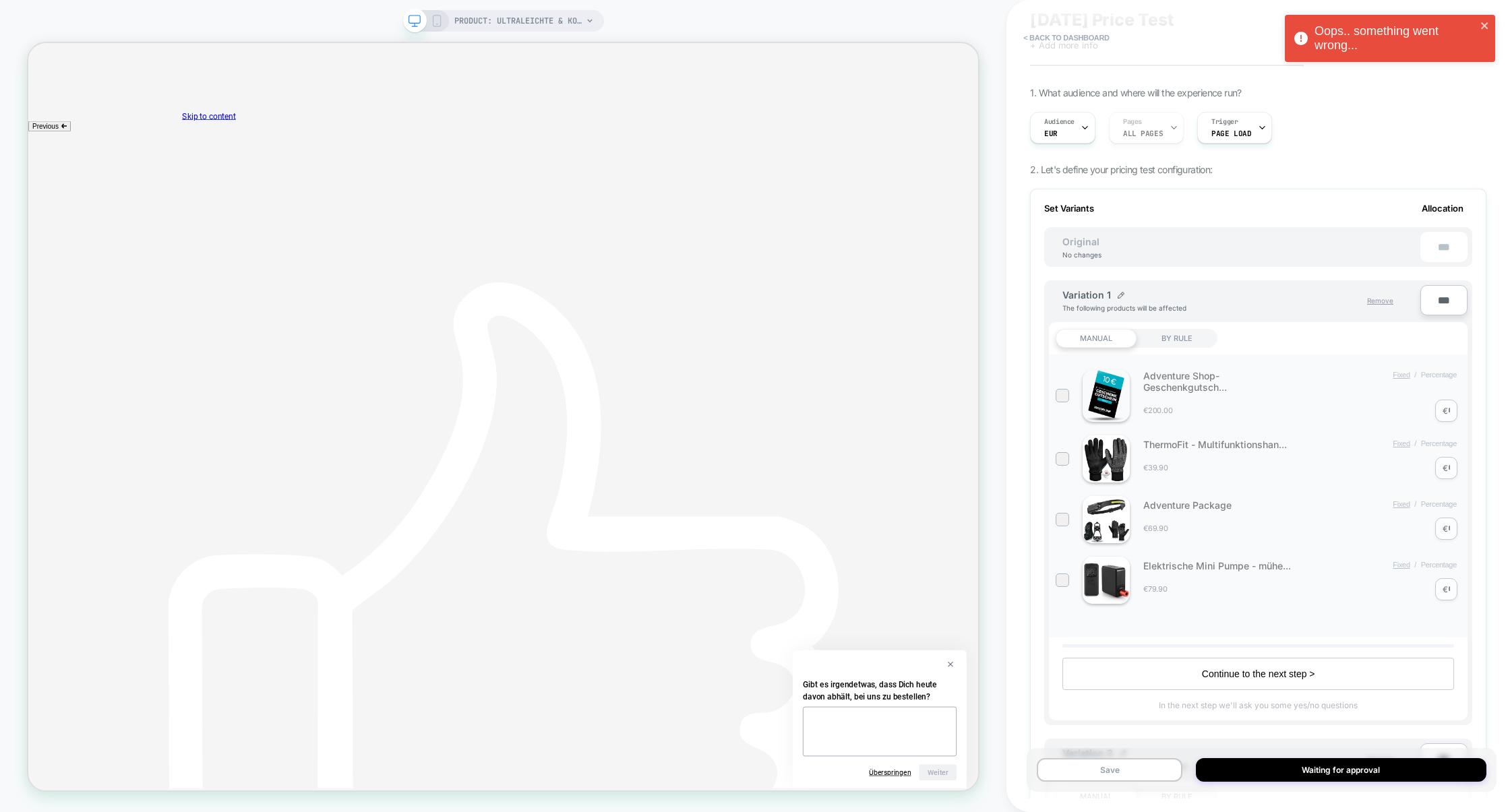
scroll to position [68, 0]
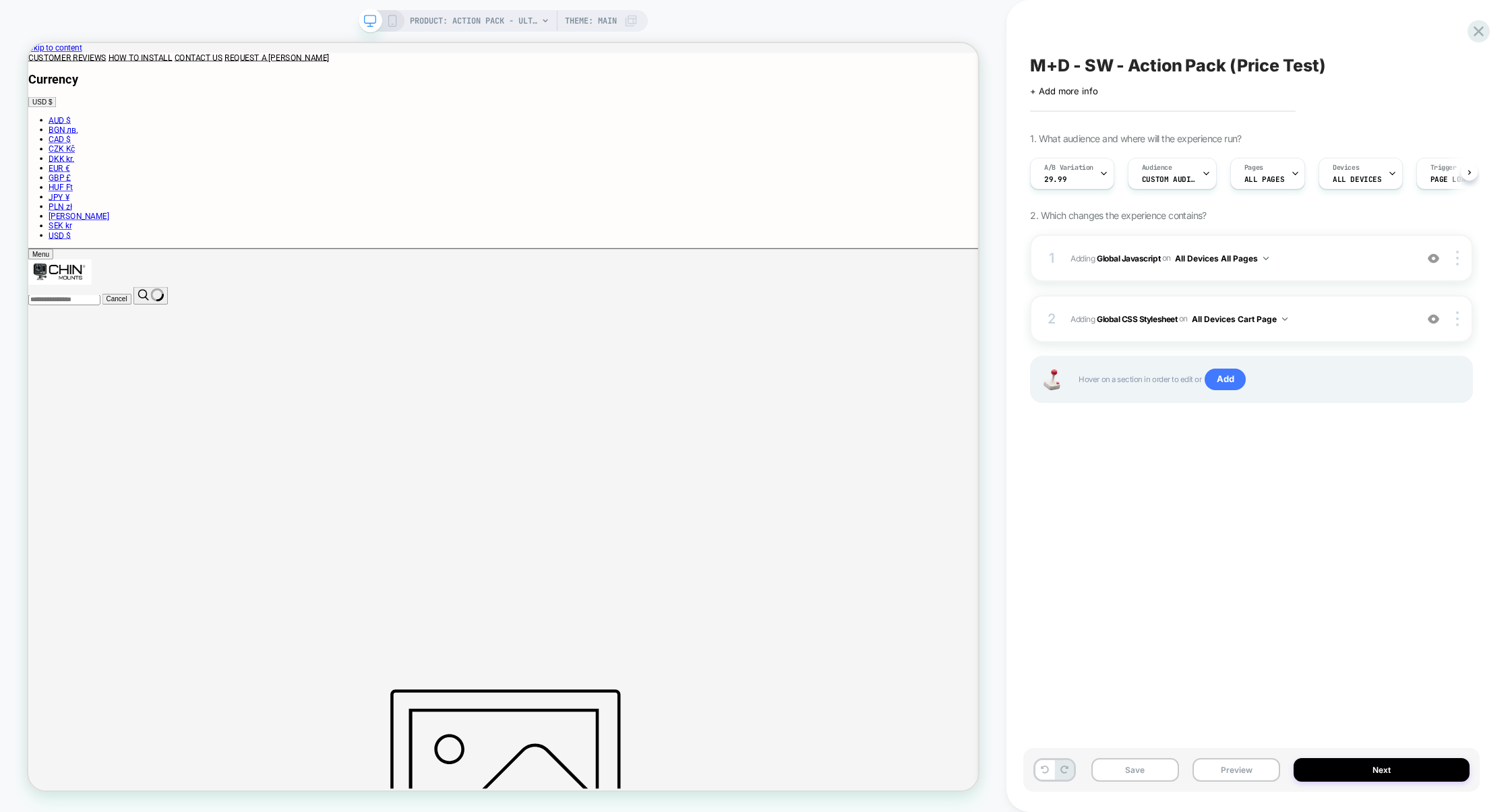
scroll to position [0, 1]
click at [1070, 182] on div "A/B Variation 29.99" at bounding box center [1068, 173] width 76 height 30
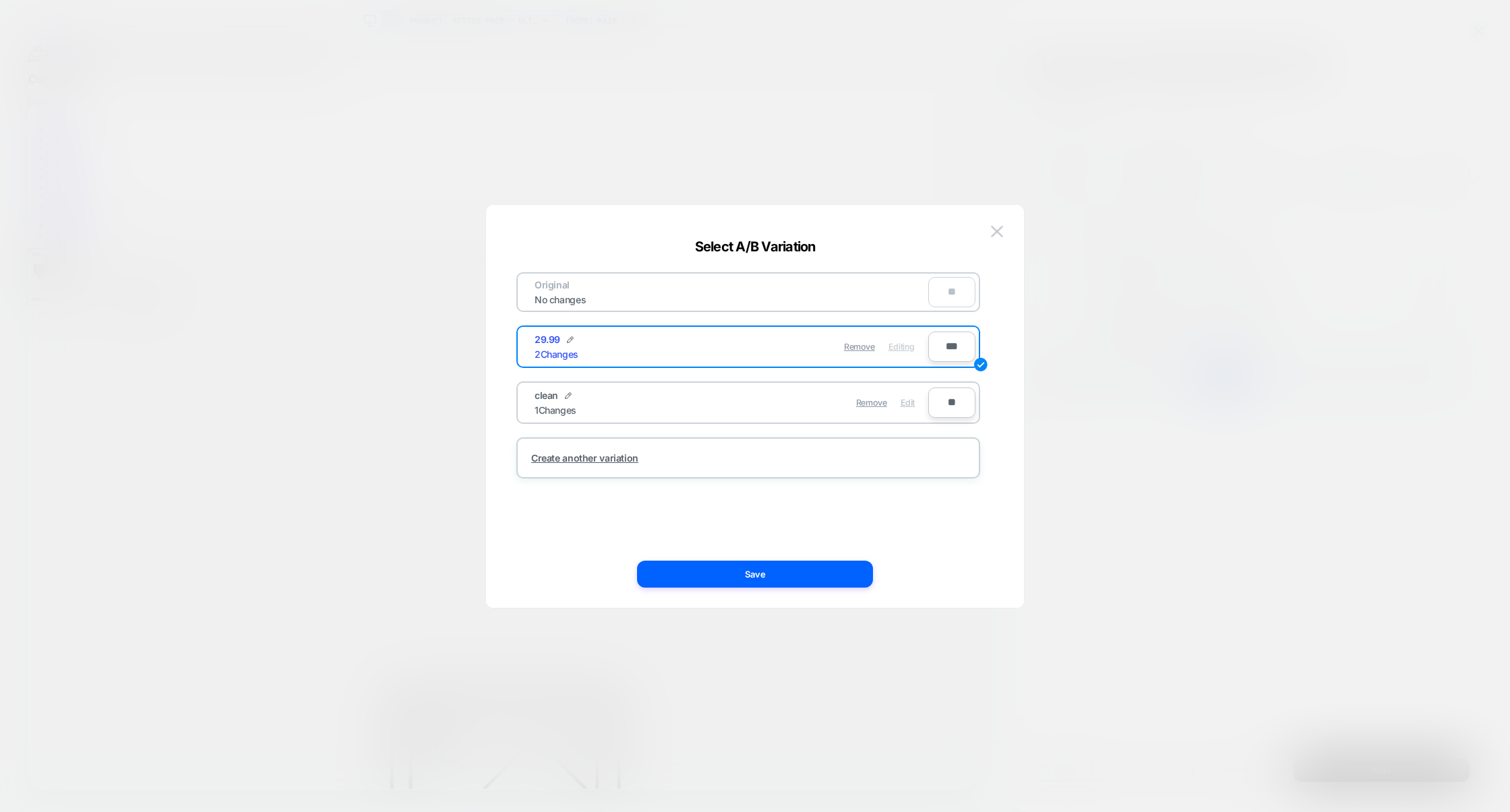
click at [0, 0] on span "Edit" at bounding box center [0, 0] width 0 height 0
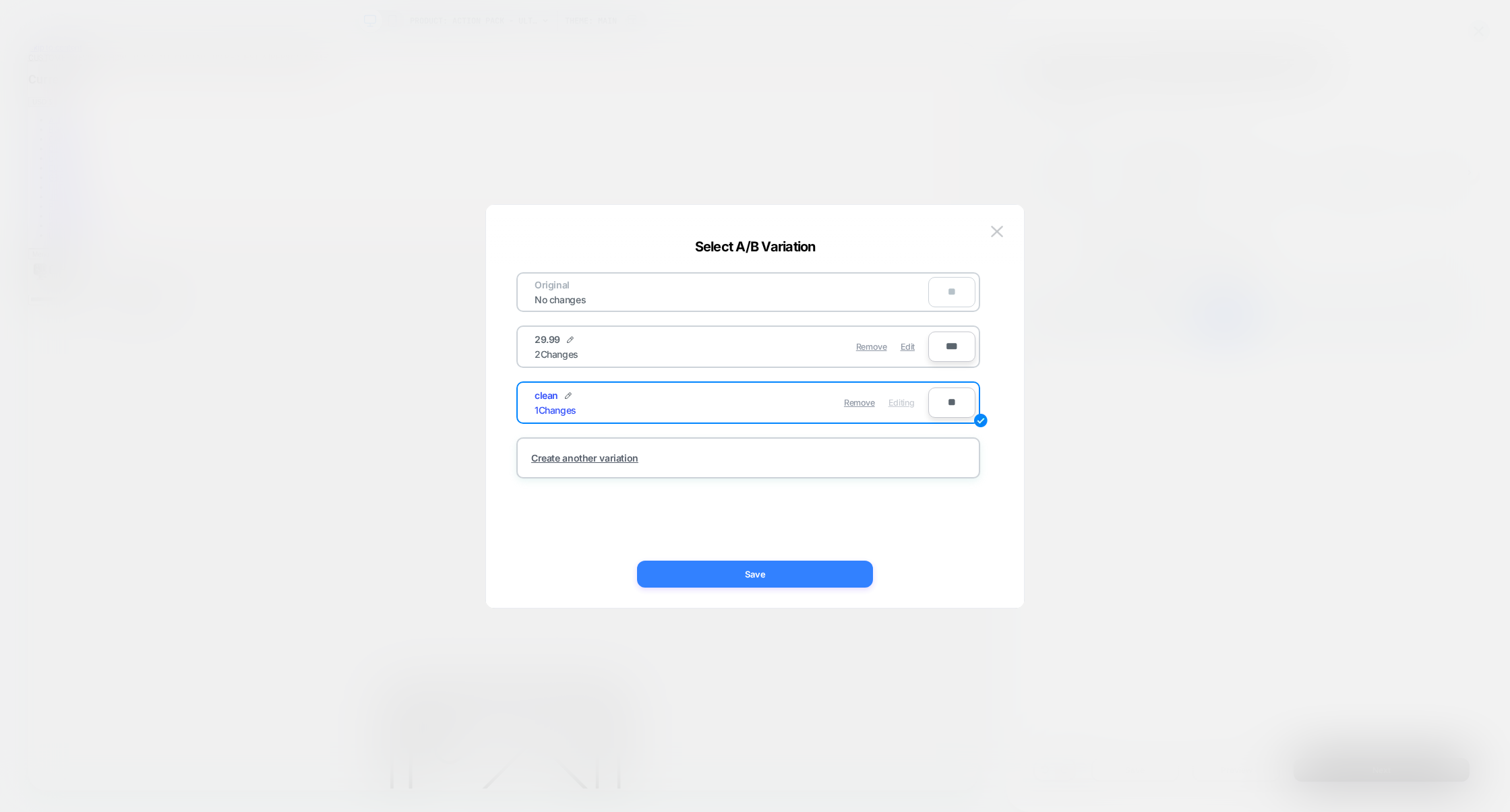
click at [763, 571] on button "Save" at bounding box center [755, 575] width 236 height 27
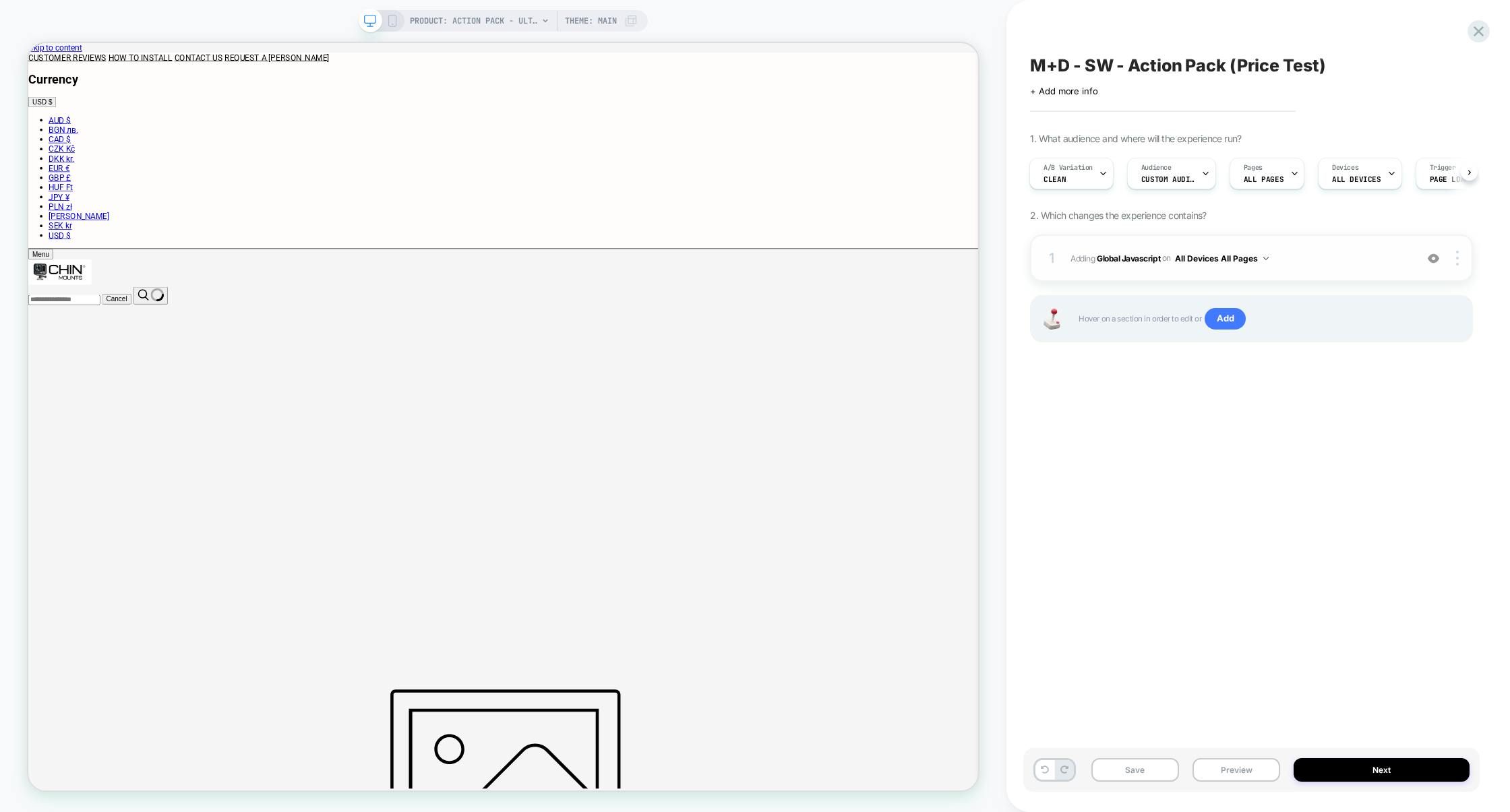
click at [1332, 263] on span "Adding Global Javascript on All Devices All Pages" at bounding box center [1239, 259] width 339 height 17
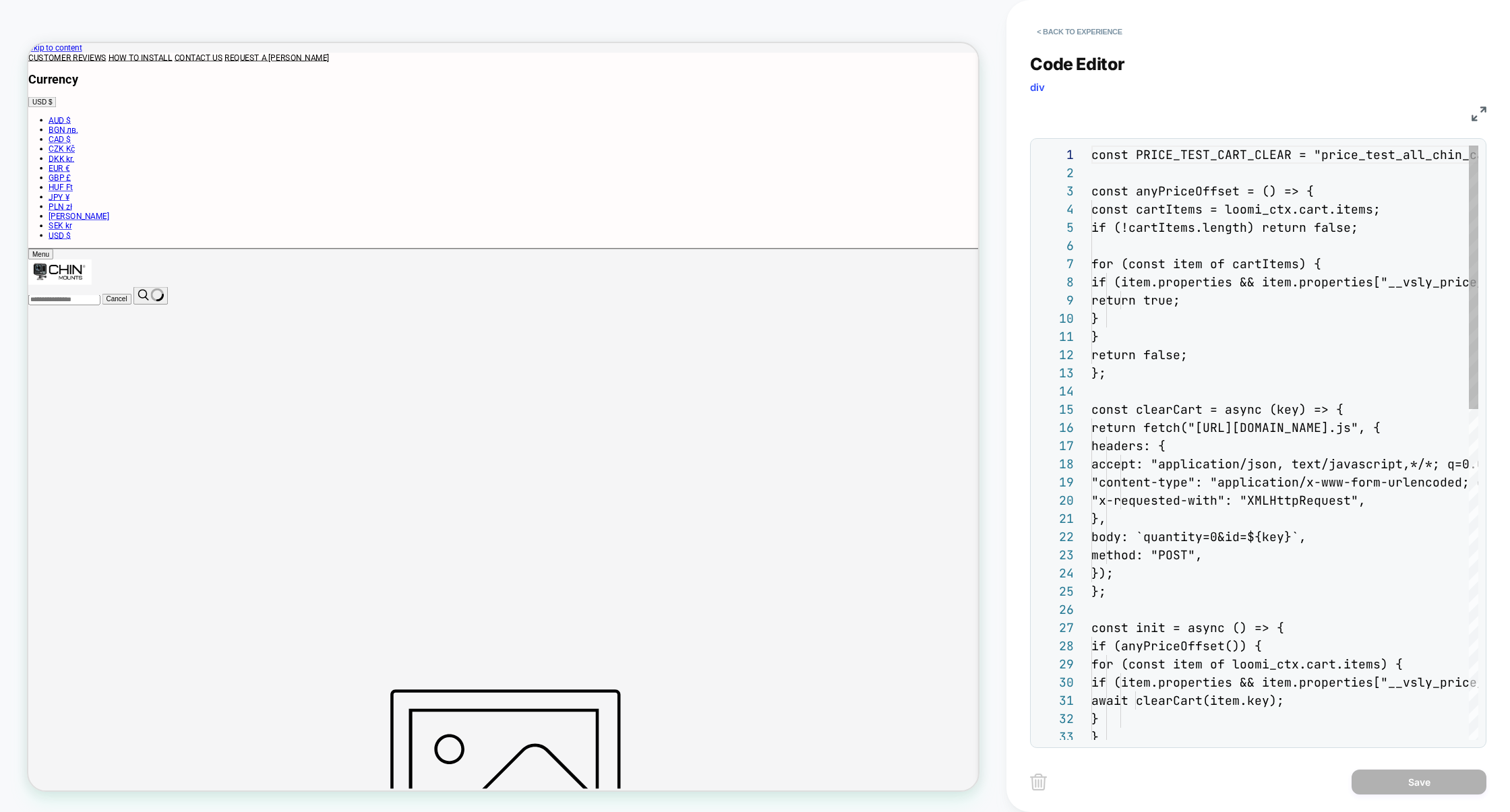
scroll to position [182, 0]
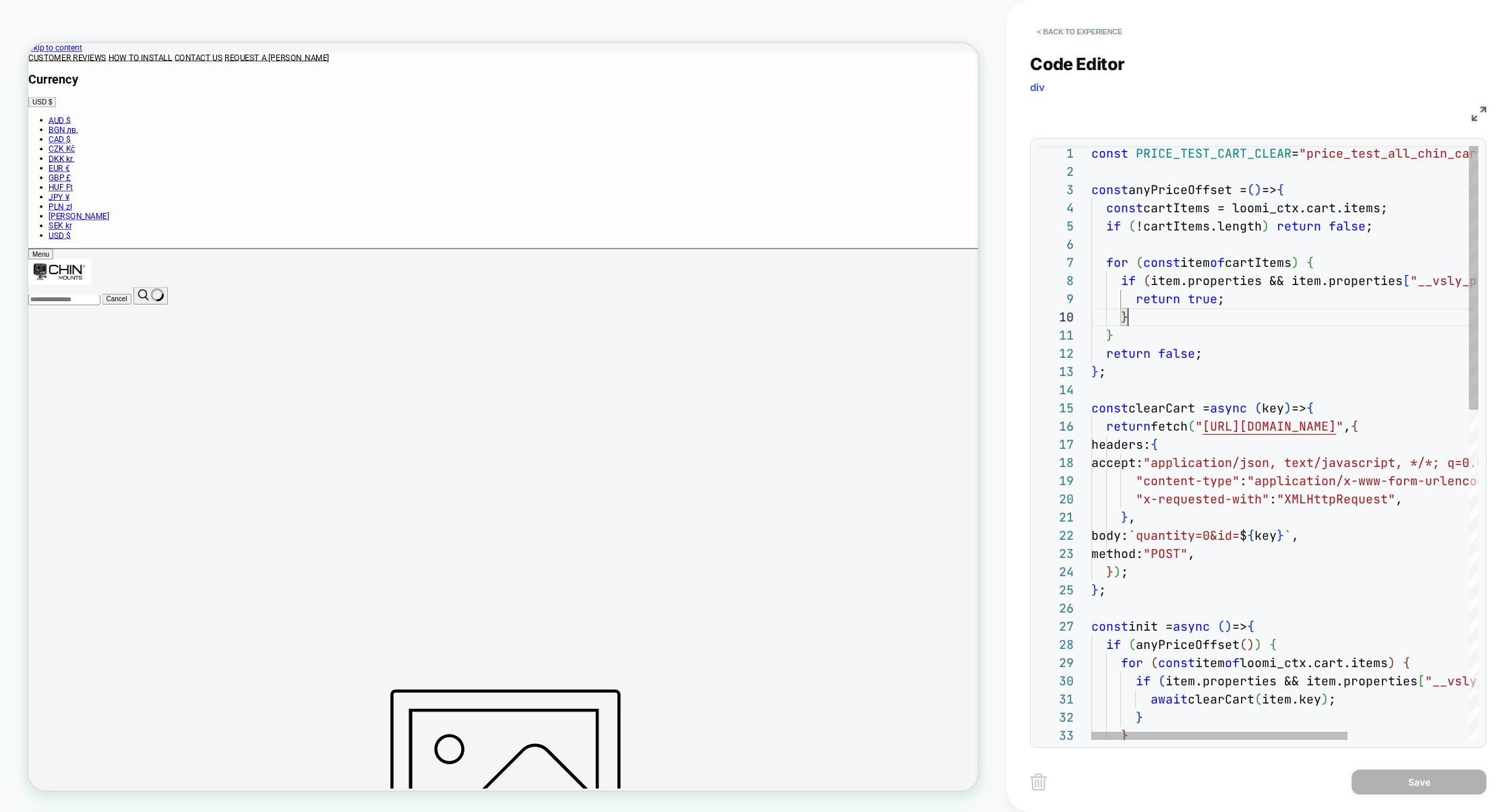
click at [1241, 316] on div "for ( const item of cartItems ) { if ( item.properties && item.properties [ "__…" at bounding box center [1376, 814] width 569 height 1341
type textarea "**********"
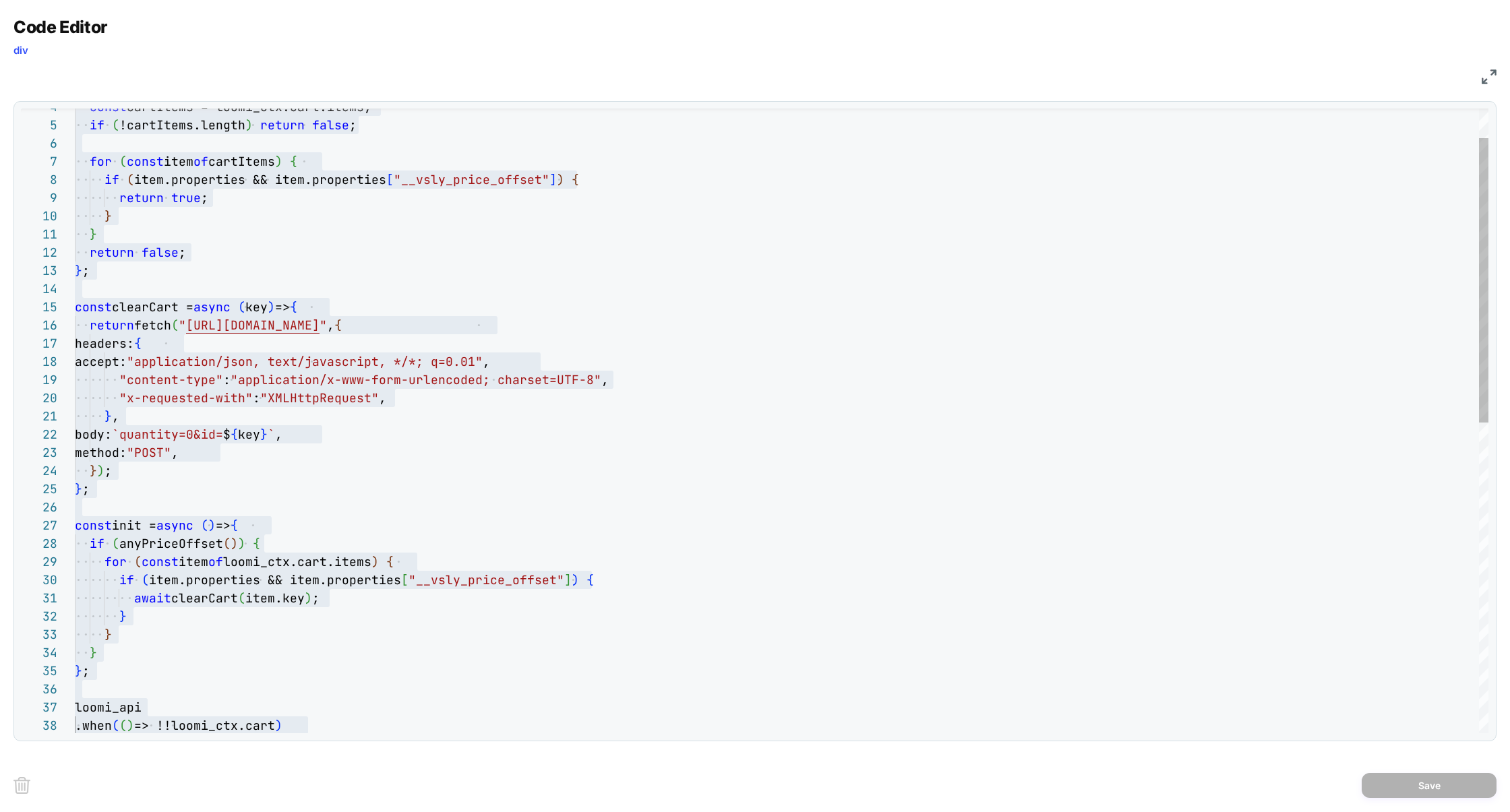
scroll to position [0, 0]
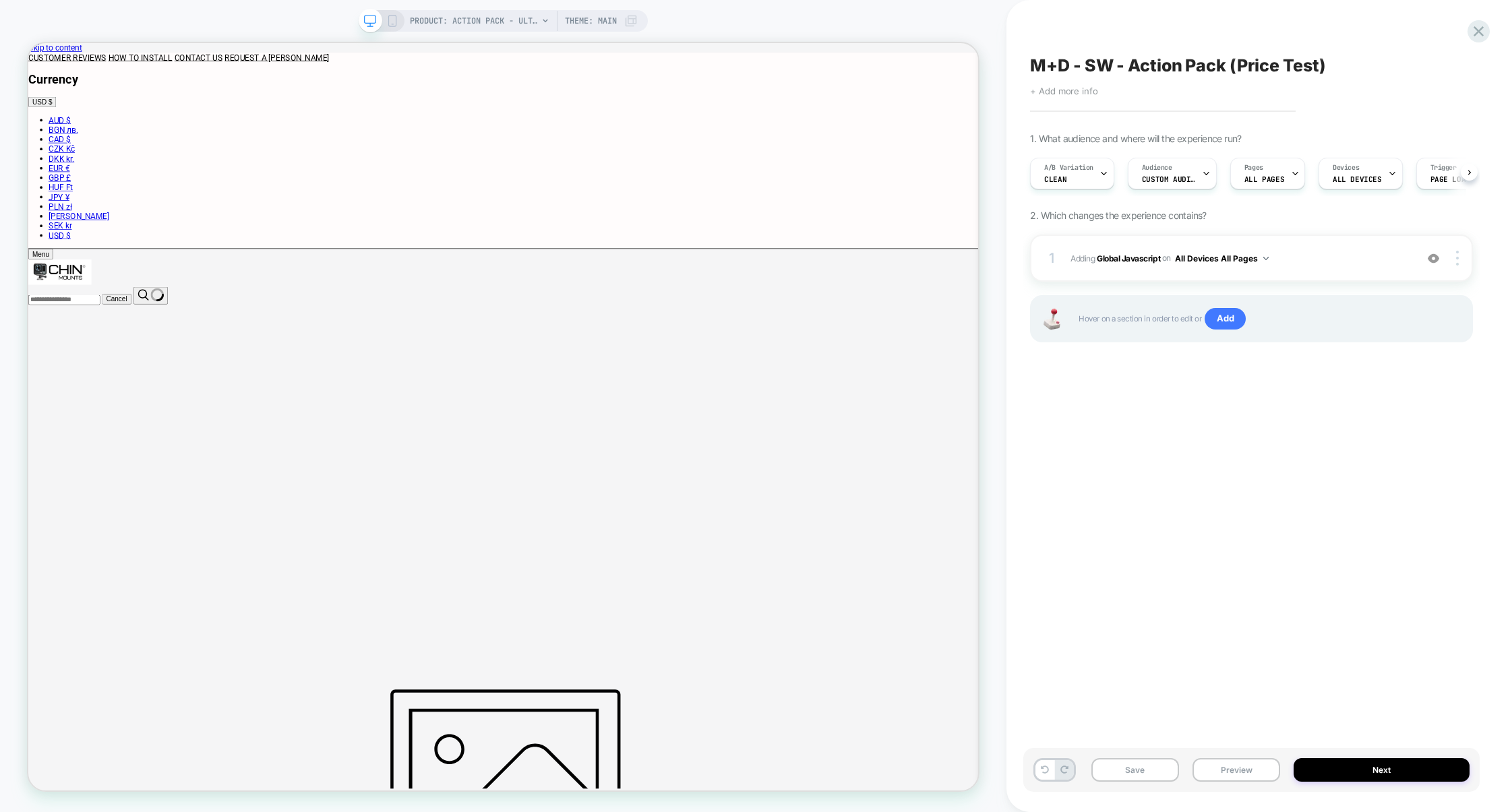
scroll to position [0, 1]
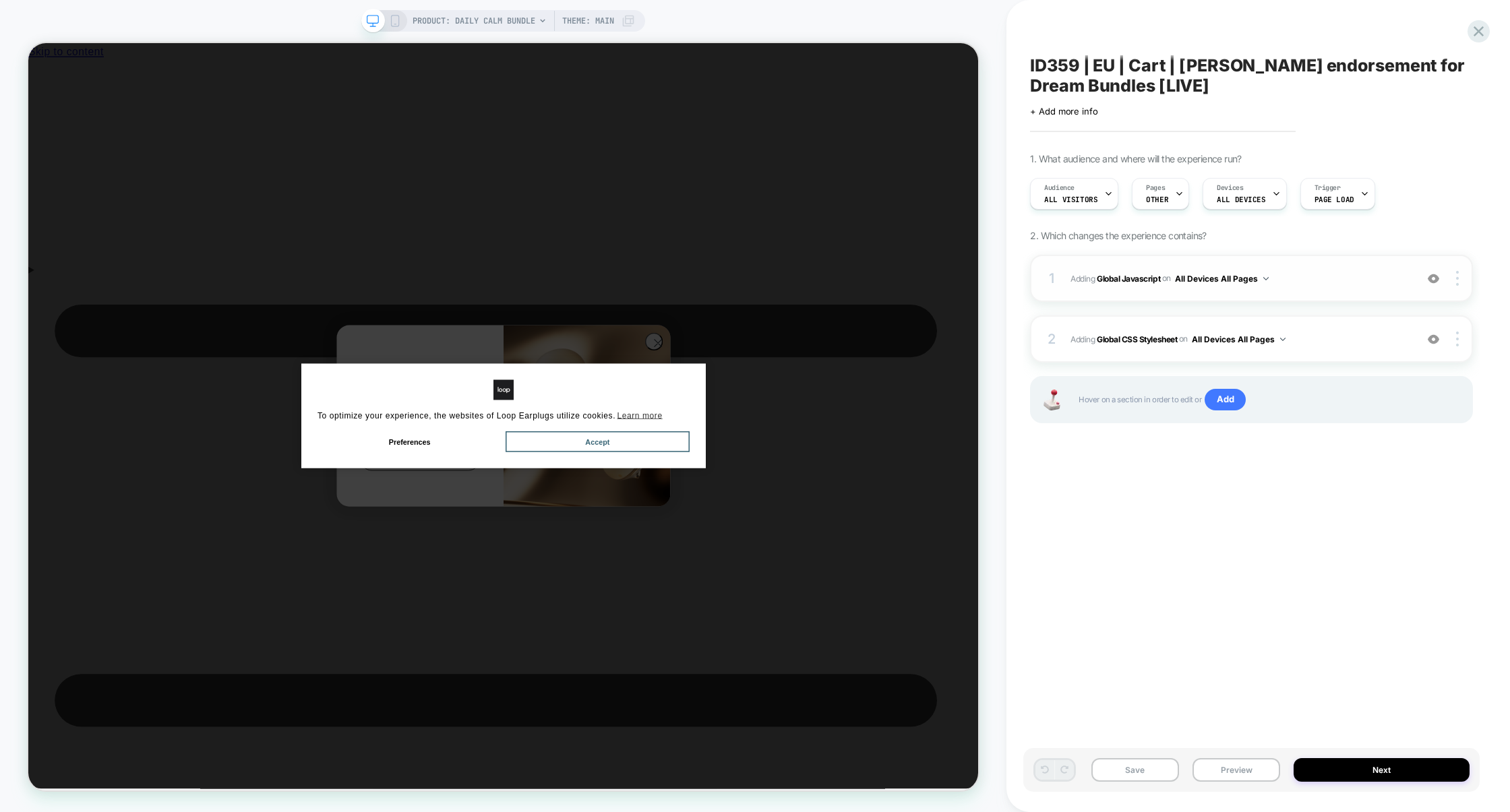
click at [0, 0] on div "1 Adding Global Javascript on All Devices All Pages Add Before Add After Target…" at bounding box center [0, 0] width 0 height 0
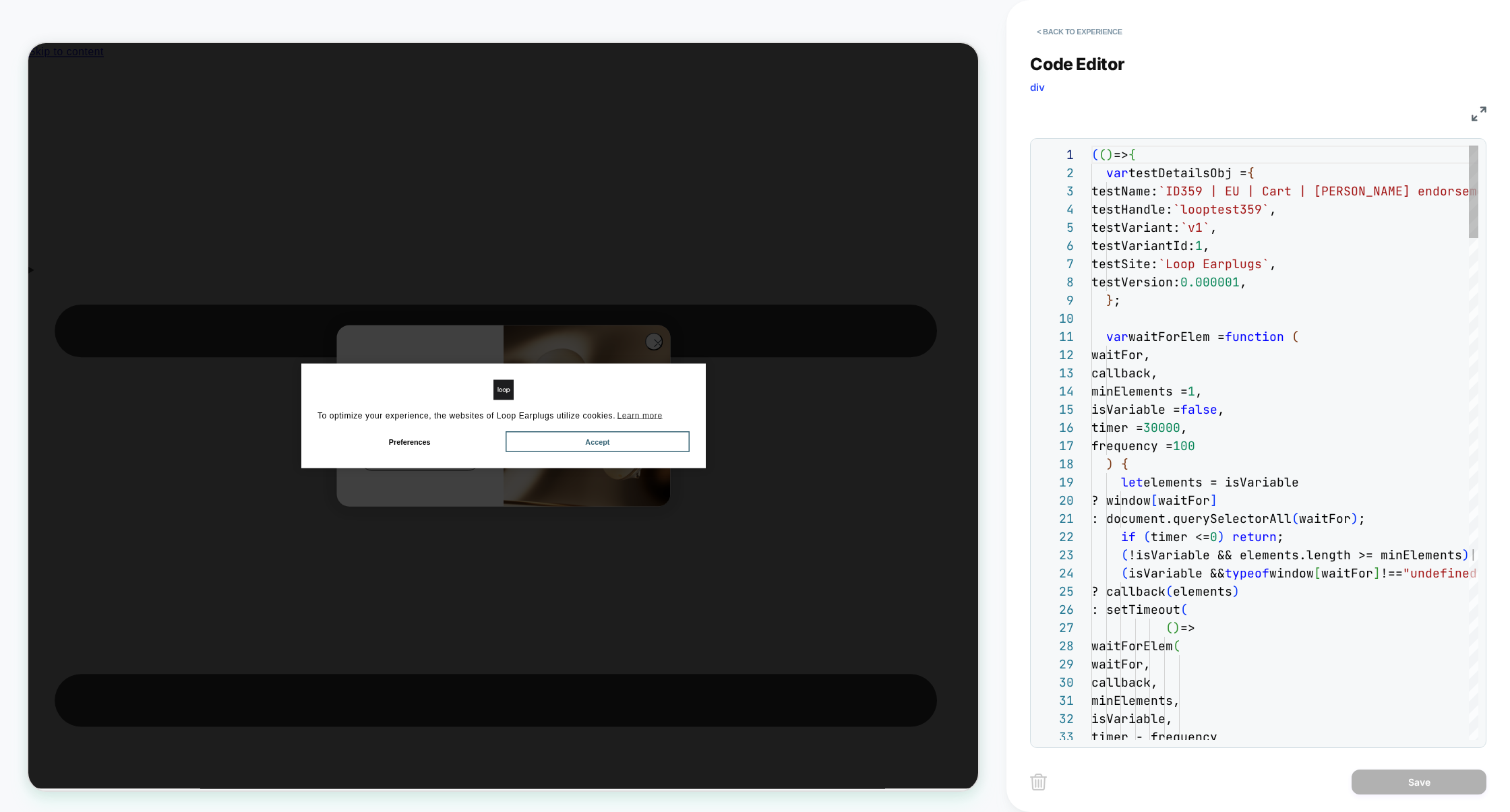
scroll to position [182, 0]
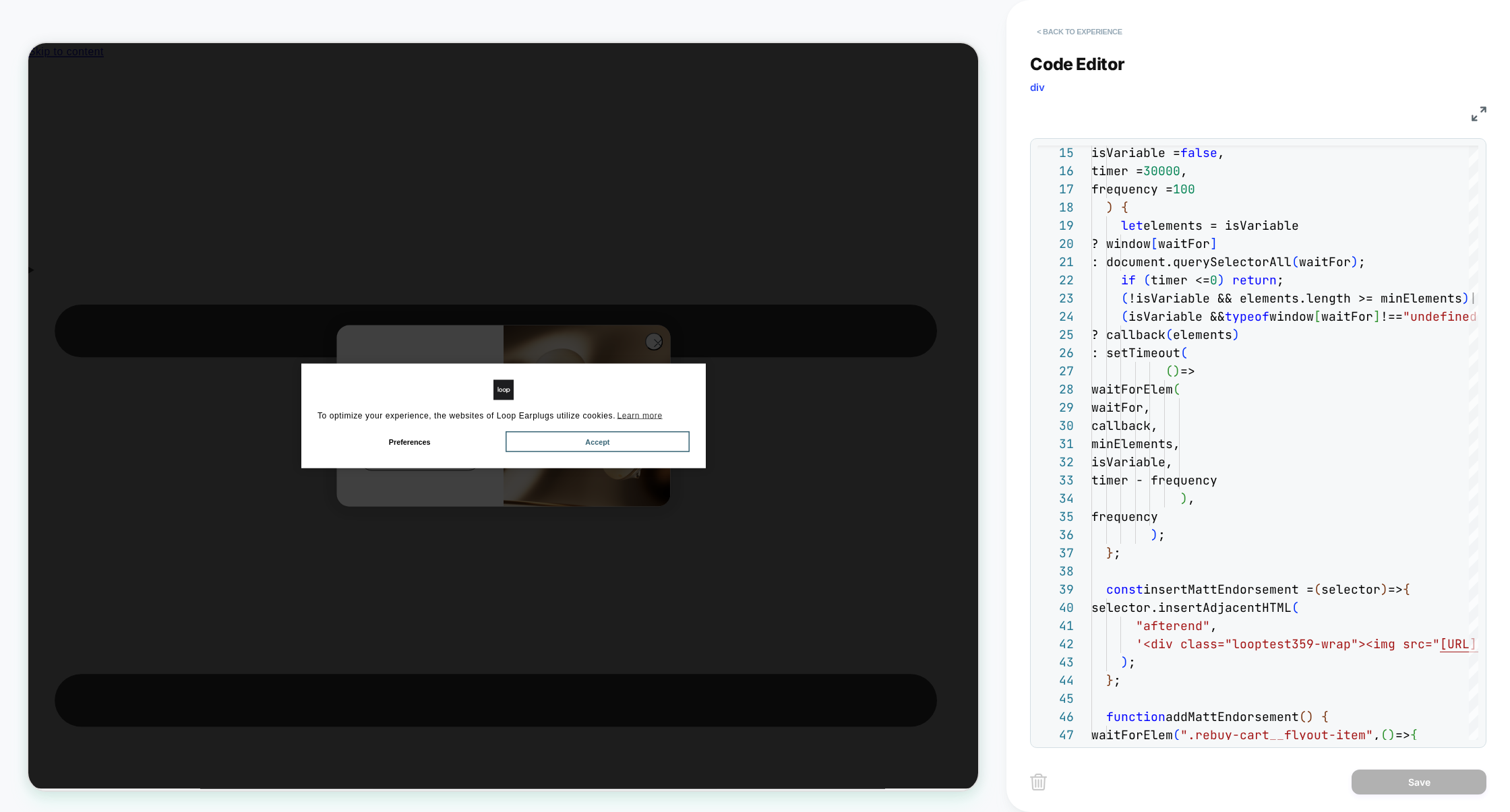
click at [0, 0] on button "< Back to experience" at bounding box center [0, 0] width 0 height 0
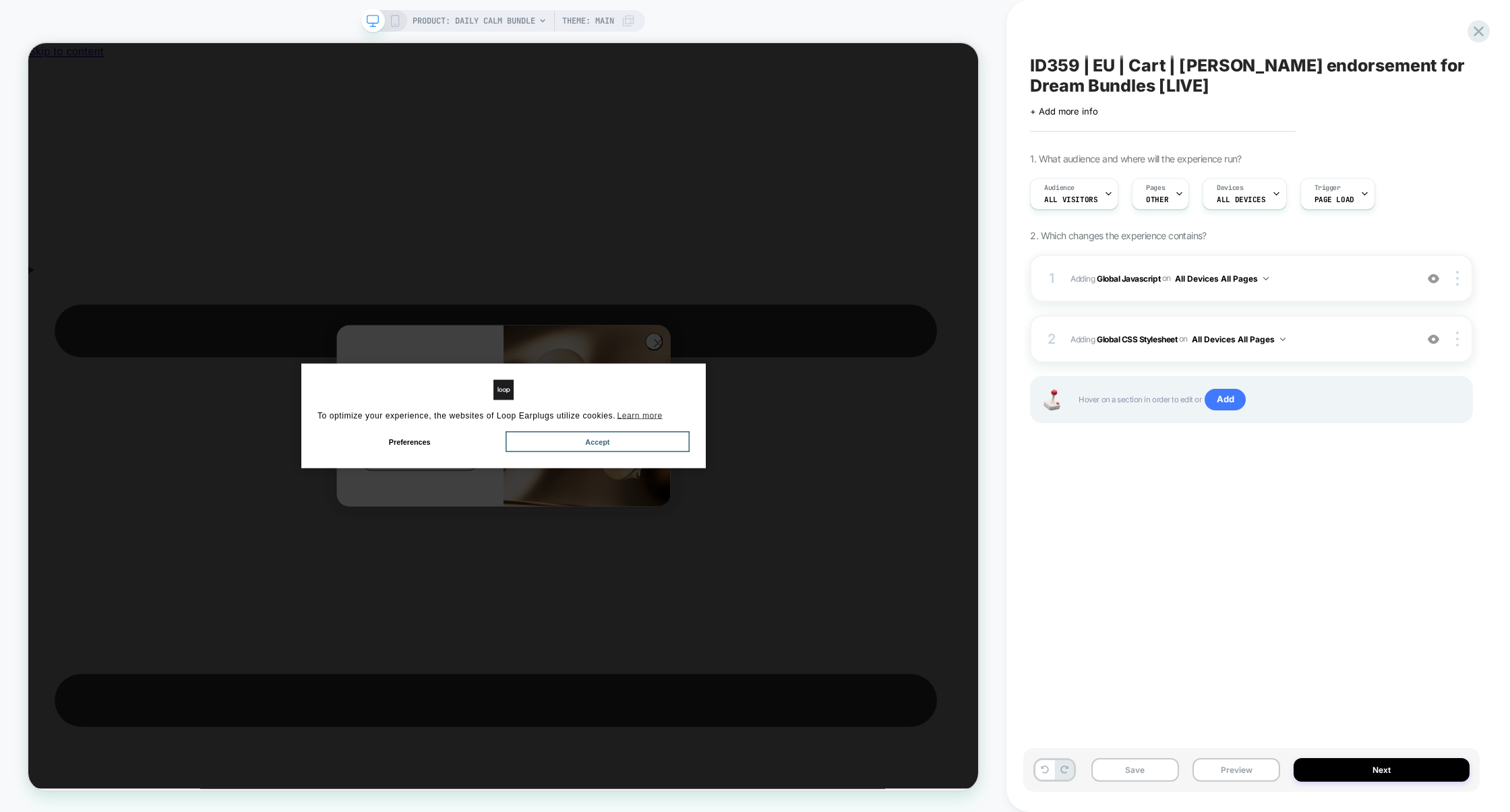
scroll to position [0, 0]
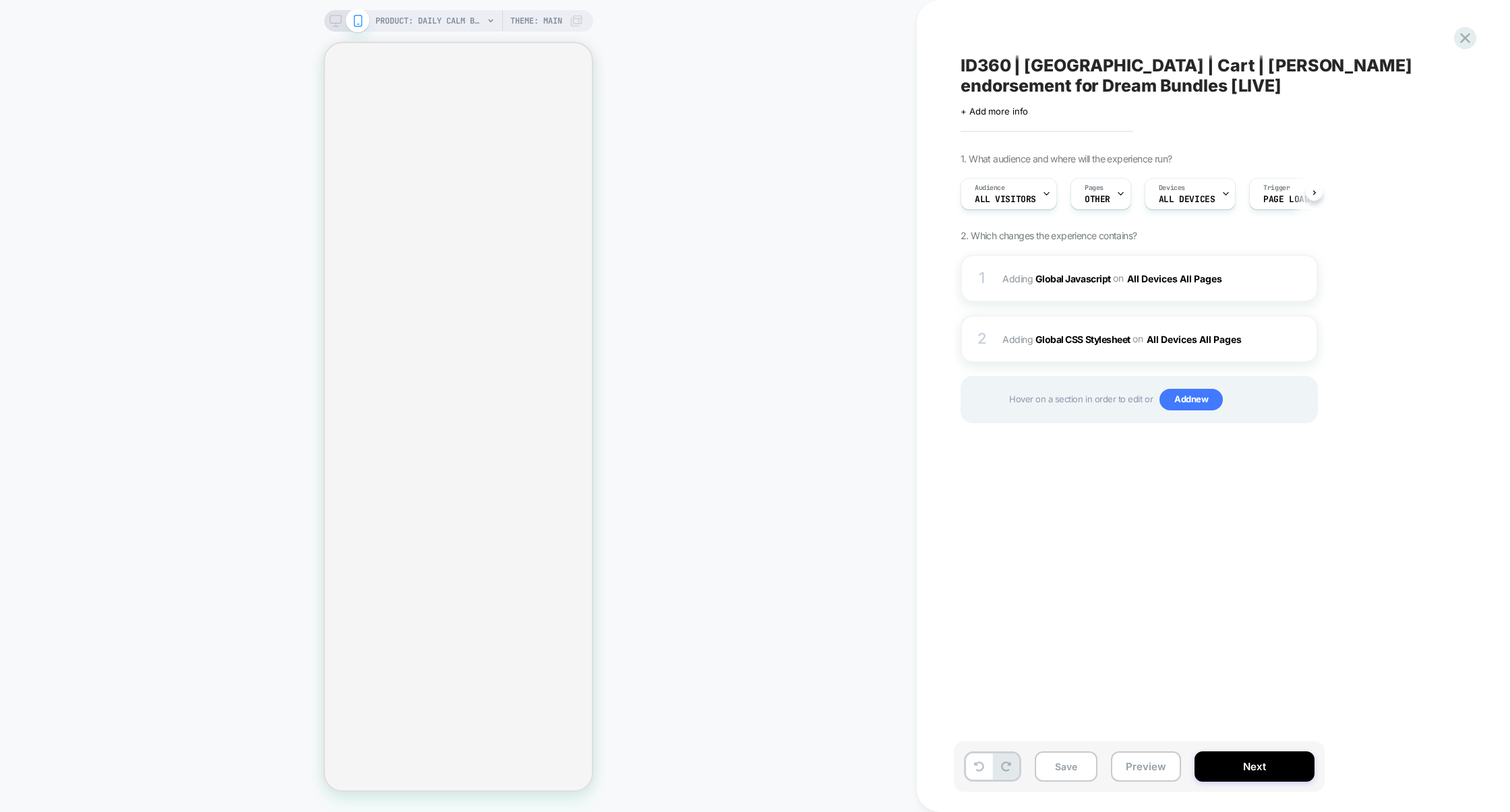
scroll to position [0, 1]
click at [1030, 262] on div "1 Adding Global Javascript on All Devices All Pages Add Before Add After Target…" at bounding box center [1140, 278] width 358 height 47
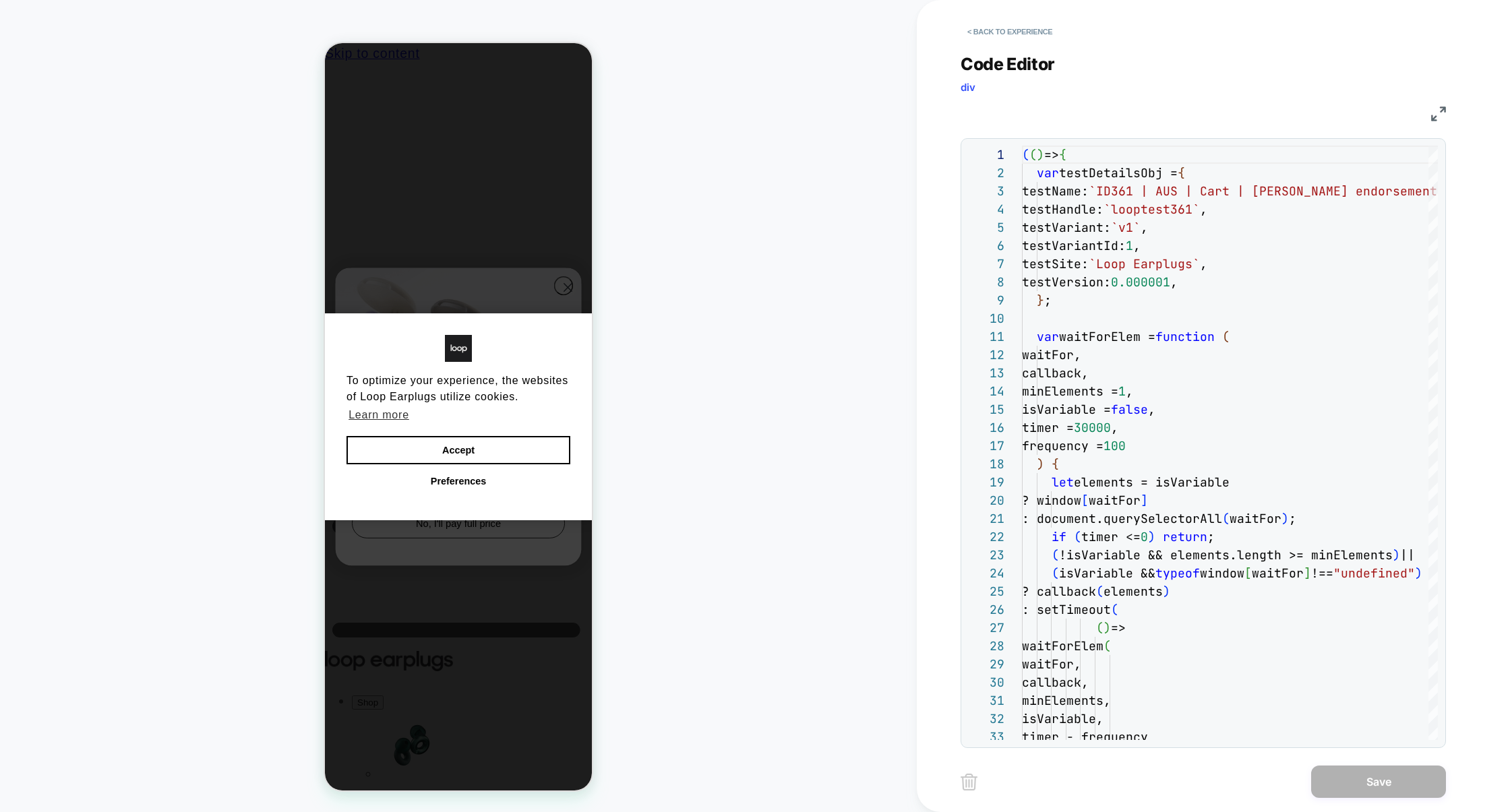
scroll to position [0, 0]
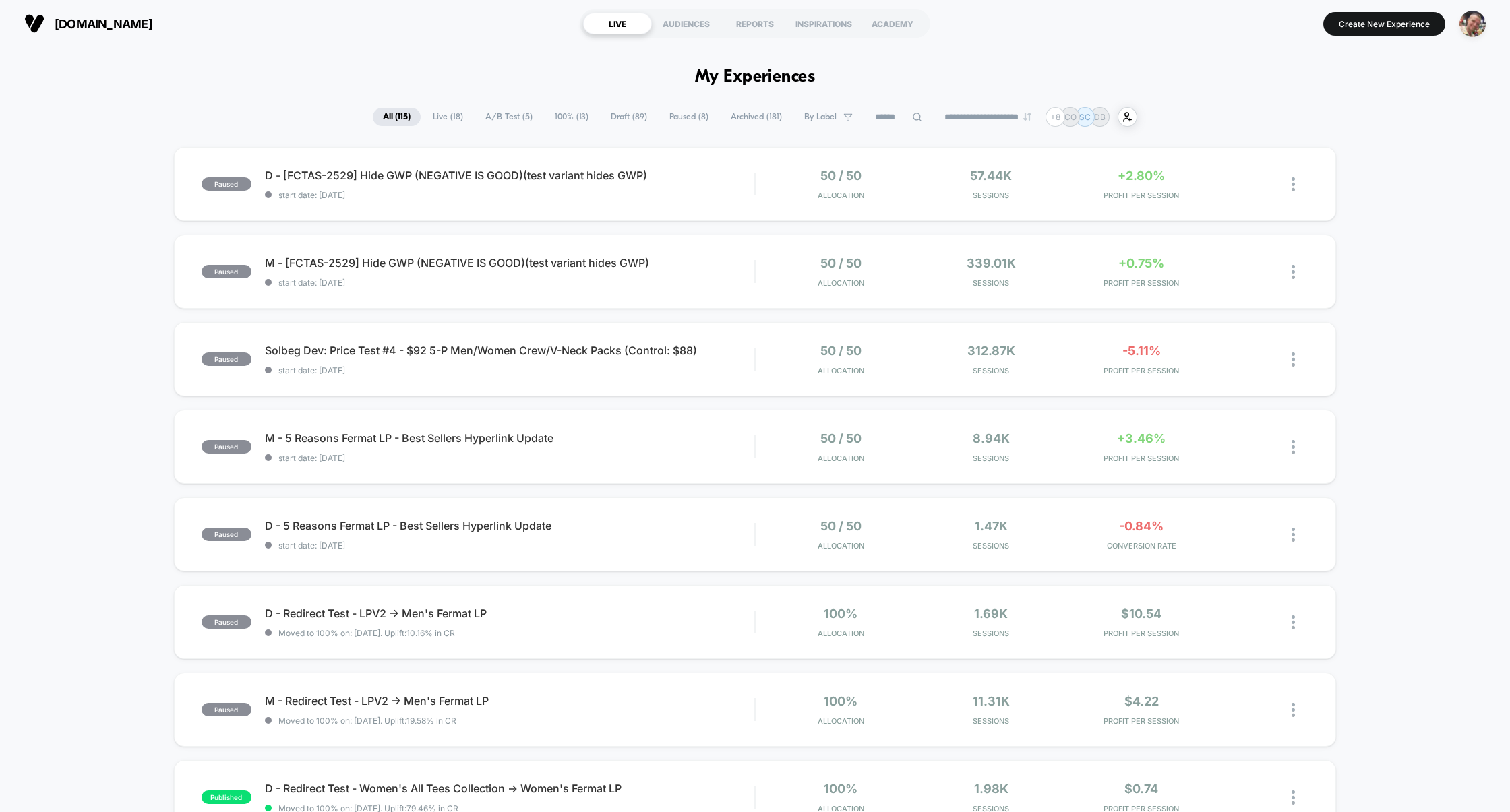
click at [893, 120] on input at bounding box center [898, 117] width 67 height 16
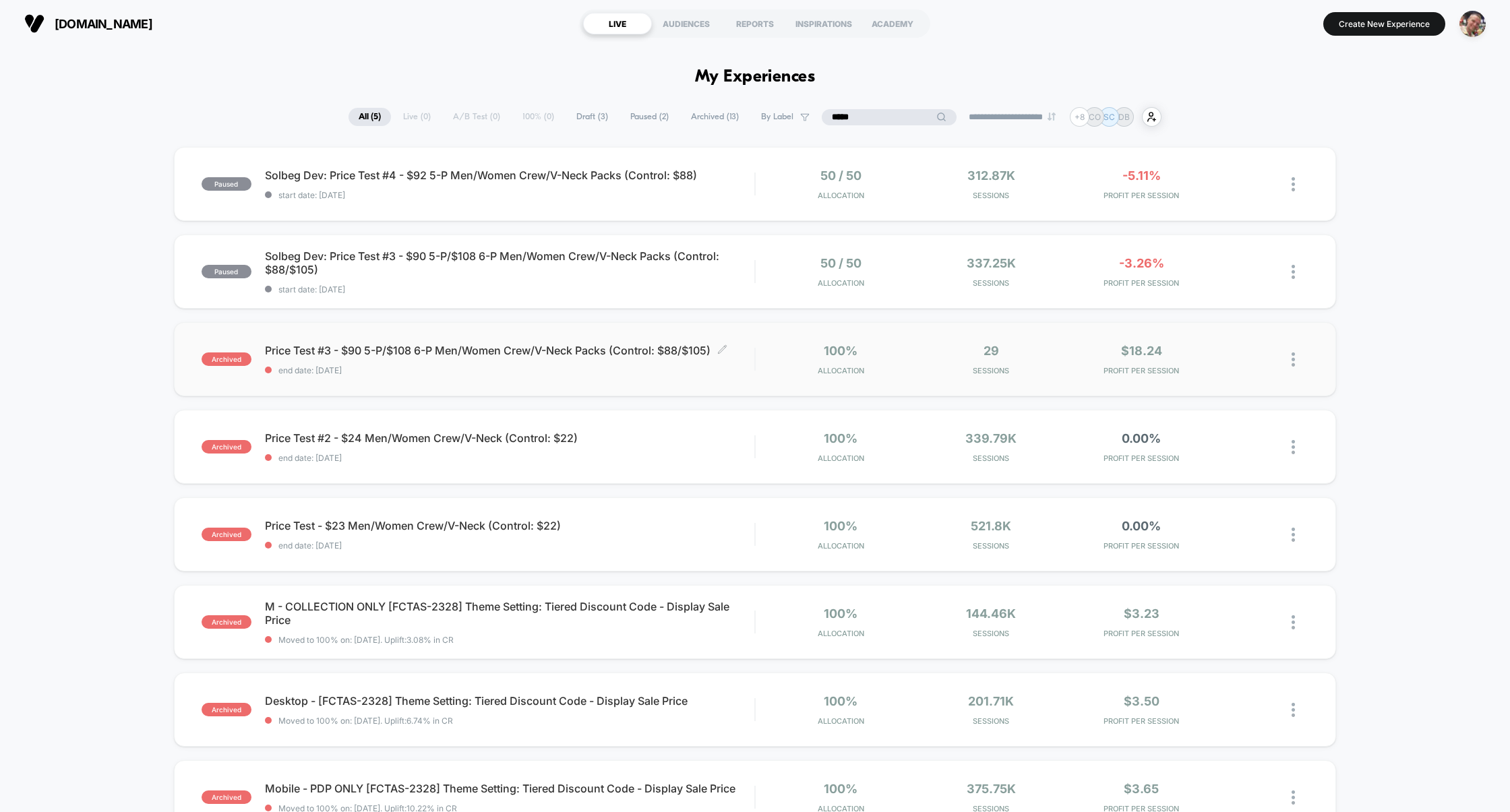
type input "*****"
click at [420, 351] on span "Price Test #3 - $90 5-P/$108 6-P Men/Women Crew/V-Neck Packs (Control: $88/$105…" at bounding box center [510, 351] width 490 height 14
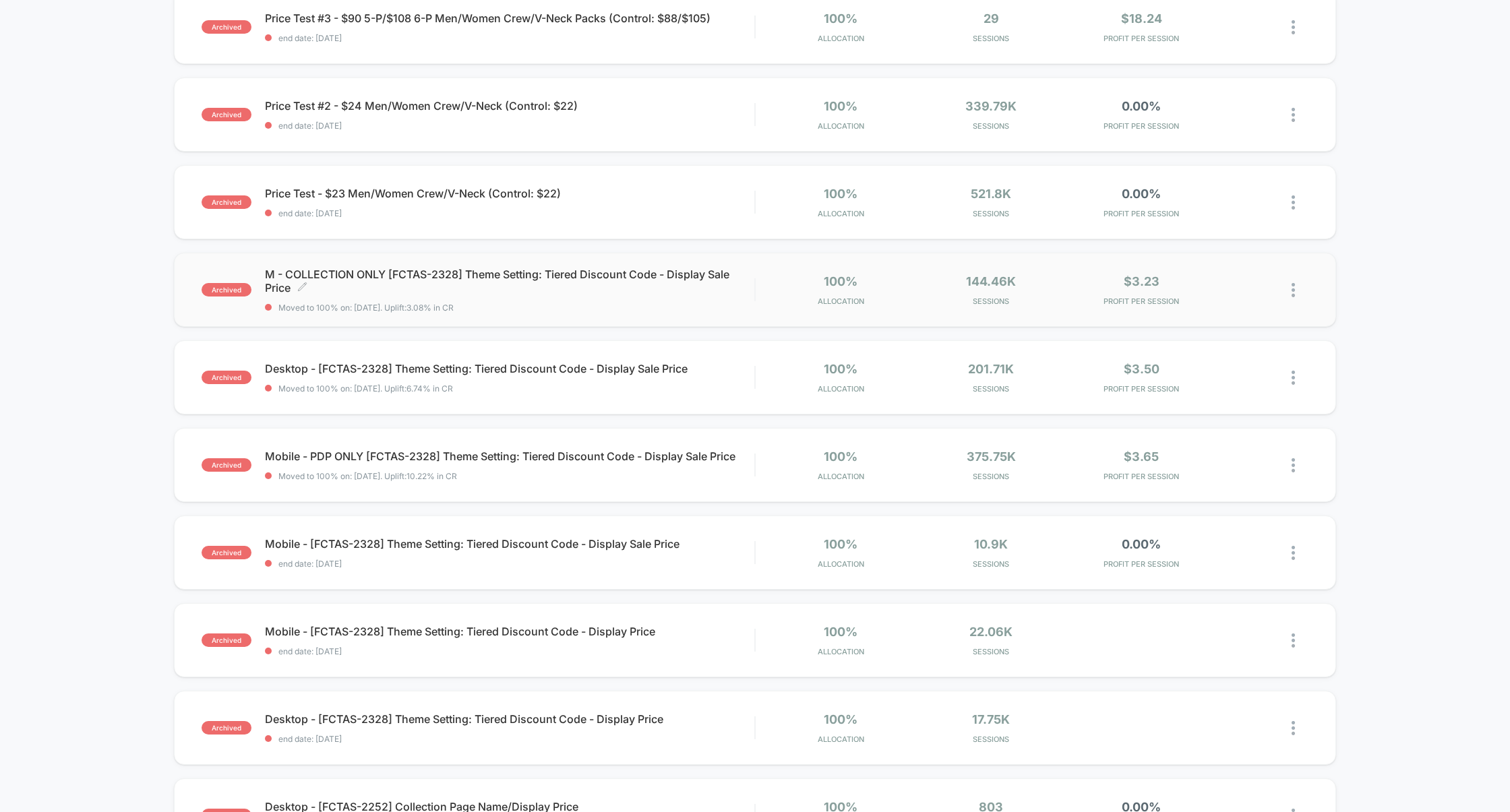
scroll to position [171, 0]
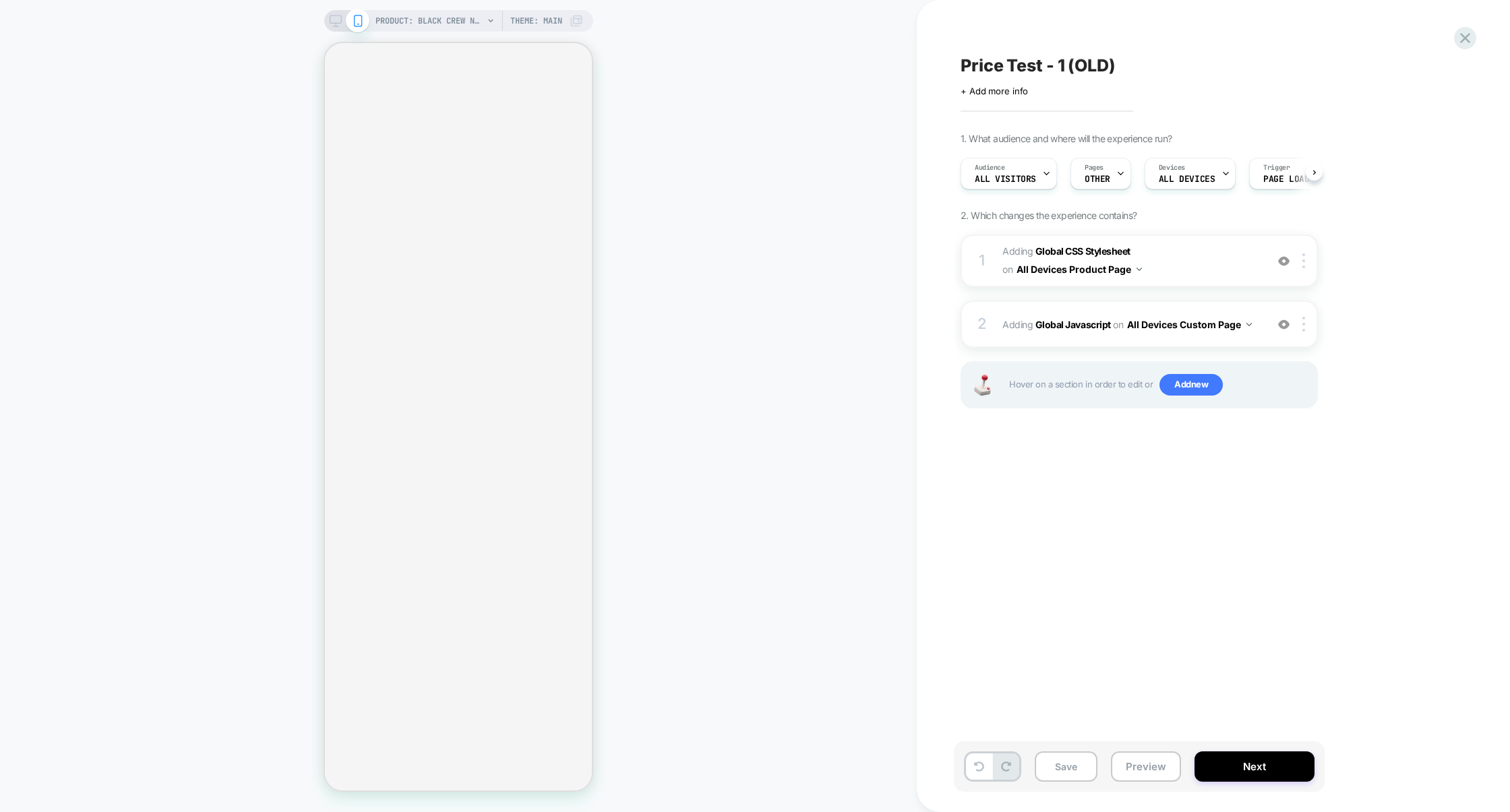
scroll to position [0, 2]
